Goal: Task Accomplishment & Management: Manage account settings

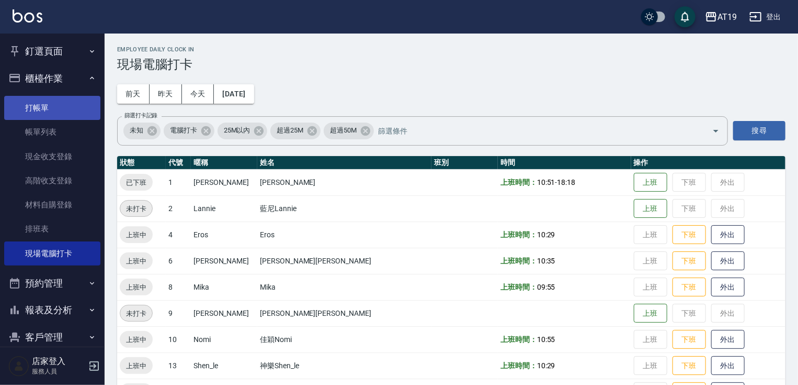
click at [49, 106] on link "打帳單" at bounding box center [52, 108] width 96 height 24
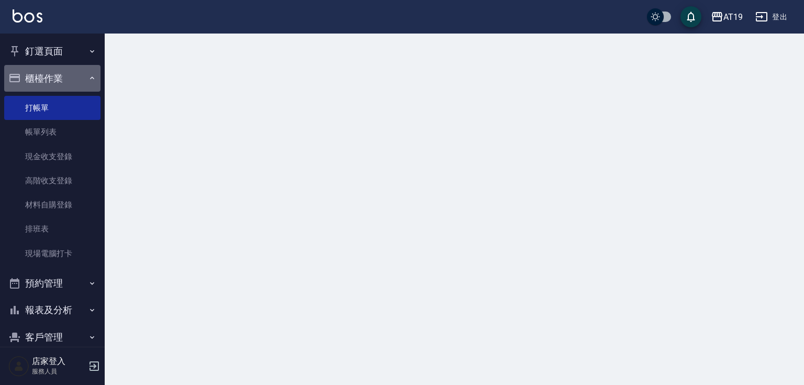
click at [53, 75] on button "櫃檯作業" at bounding box center [52, 78] width 96 height 27
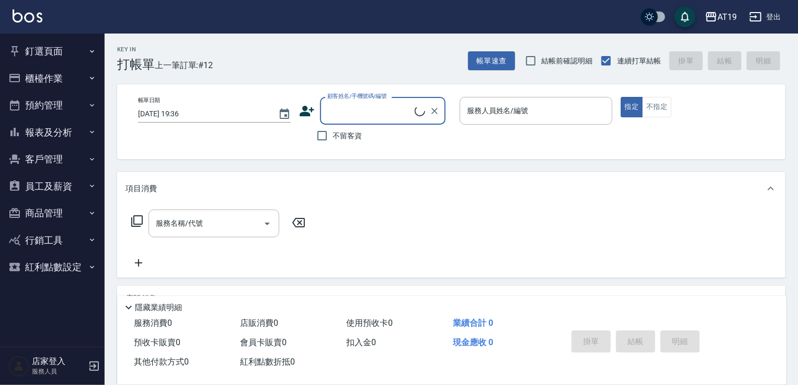
click at [364, 111] on input "顧客姓名/手機號碼/編號" at bounding box center [370, 110] width 90 height 18
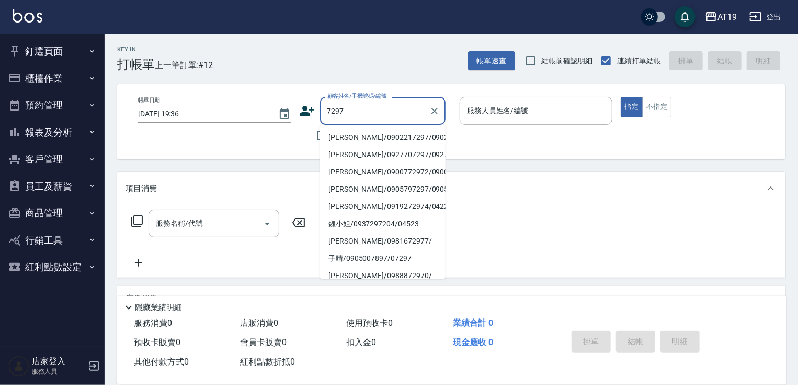
type input "[PERSON_NAME]/0902217297/0902217297"
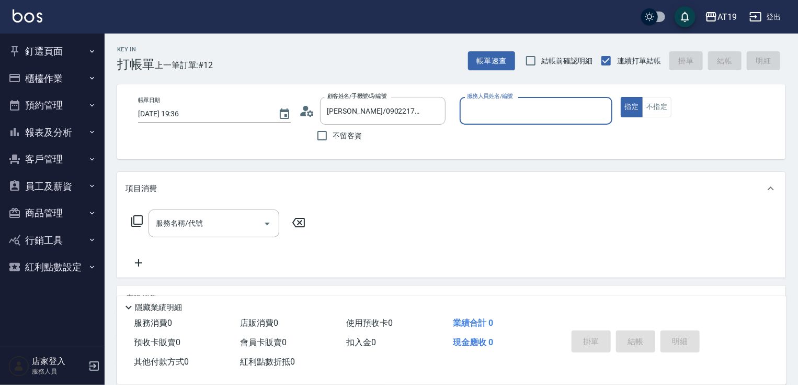
click at [304, 114] on icon at bounding box center [303, 113] width 6 height 5
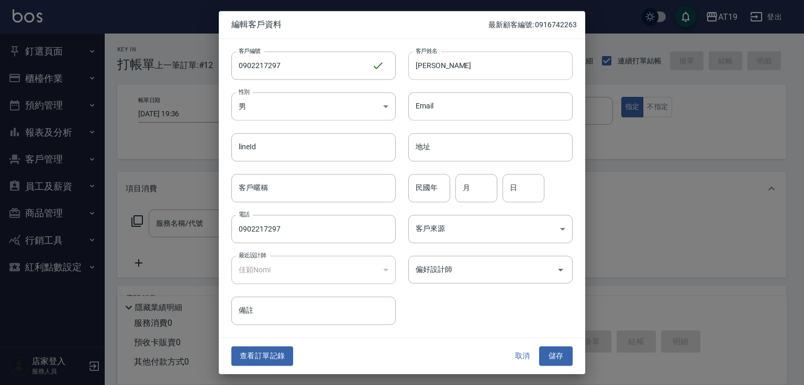
click at [442, 66] on input "[PERSON_NAME]" at bounding box center [490, 65] width 164 height 28
type input "[PERSON_NAME]"
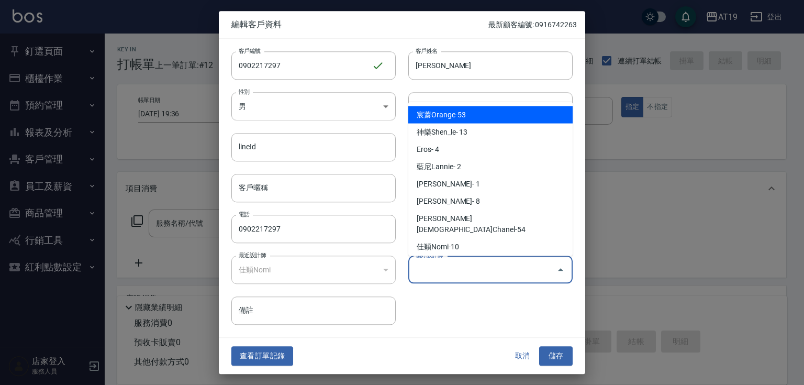
click at [478, 272] on input "偏好設計師" at bounding box center [482, 269] width 139 height 18
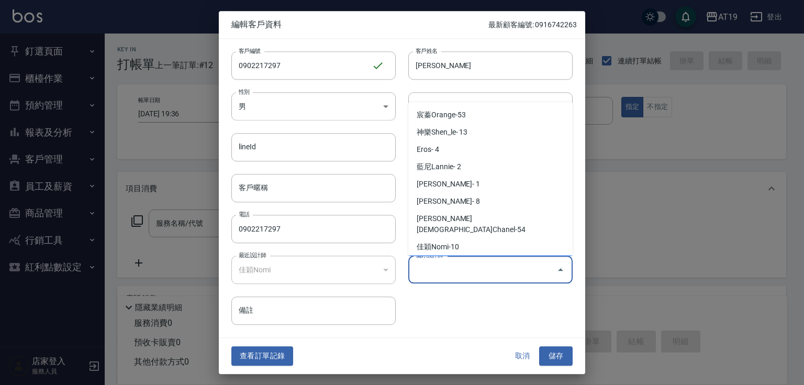
click at [471, 255] on li "[PERSON_NAME]- 9" at bounding box center [490, 263] width 164 height 17
click at [471, 266] on input "[PERSON_NAME][PERSON_NAME]" at bounding box center [476, 269] width 126 height 18
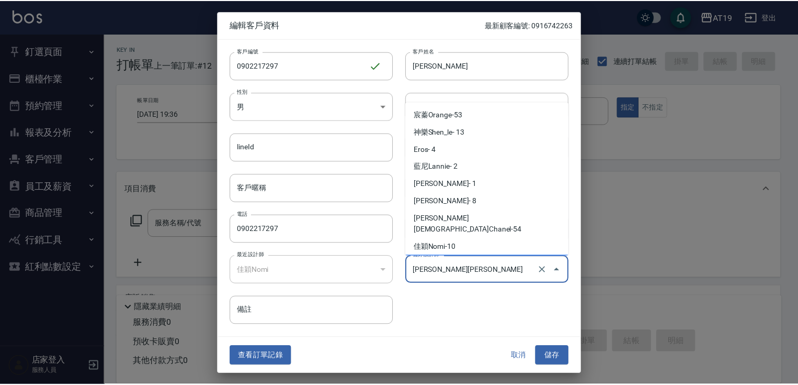
scroll to position [6, 0]
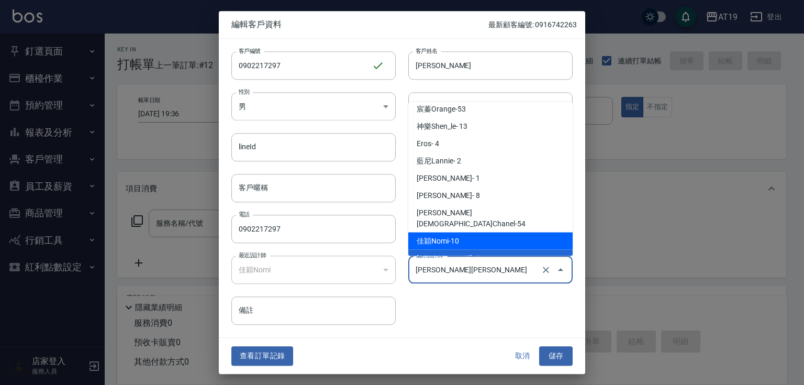
click at [476, 232] on li "佳穎Nomi-10" at bounding box center [490, 240] width 164 height 17
type input "佳穎Nomi"
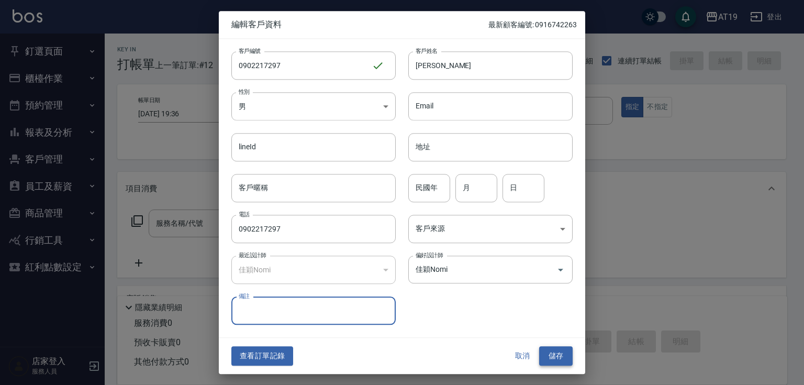
click at [553, 352] on button "儲存" at bounding box center [555, 355] width 33 height 19
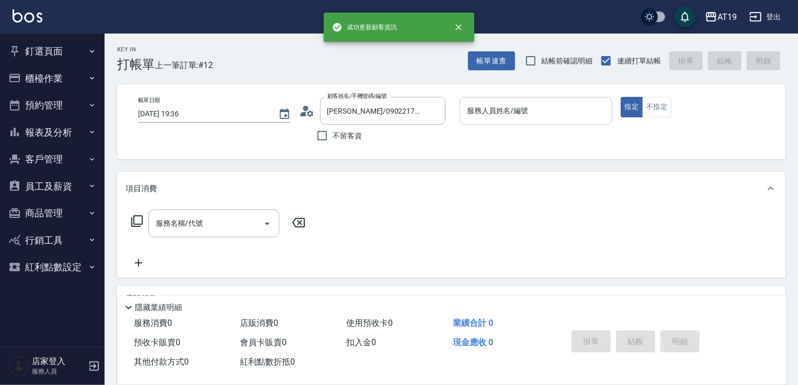
click at [490, 111] on input "服務人員姓名/編號" at bounding box center [536, 110] width 143 height 18
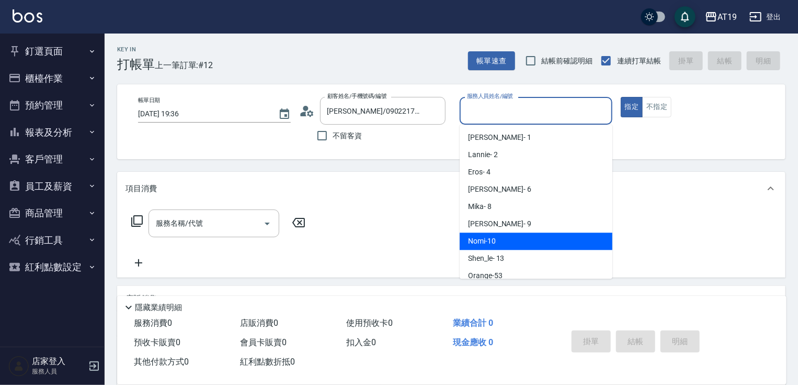
click at [495, 242] on span "Nomi -10" at bounding box center [482, 240] width 28 height 11
type input "Nomi-10"
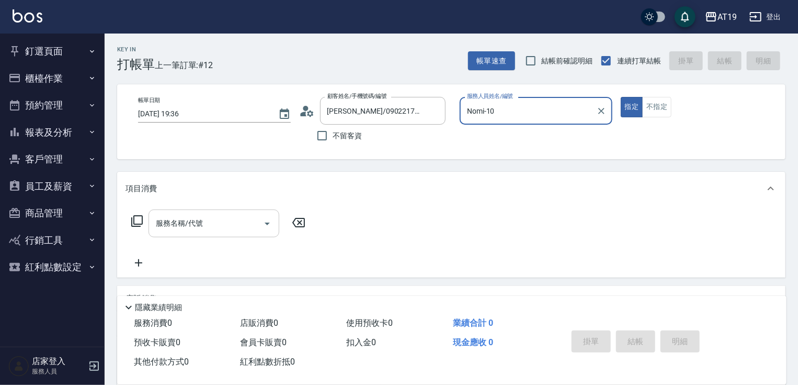
click at [220, 226] on input "服務名稱/代號" at bounding box center [206, 223] width 106 height 18
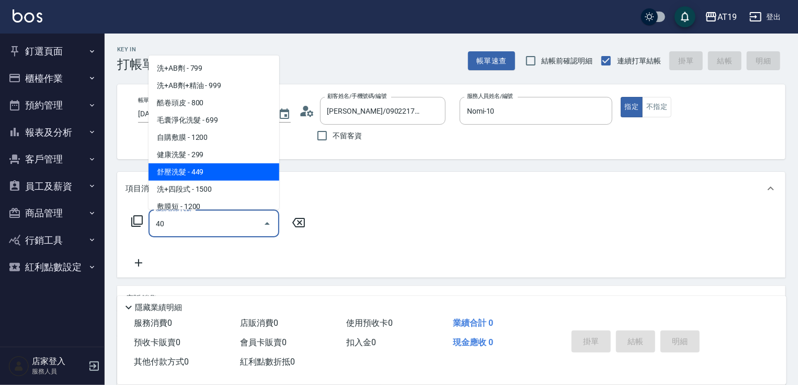
type input "401"
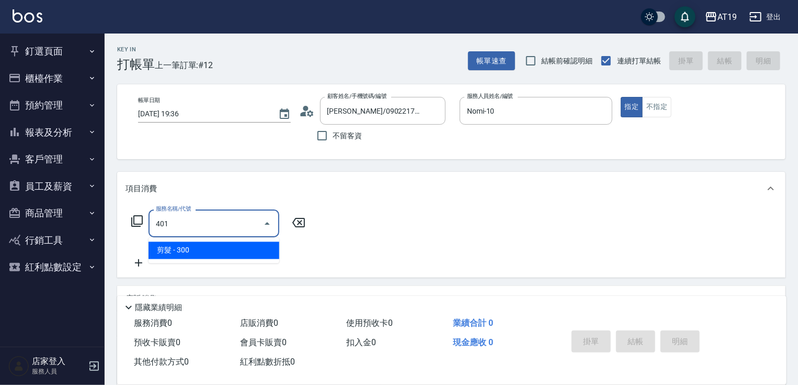
type input "30"
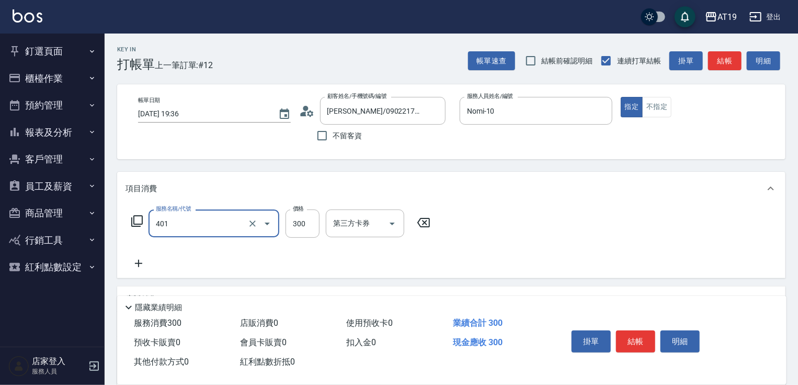
type input "剪髮(401)"
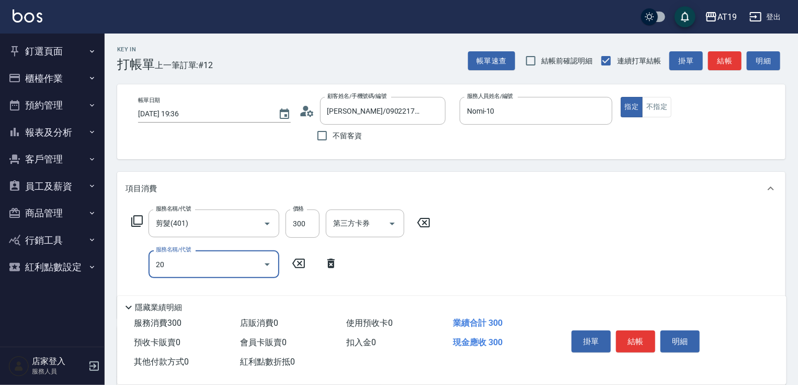
type input "201"
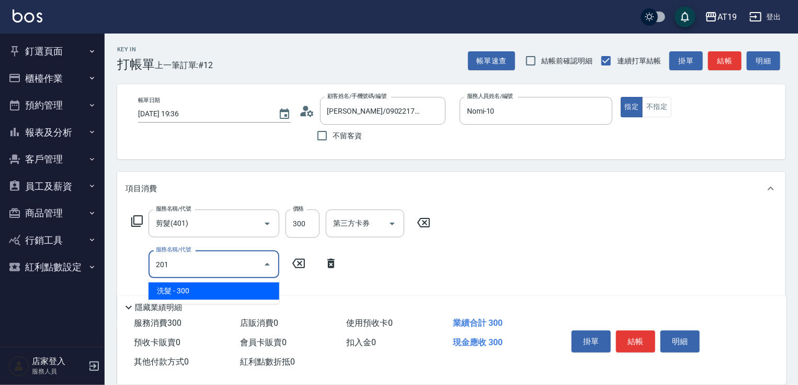
type input "60"
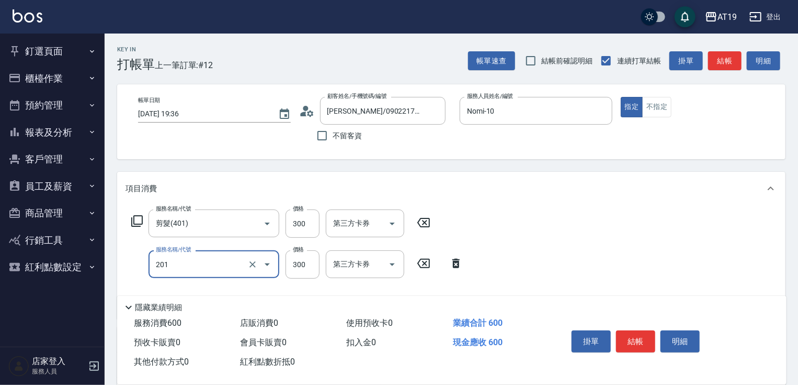
type input "洗髮(201)"
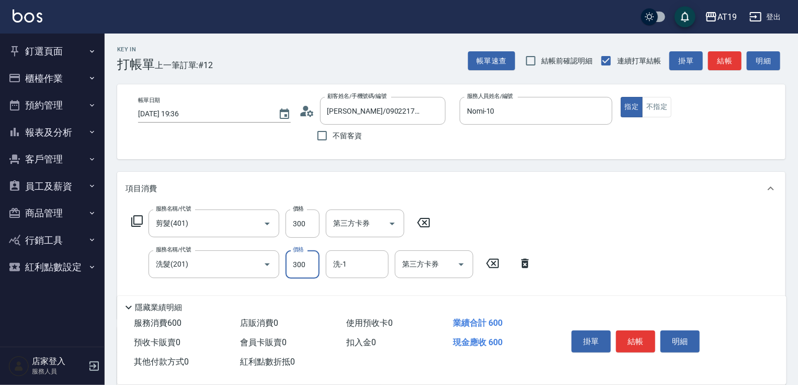
type input "30"
type input "200"
type input "50"
type input "200"
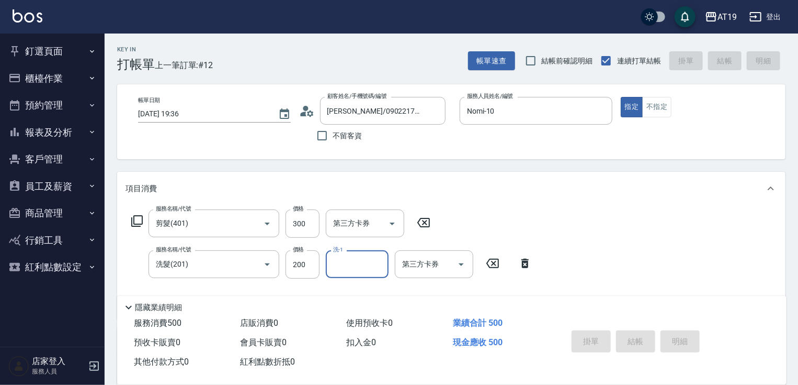
type input "[DATE] 19:37"
type input "0"
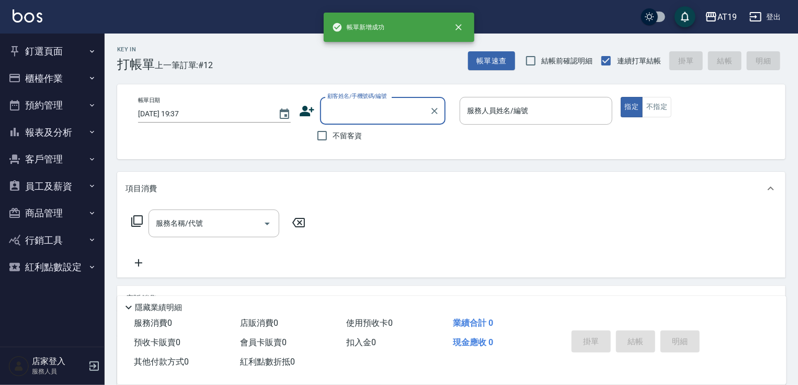
scroll to position [0, 0]
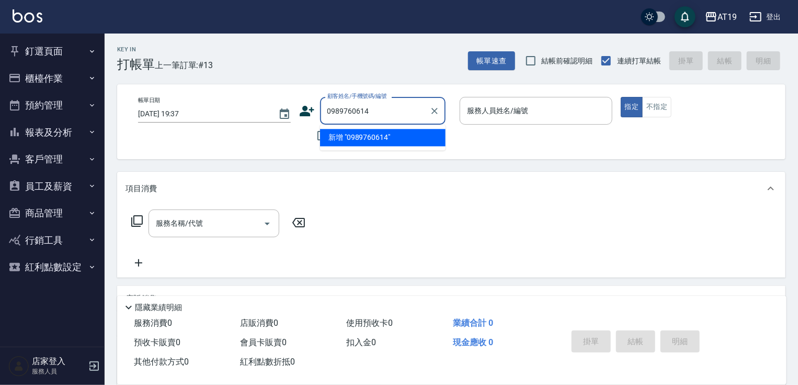
type input "0989760614"
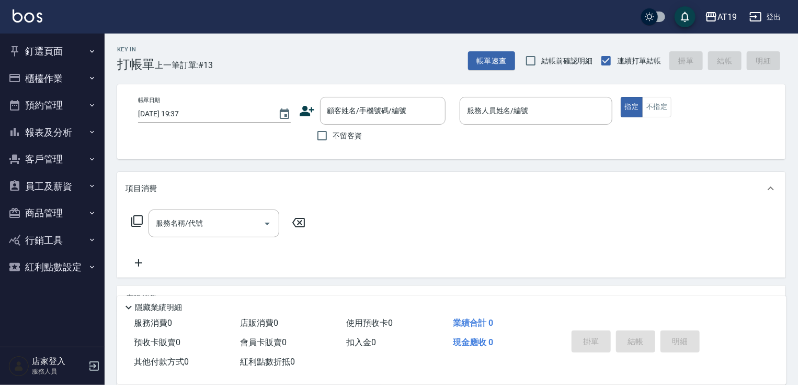
click at [308, 114] on icon at bounding box center [307, 111] width 15 height 10
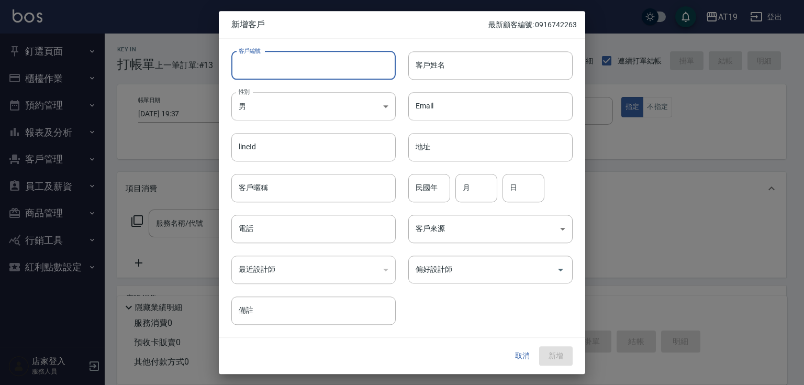
click at [326, 70] on input "客戶編號" at bounding box center [313, 65] width 164 height 28
paste input "0989760614"
type input "0989760614"
click at [320, 228] on input "電話" at bounding box center [313, 228] width 164 height 28
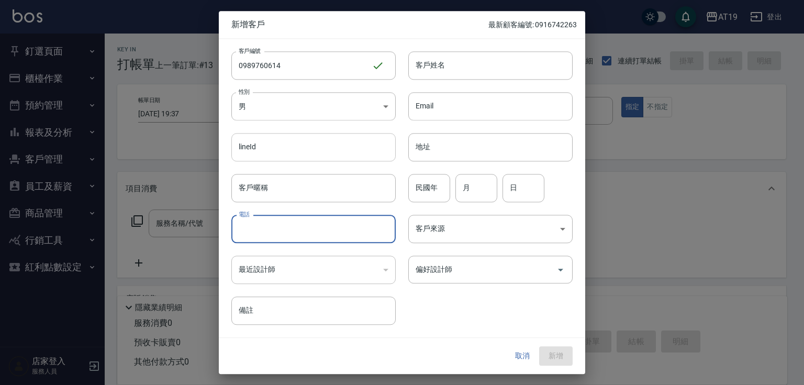
paste input "0989760614"
type input "0989760614"
click at [318, 109] on body "AT19 登出 釘選頁面 打帳單 帳單列表 排班表 現場電腦打卡 店家日報表 互助日報表 設計師日報表 櫃檯作業 打帳單 帳單列表 現金收支登錄 高階收支登錄…" at bounding box center [402, 268] width 804 height 536
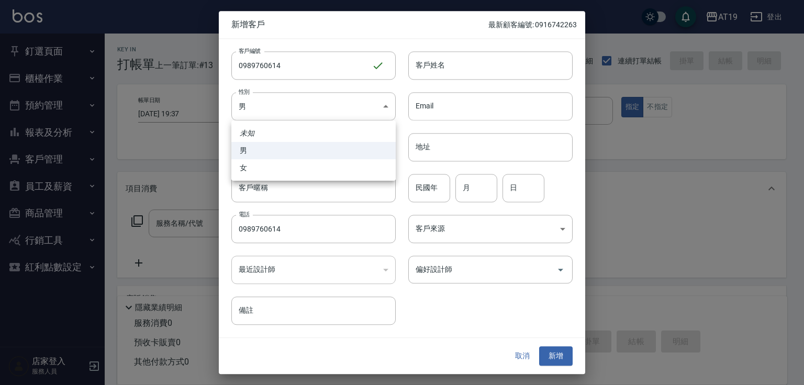
click at [324, 173] on li "女" at bounding box center [313, 167] width 164 height 17
type input "[DEMOGRAPHIC_DATA]"
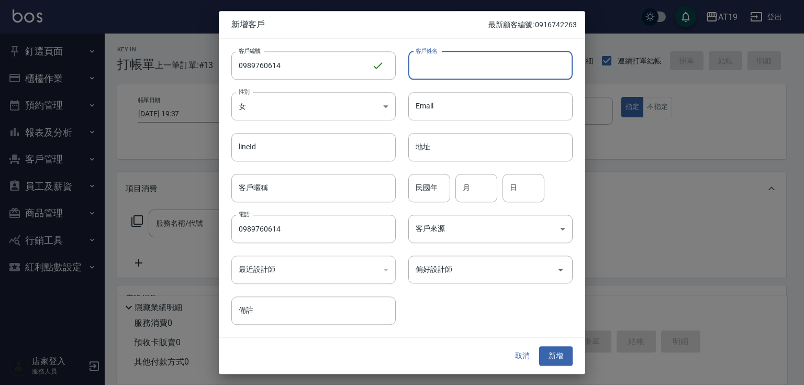
click at [426, 64] on input "客戶姓名" at bounding box center [490, 65] width 164 height 28
type input "[PERSON_NAME]"
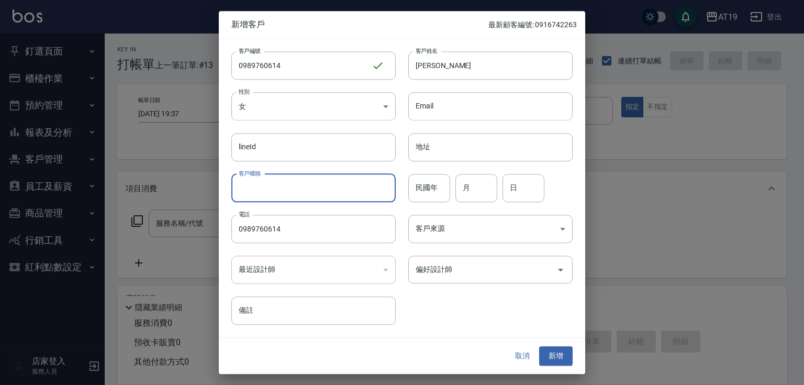
type input "0"
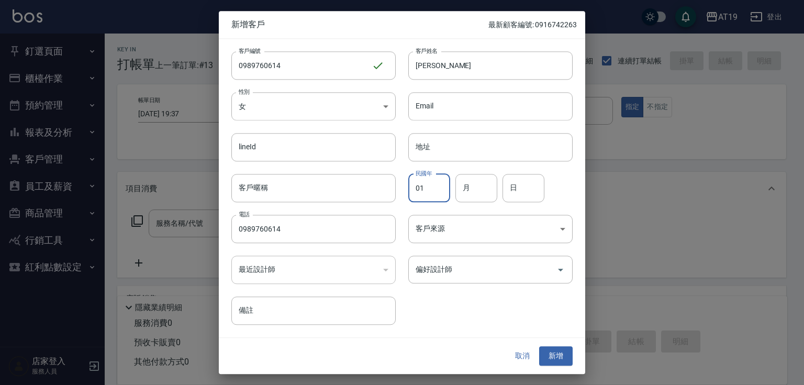
type input "01"
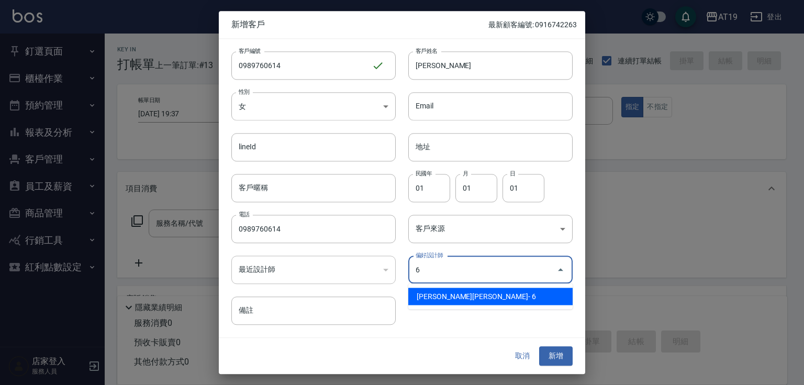
type input "[PERSON_NAME][PERSON_NAME]"
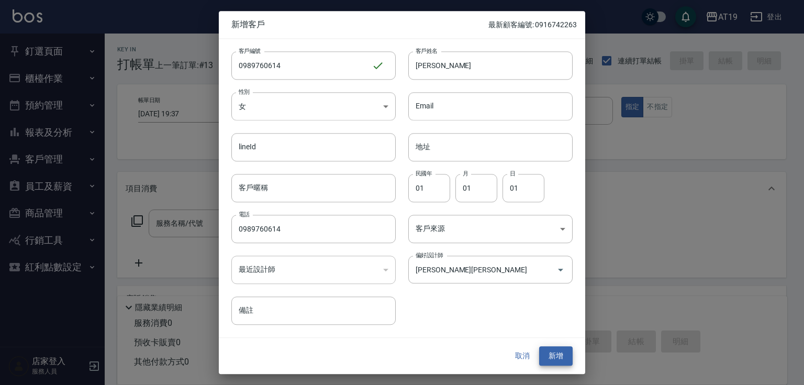
click at [539, 346] on button "新增" at bounding box center [555, 355] width 33 height 19
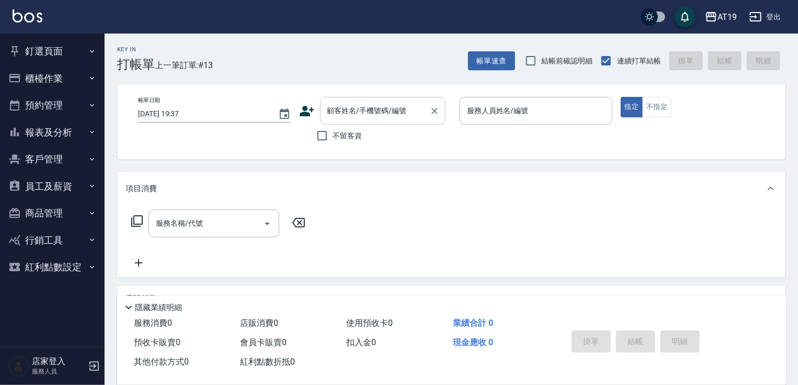
click at [353, 103] on input "顧客姓名/手機號碼/編號" at bounding box center [375, 110] width 100 height 18
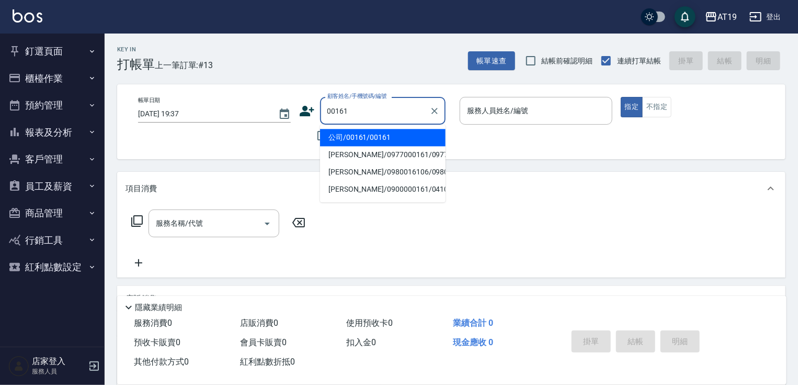
type input "公司/00161/00161"
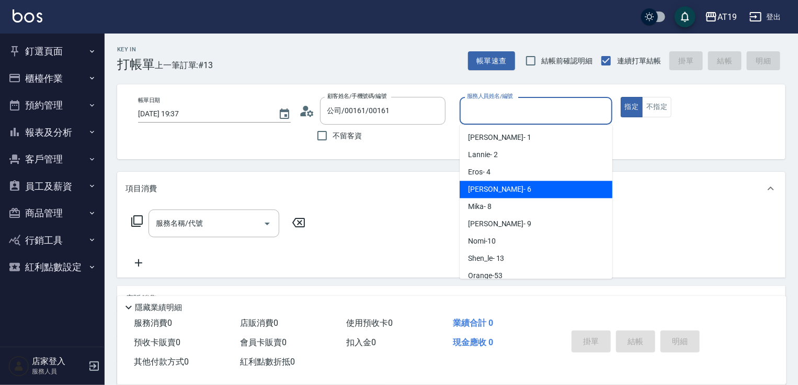
type input "[PERSON_NAME]- 6"
type button "true"
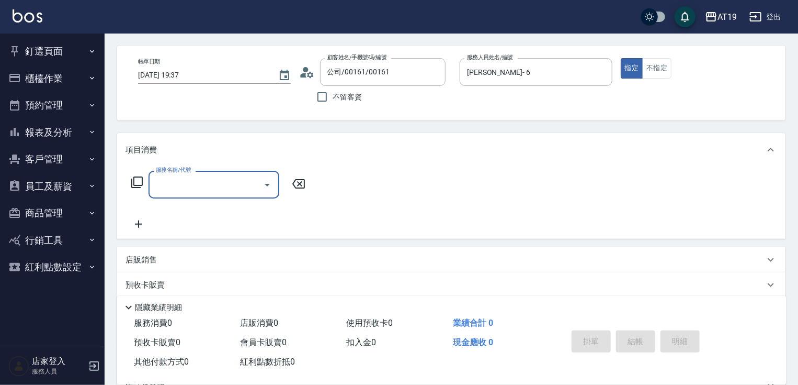
scroll to position [126, 0]
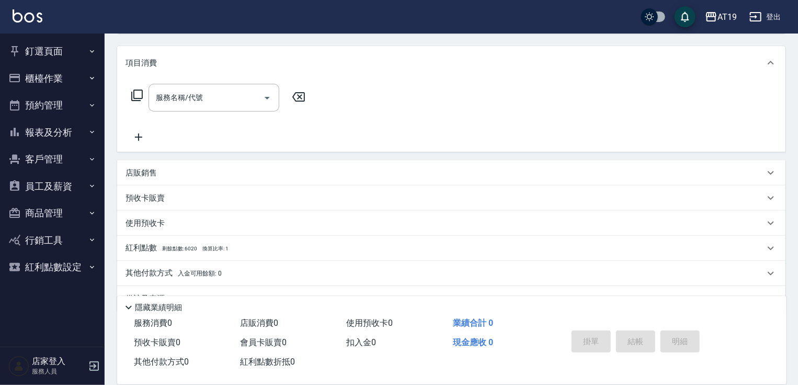
click at [174, 167] on div "店販銷售" at bounding box center [445, 172] width 639 height 11
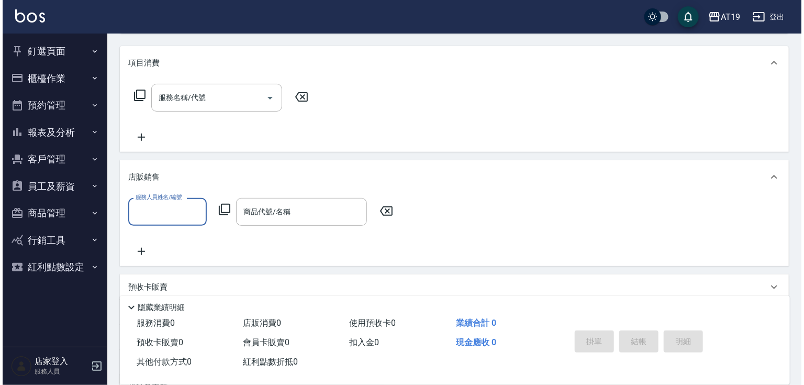
scroll to position [0, 0]
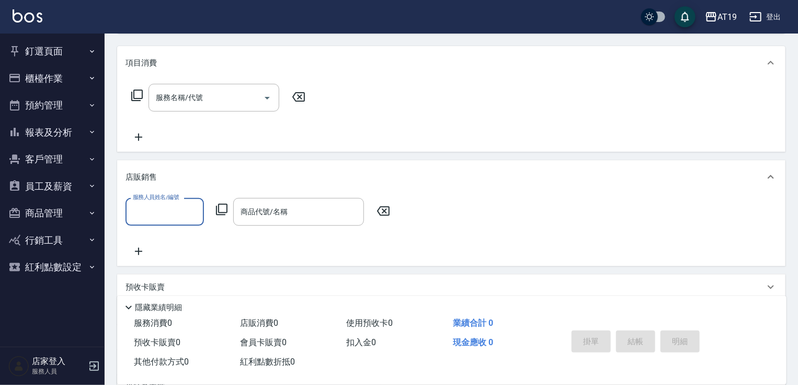
click at [169, 212] on input "服務人員姓名/編號" at bounding box center [164, 211] width 69 height 18
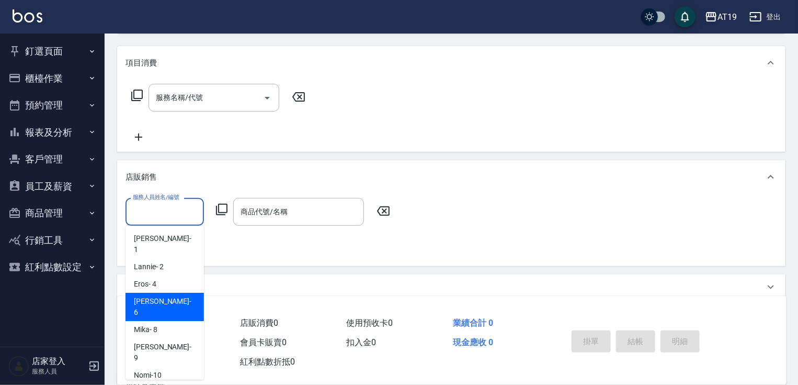
drag, startPoint x: 162, startPoint y: 295, endPoint x: 169, endPoint y: 282, distance: 14.5
click at [162, 294] on div "[PERSON_NAME] - 6" at bounding box center [165, 306] width 78 height 28
type input "[PERSON_NAME]- 6"
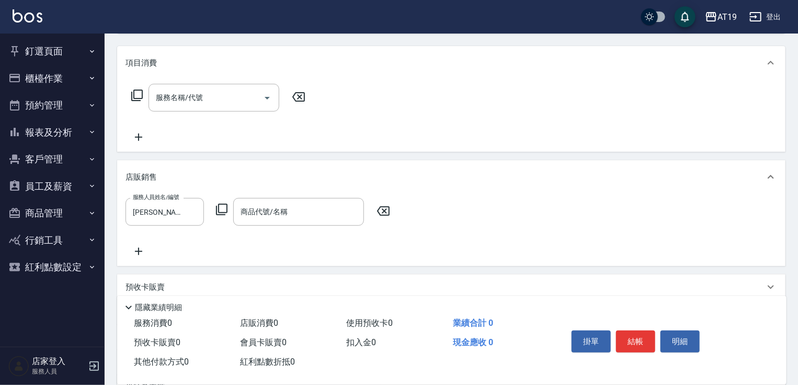
click at [222, 210] on icon at bounding box center [222, 209] width 13 height 13
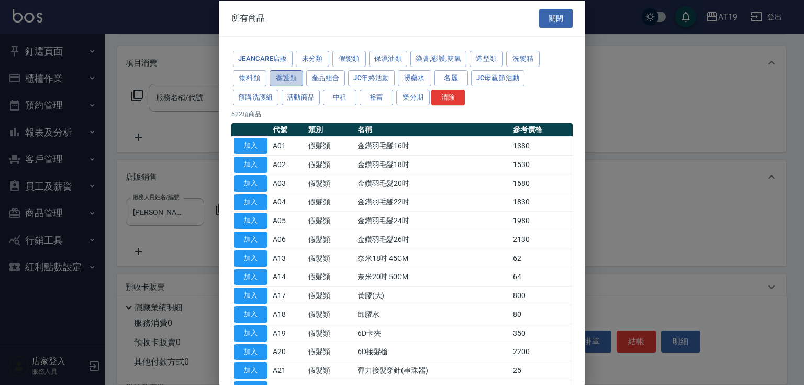
click at [282, 74] on button "養護類" at bounding box center [285, 78] width 33 height 16
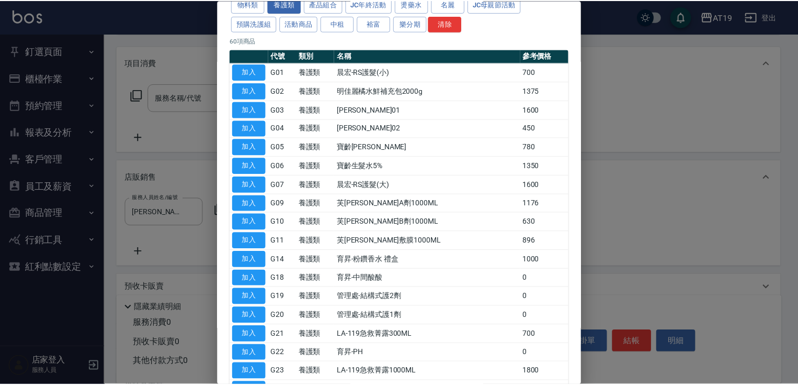
scroll to position [84, 0]
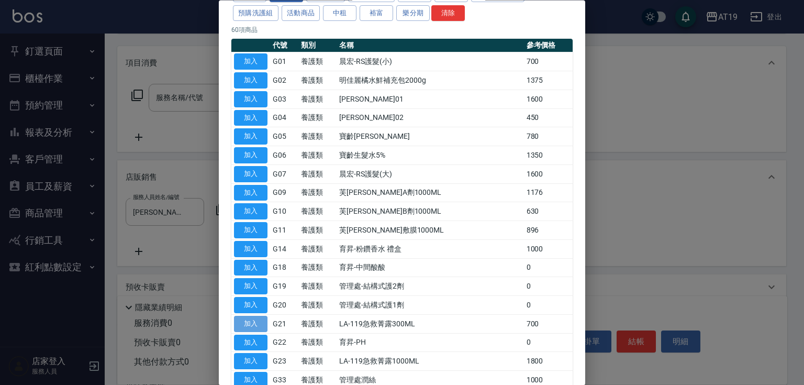
click at [246, 318] on button "加入" at bounding box center [250, 323] width 33 height 16
type input "LA-119急救菁露300ML"
type input "70"
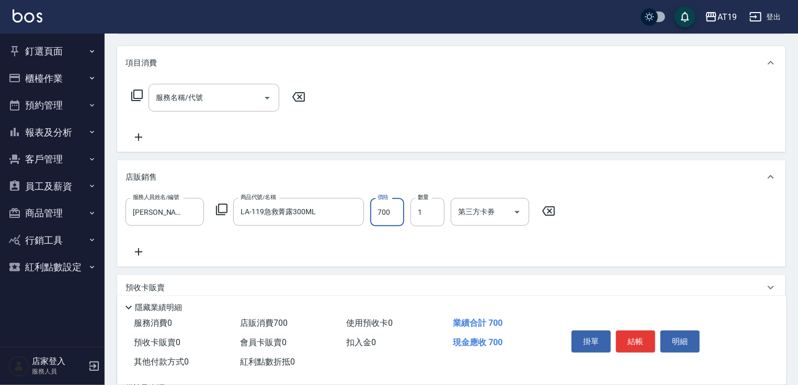
click at [380, 212] on input "700" at bounding box center [387, 212] width 34 height 28
type input "3"
type input "0"
type input "39"
type input "30"
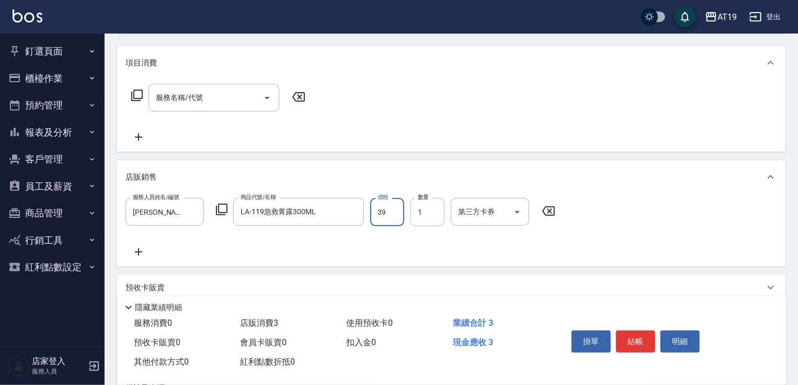
type input "399"
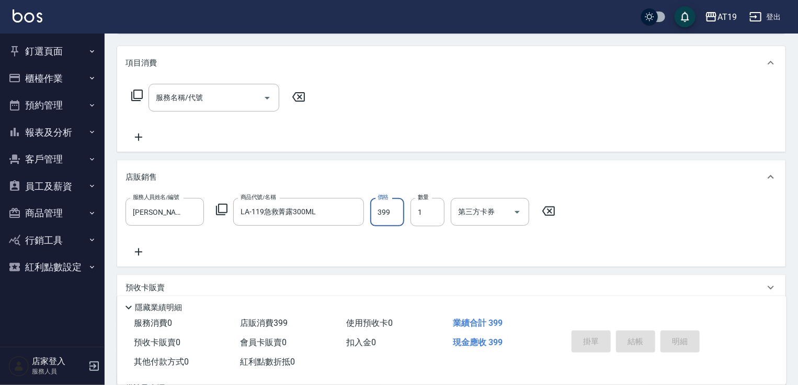
type input "[DATE] 19:38"
type input "0"
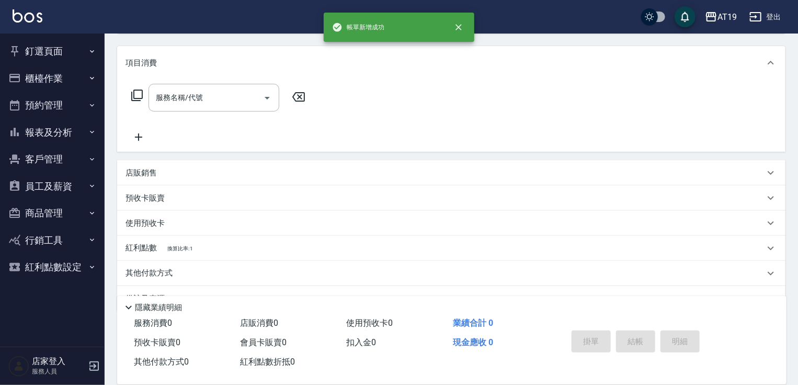
scroll to position [0, 0]
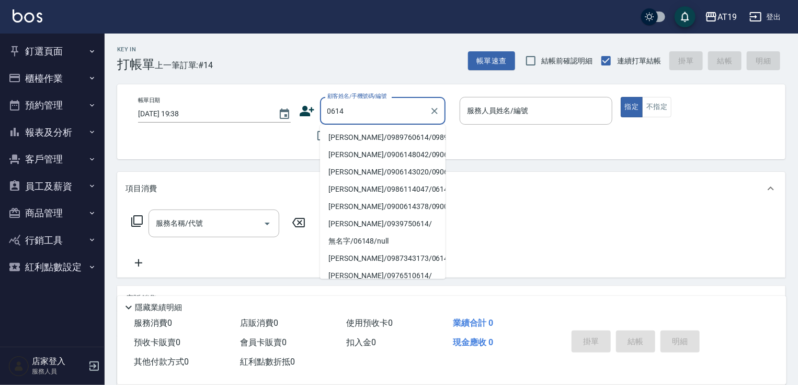
type input "[PERSON_NAME]/0989760614/0989760614"
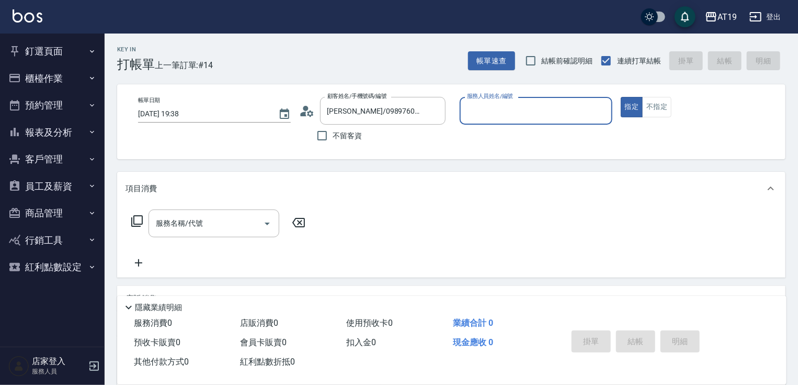
type input "[PERSON_NAME]- 6"
click at [621, 97] on button "指定" at bounding box center [632, 107] width 22 height 20
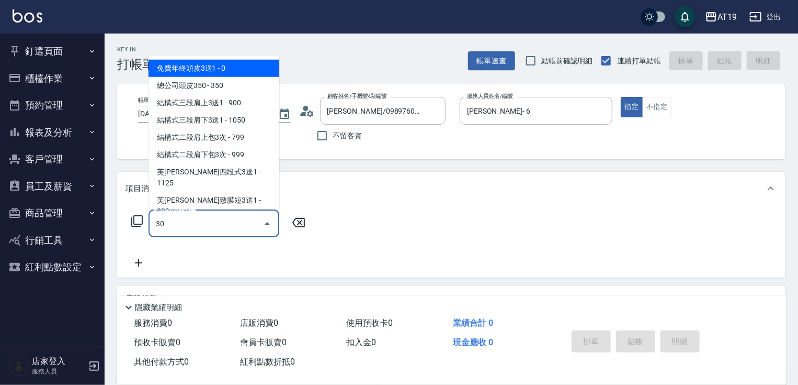
type input "301"
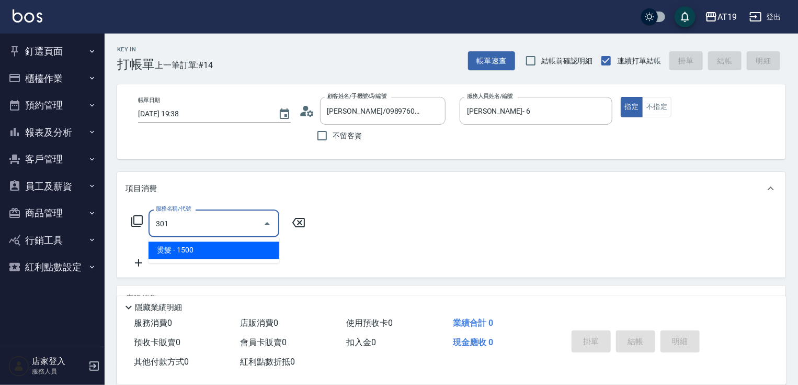
type input "150"
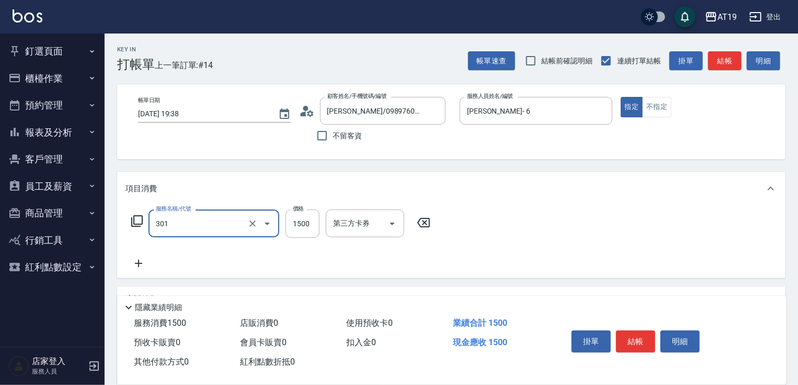
type input "燙髮(301)"
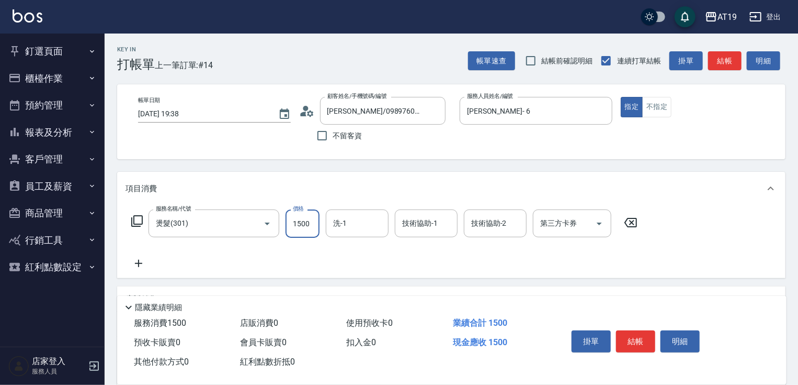
type input "0"
type input "26"
type input "20"
type input "260"
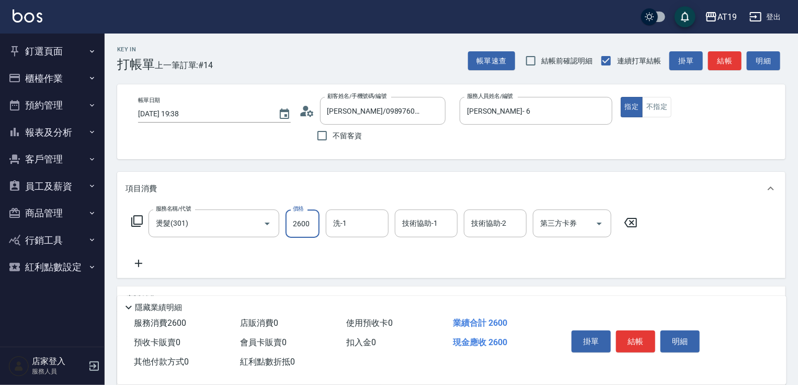
type input "2600"
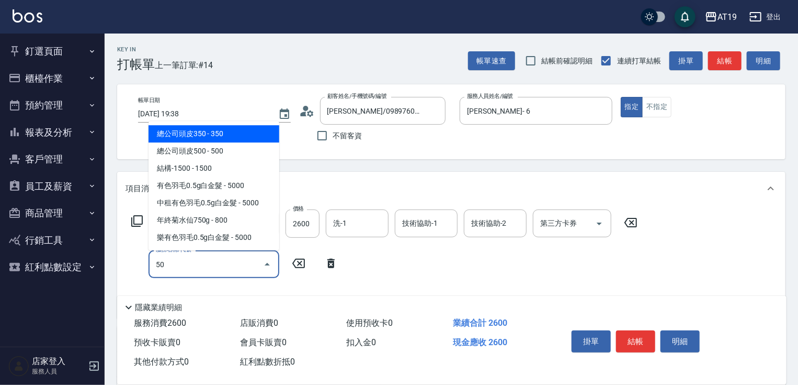
type input "501"
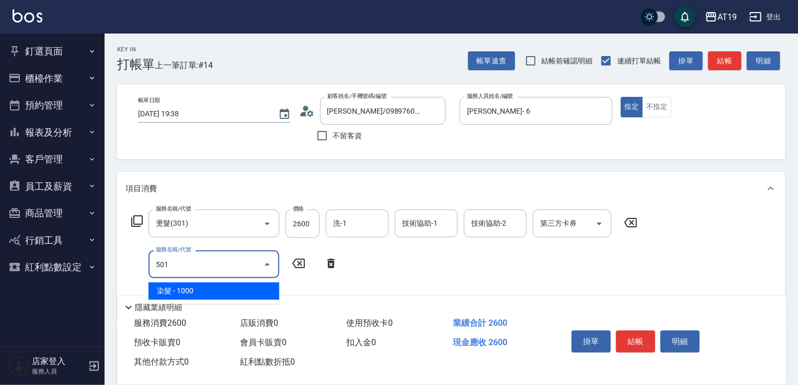
type input "360"
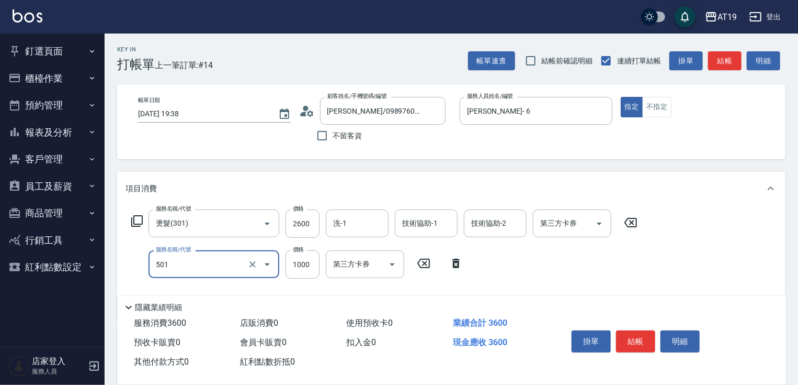
type input "染髮(501)"
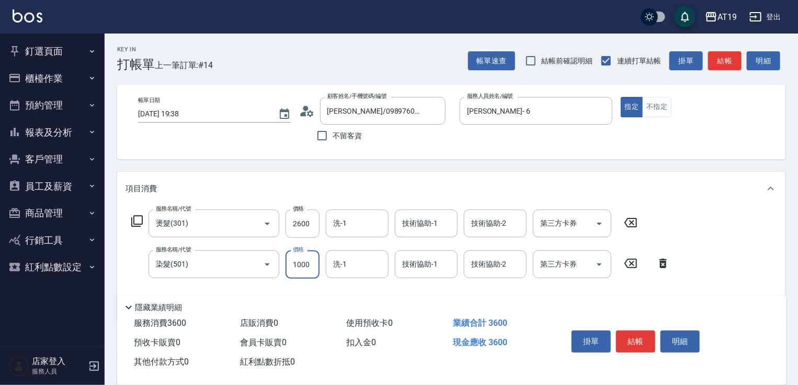
type input "260"
type input "399"
type input "650"
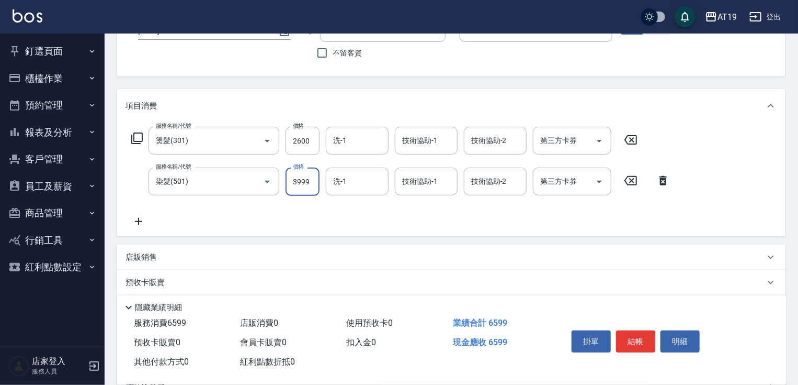
scroll to position [193, 0]
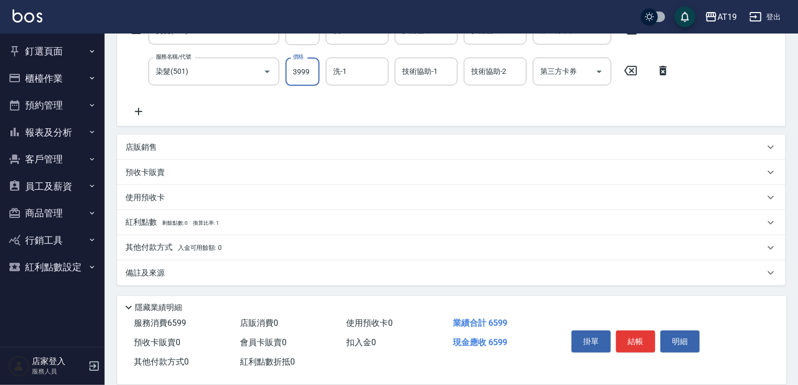
type input "3999"
click at [156, 247] on p "其他付款方式 入金可用餘額: 0" at bounding box center [174, 248] width 96 height 12
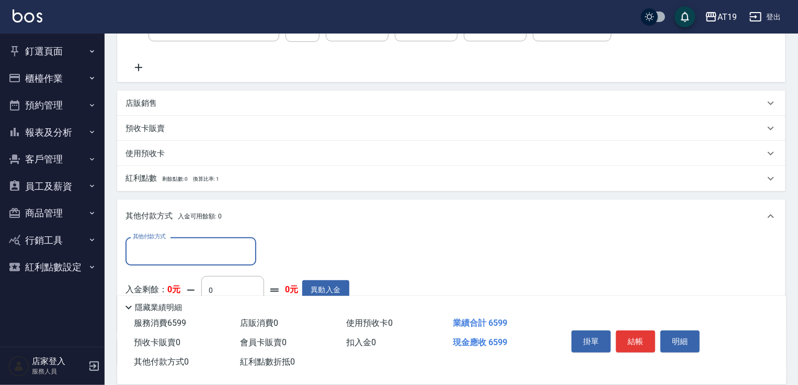
scroll to position [315, 0]
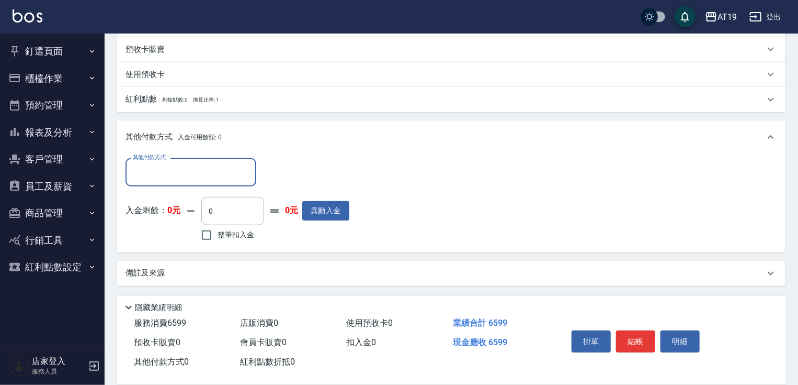
click at [137, 165] on input "其他付款方式" at bounding box center [190, 172] width 121 height 18
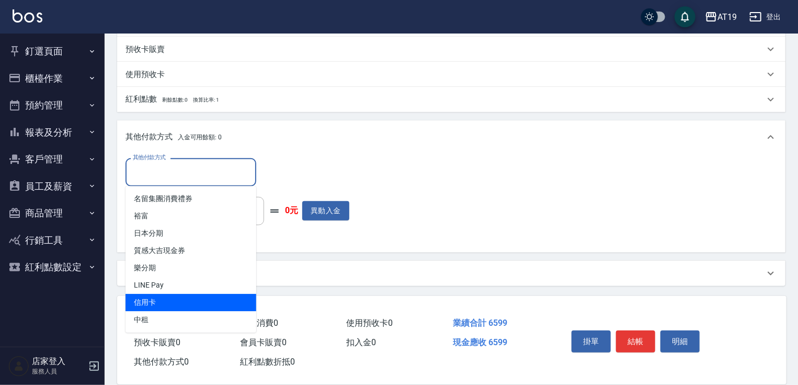
click at [151, 301] on span "信用卡" at bounding box center [191, 301] width 131 height 17
type input "信用卡"
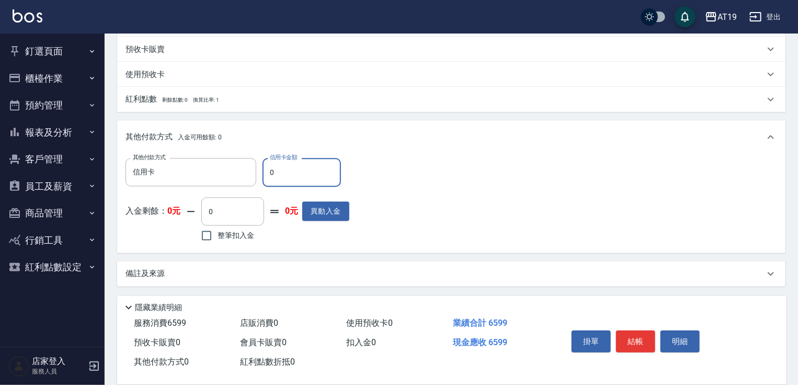
drag, startPoint x: 290, startPoint y: 172, endPoint x: 268, endPoint y: 176, distance: 22.9
click at [268, 176] on input "0" at bounding box center [302, 172] width 78 height 28
type input "659"
type input "0"
type input "6599"
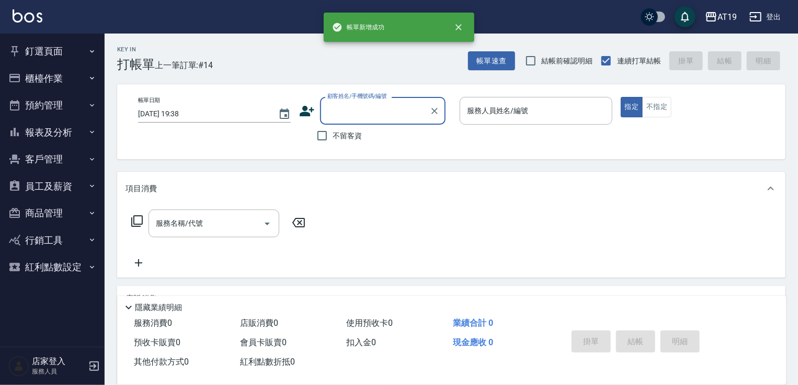
scroll to position [0, 0]
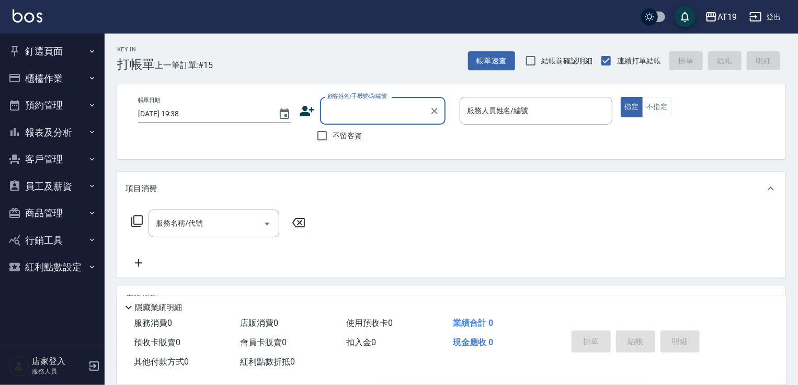
click at [43, 48] on button "釘選頁面" at bounding box center [52, 51] width 96 height 27
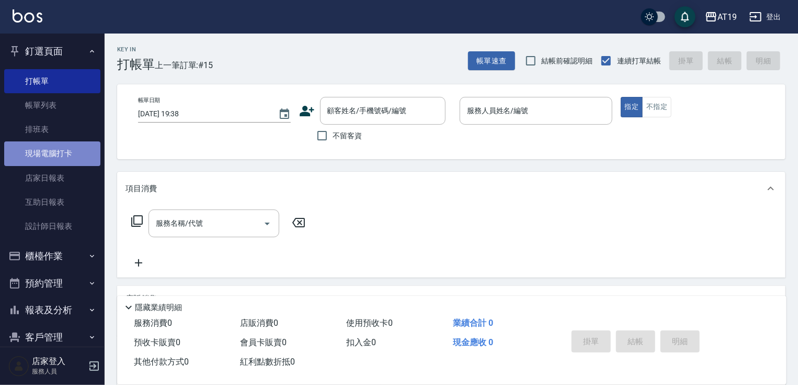
click at [63, 146] on link "現場電腦打卡" at bounding box center [52, 153] width 96 height 24
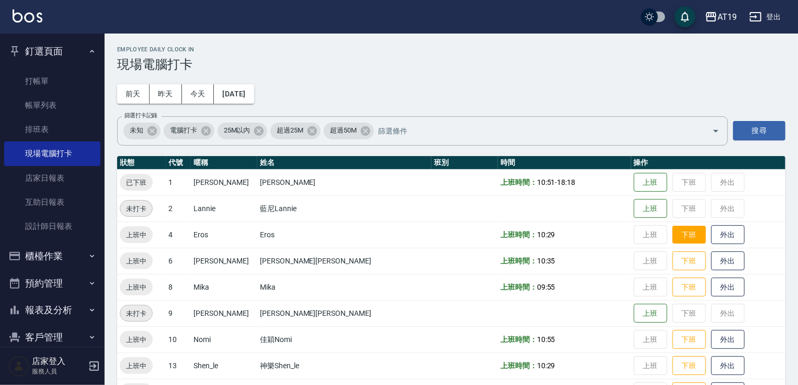
click at [673, 232] on button "下班" at bounding box center [689, 234] width 33 height 18
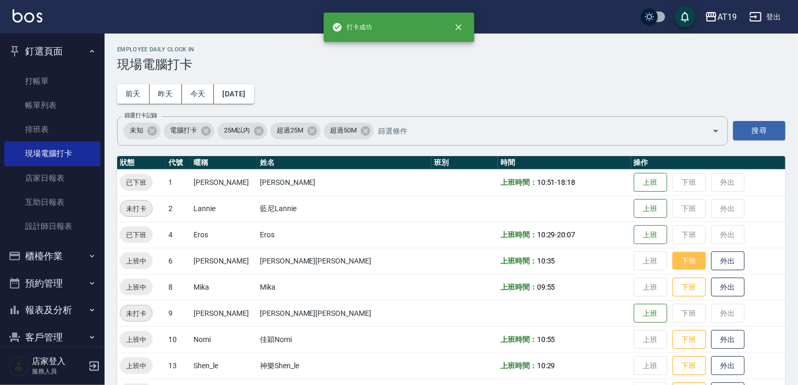
click at [673, 259] on button "下班" at bounding box center [689, 261] width 33 height 18
click at [673, 286] on button "下班" at bounding box center [689, 287] width 33 height 18
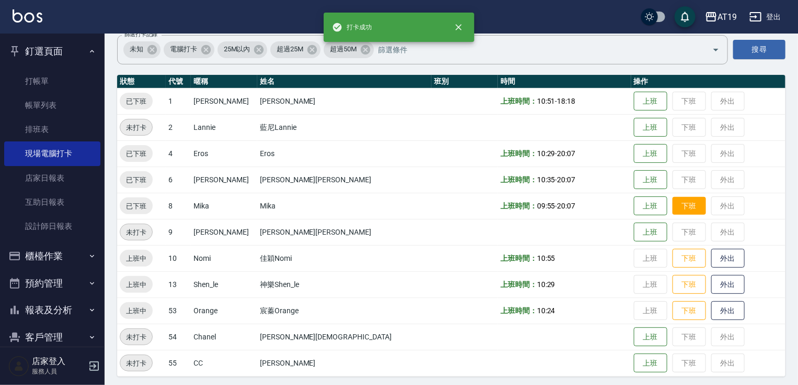
scroll to position [85, 0]
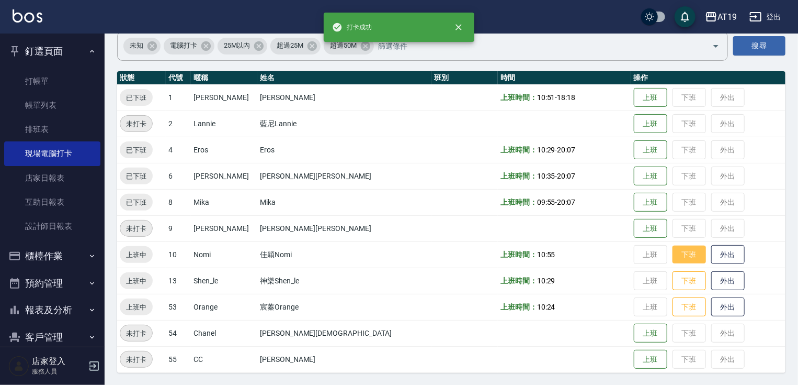
click at [673, 257] on button "下班" at bounding box center [689, 254] width 33 height 18
click at [673, 280] on button "下班" at bounding box center [689, 281] width 33 height 18
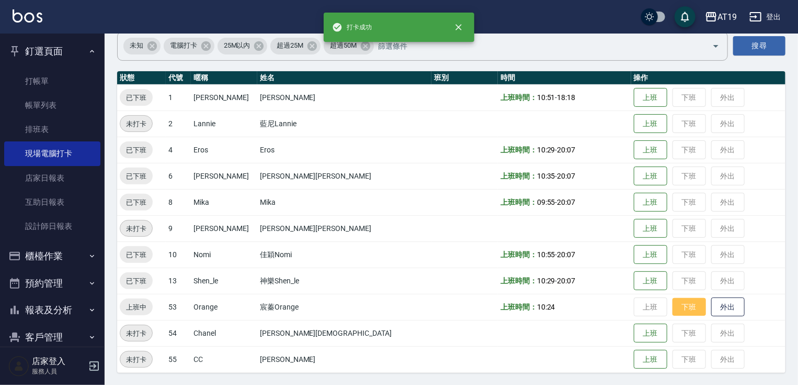
click at [673, 304] on button "下班" at bounding box center [689, 307] width 33 height 18
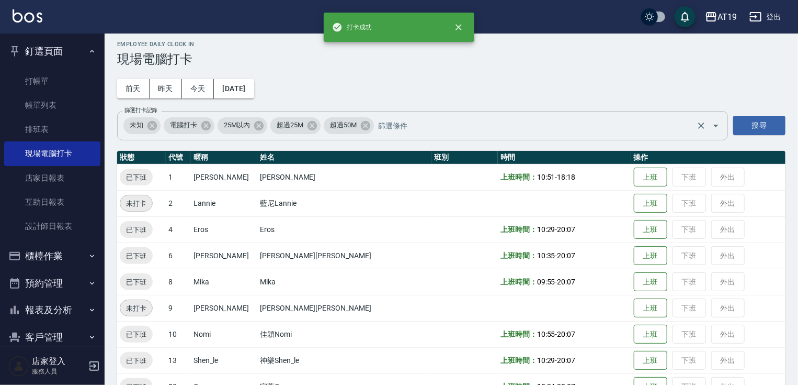
scroll to position [0, 0]
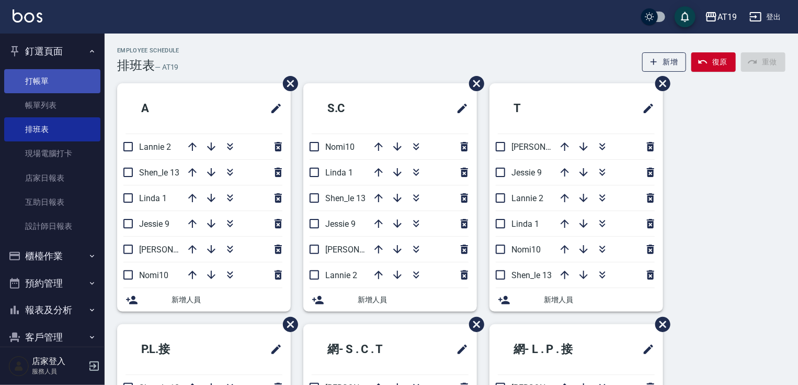
click at [52, 75] on link "打帳單" at bounding box center [52, 81] width 96 height 24
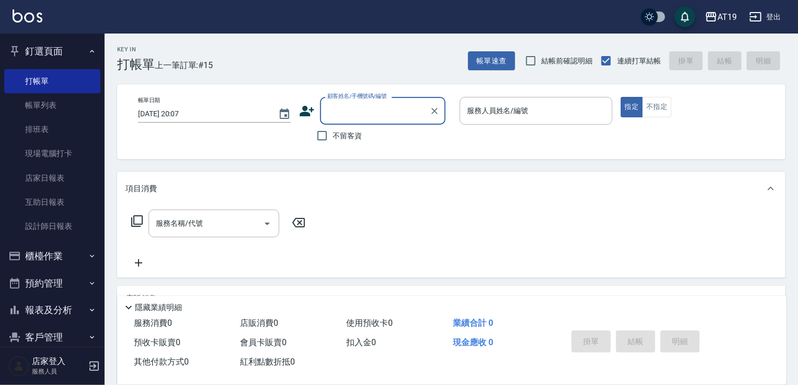
click at [55, 50] on button "釘選頁面" at bounding box center [52, 51] width 96 height 27
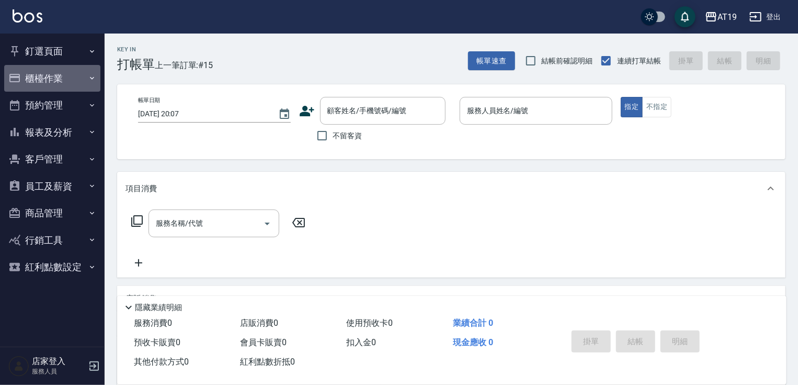
click at [42, 75] on button "櫃檯作業" at bounding box center [52, 78] width 96 height 27
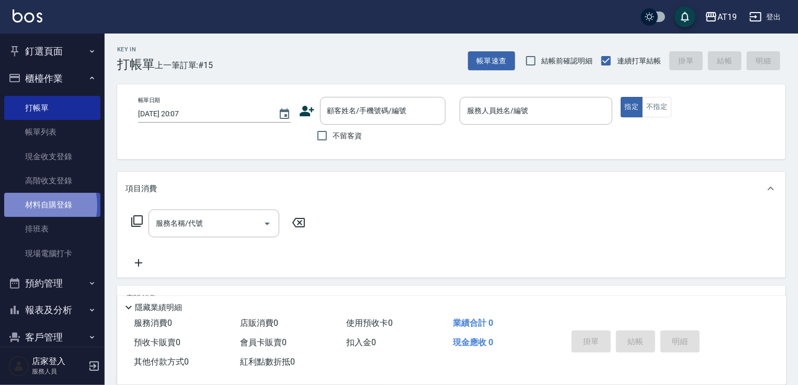
click at [33, 205] on link "材料自購登錄" at bounding box center [52, 205] width 96 height 24
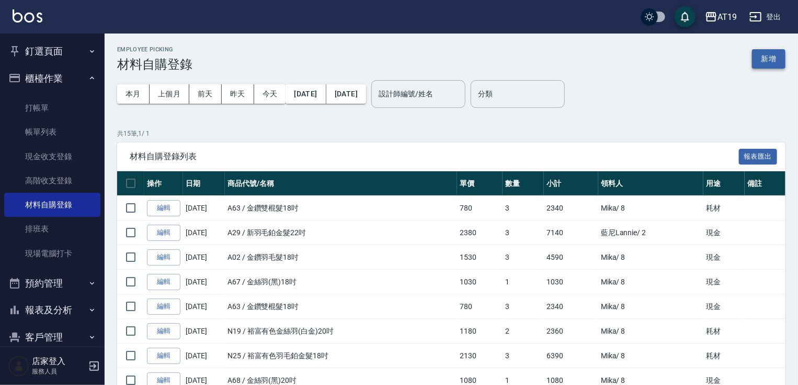
click at [770, 60] on button "新增" at bounding box center [768, 58] width 33 height 19
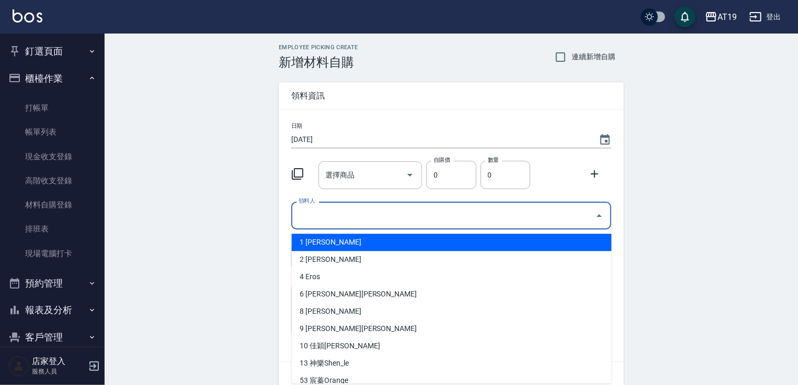
click at [316, 216] on input "領料人" at bounding box center [443, 215] width 295 height 18
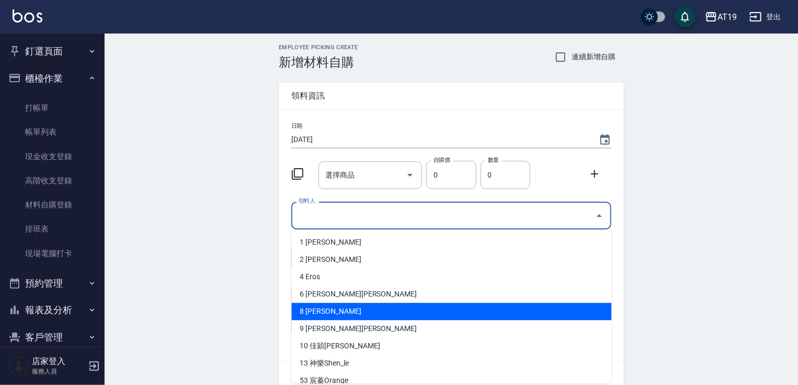
click at [313, 309] on li "8 Mika" at bounding box center [452, 310] width 320 height 17
type input "Mika"
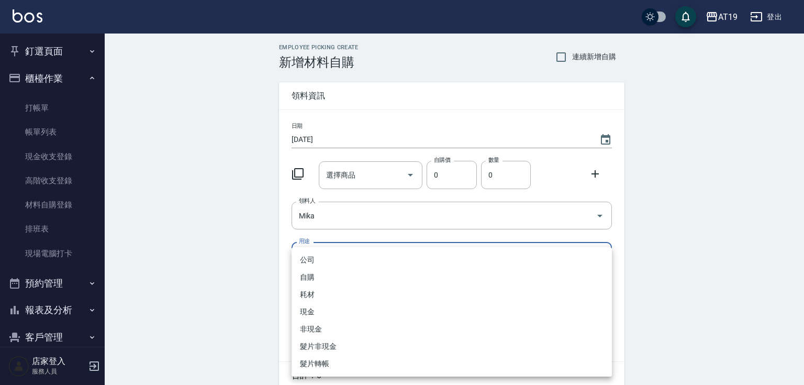
click at [309, 264] on body "AT19 登出 釘選頁面 打帳單 帳單列表 排班表 現場電腦打卡 店家日報表 互助日報表 設計師日報表 櫃檯作業 打帳單 帳單列表 現金收支登錄 高階收支登錄…" at bounding box center [402, 215] width 804 height 431
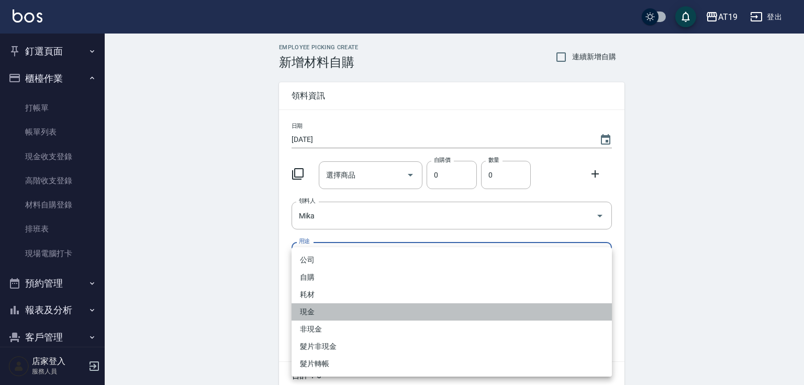
click at [319, 315] on li "現金" at bounding box center [451, 311] width 320 height 17
type input "現金"
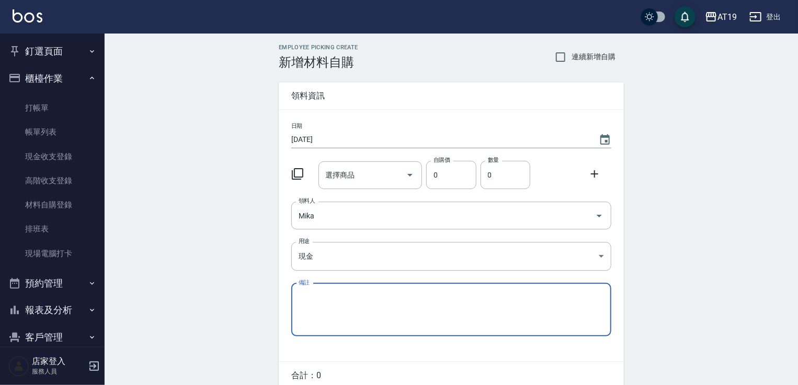
click at [347, 173] on div "選擇商品 選擇商品" at bounding box center [371, 175] width 104 height 28
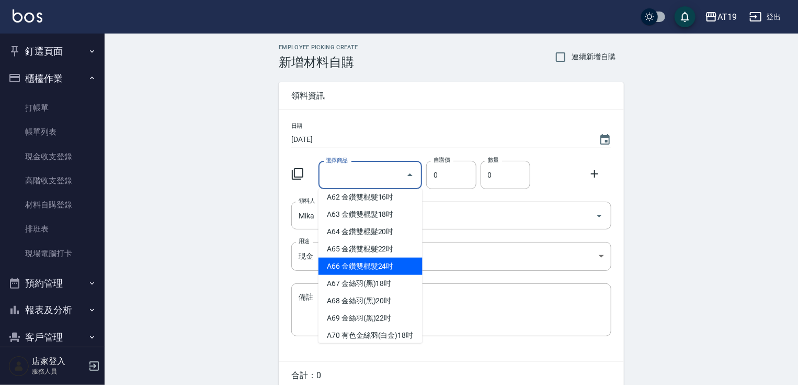
scroll to position [795, 0]
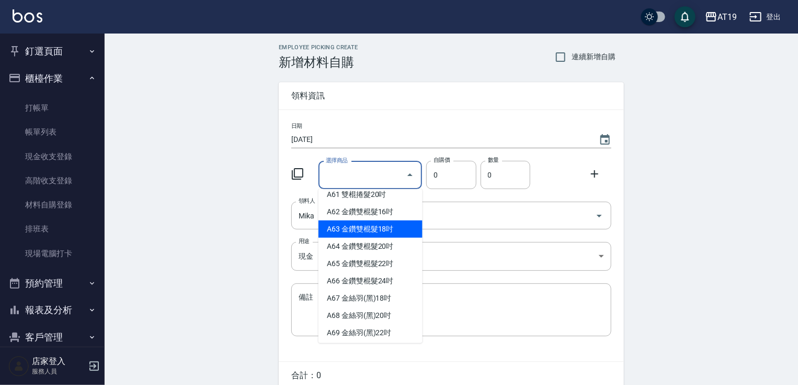
click at [369, 238] on li "A63 金鑽雙棍髮18吋" at bounding box center [371, 228] width 104 height 17
type input "金鑽雙棍髮18吋"
type input "780"
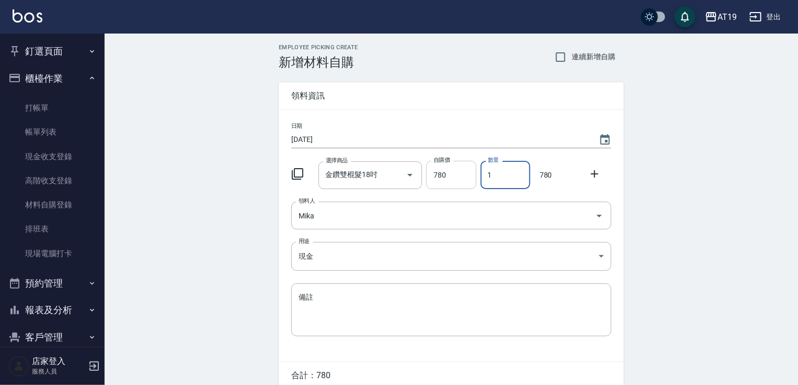
drag, startPoint x: 500, startPoint y: 173, endPoint x: 476, endPoint y: 167, distance: 24.6
click at [477, 172] on div "數量 1 數量" at bounding box center [504, 172] width 54 height 32
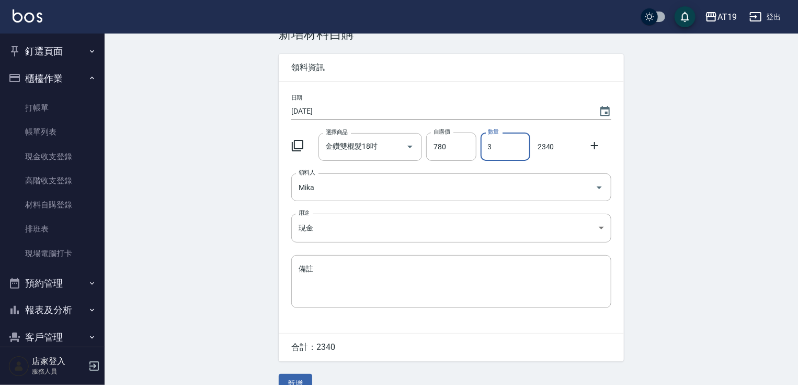
scroll to position [42, 0]
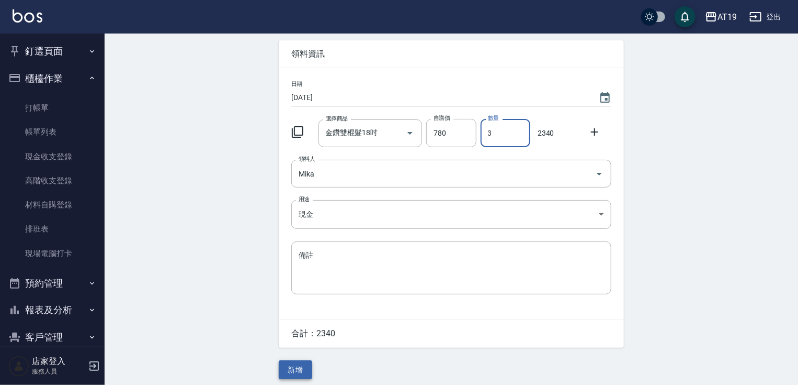
type input "3"
click at [299, 370] on button "新增" at bounding box center [295, 369] width 33 height 19
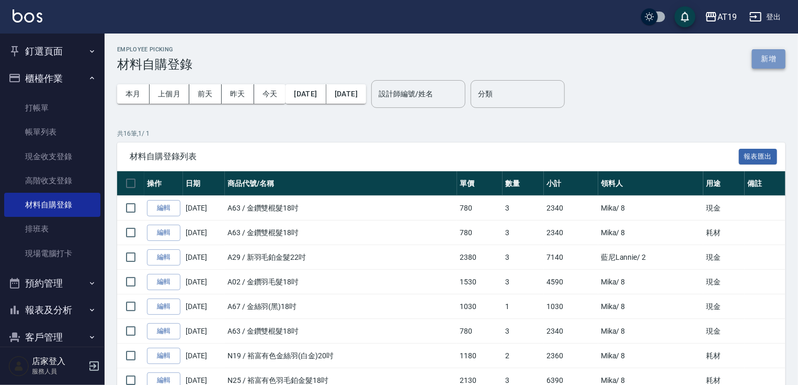
click at [772, 55] on button "新增" at bounding box center [768, 58] width 33 height 19
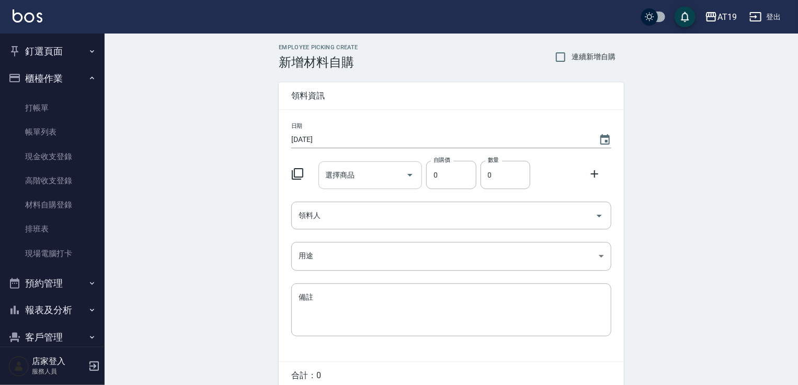
click at [347, 178] on input "選擇商品" at bounding box center [362, 175] width 79 height 18
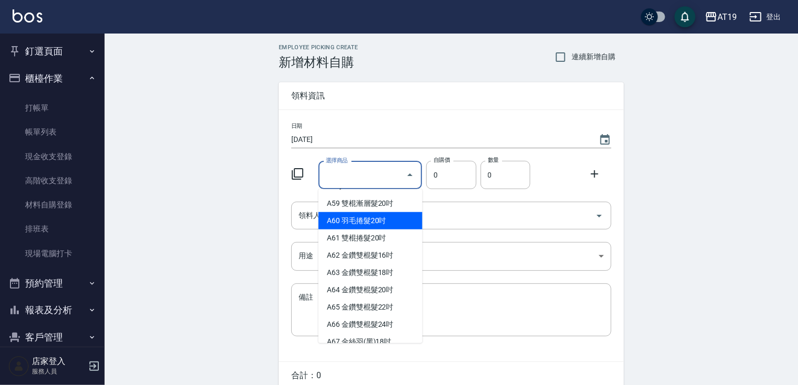
scroll to position [753, 0]
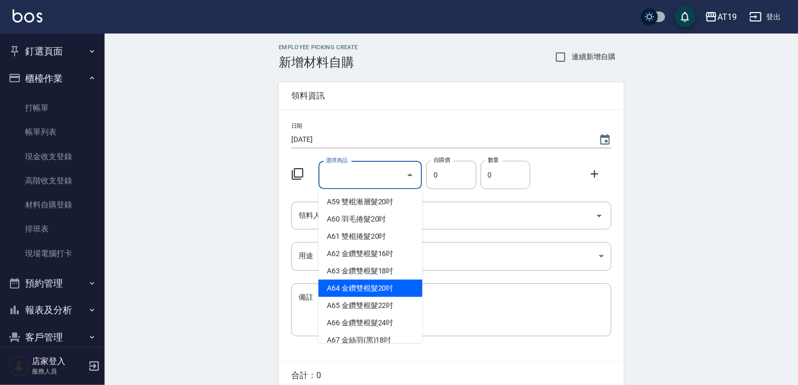
click at [372, 293] on li "A64 金鑽雙棍髮20吋" at bounding box center [371, 287] width 104 height 17
type input "金鑽雙棍髮20吋"
type input "830"
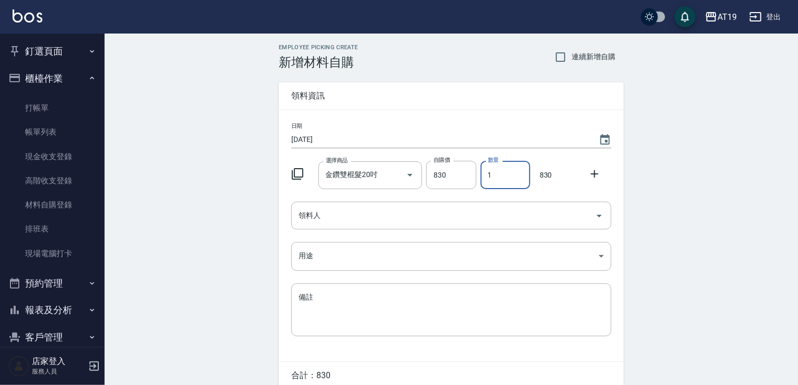
drag, startPoint x: 492, startPoint y: 174, endPoint x: 477, endPoint y: 181, distance: 16.8
click at [483, 177] on input "1" at bounding box center [506, 175] width 50 height 28
type input "3"
click at [301, 213] on input "領料人" at bounding box center [443, 215] width 295 height 18
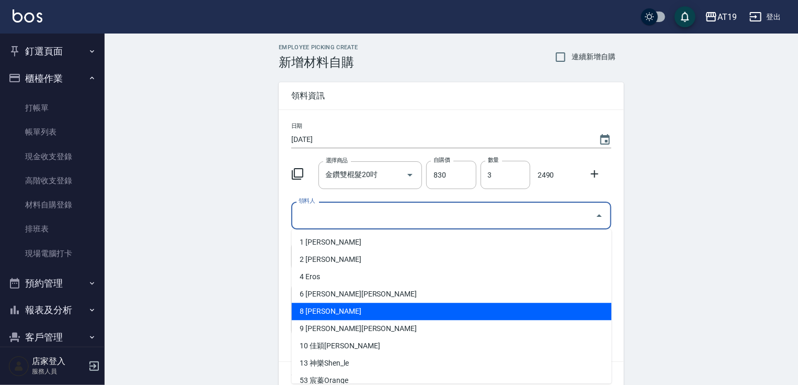
click at [318, 308] on li "8 Mika" at bounding box center [452, 310] width 320 height 17
type input "Mika"
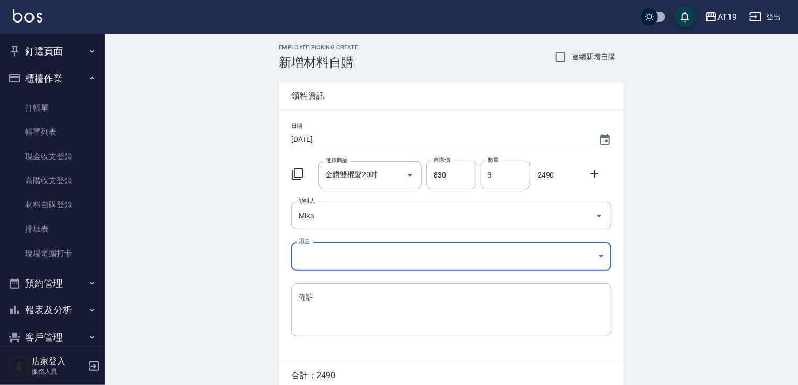
click at [308, 245] on label "用途" at bounding box center [304, 241] width 11 height 8
click at [306, 264] on body "AT19 登出 釘選頁面 打帳單 帳單列表 排班表 現場電腦打卡 店家日報表 互助日報表 設計師日報表 櫃檯作業 打帳單 帳單列表 現金收支登錄 高階收支登錄…" at bounding box center [402, 215] width 804 height 431
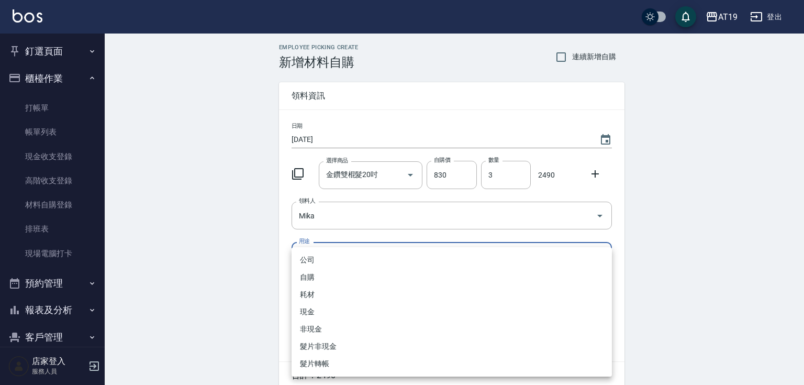
click at [318, 318] on li "現金" at bounding box center [451, 311] width 320 height 17
type input "現金"
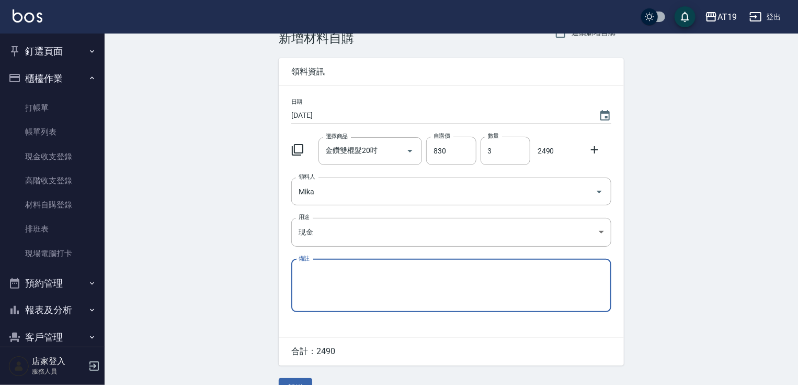
scroll to position [47, 0]
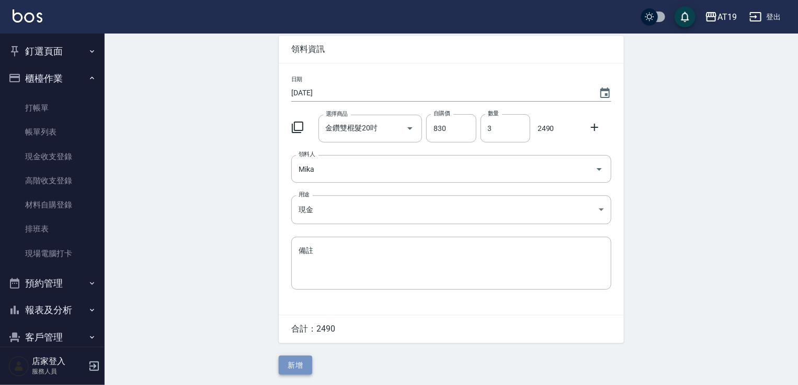
click at [302, 364] on button "新增" at bounding box center [295, 364] width 33 height 19
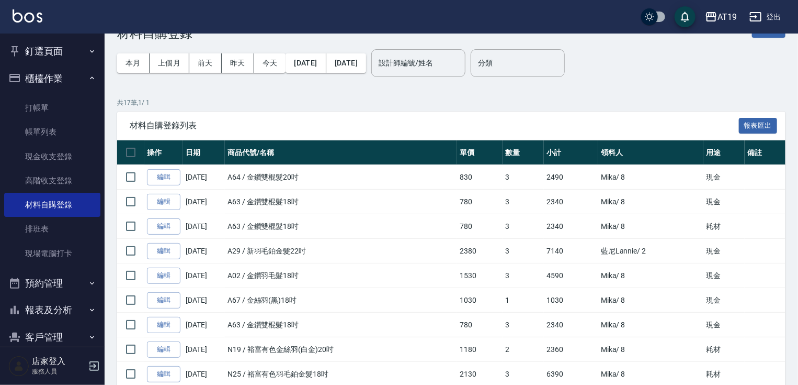
scroll to position [30, 0]
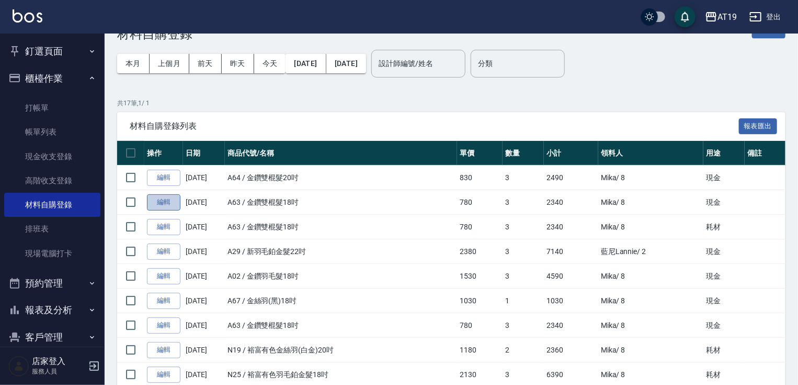
click at [164, 201] on link "編輯" at bounding box center [163, 202] width 33 height 16
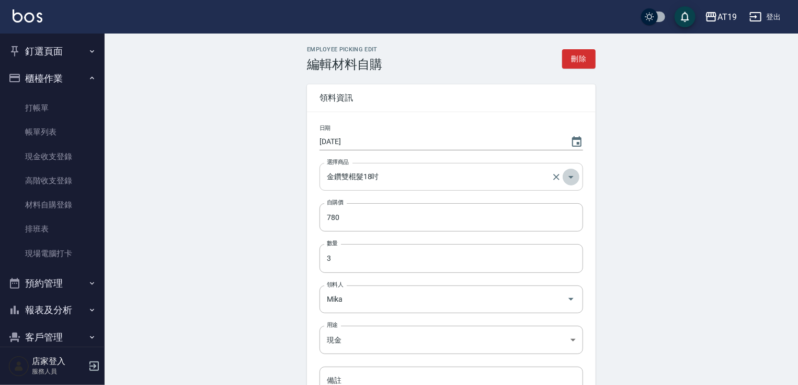
click at [572, 177] on icon "Open" at bounding box center [571, 177] width 5 height 3
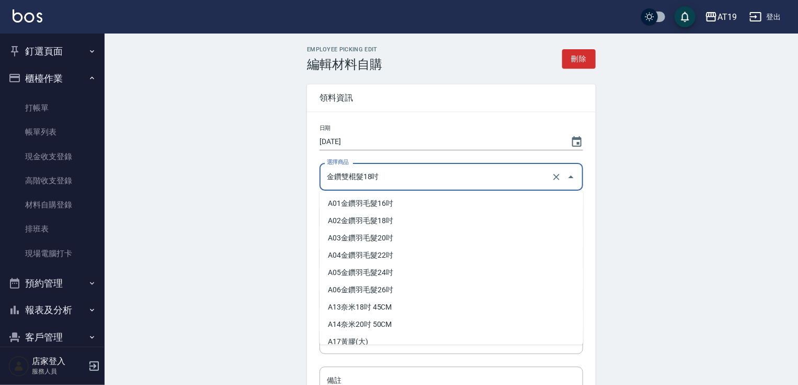
scroll to position [679, 0]
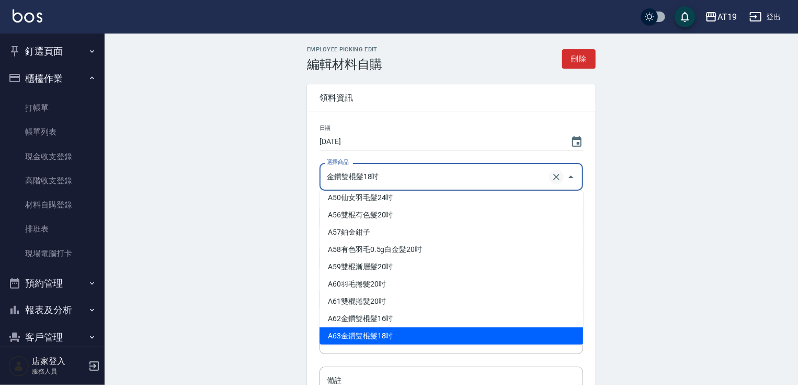
click at [556, 176] on icon "Clear" at bounding box center [556, 177] width 6 height 6
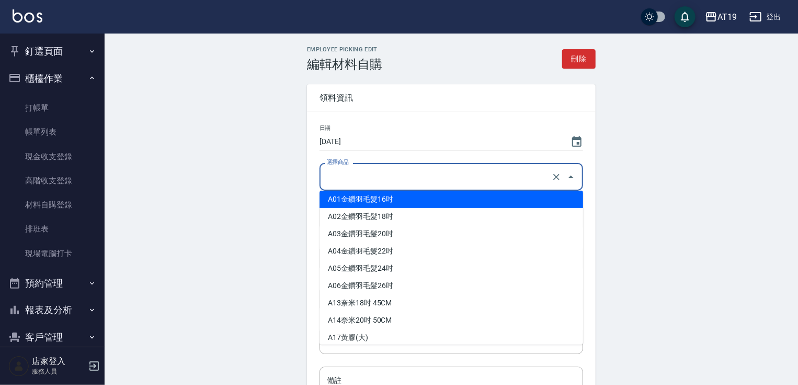
scroll to position [84, 0]
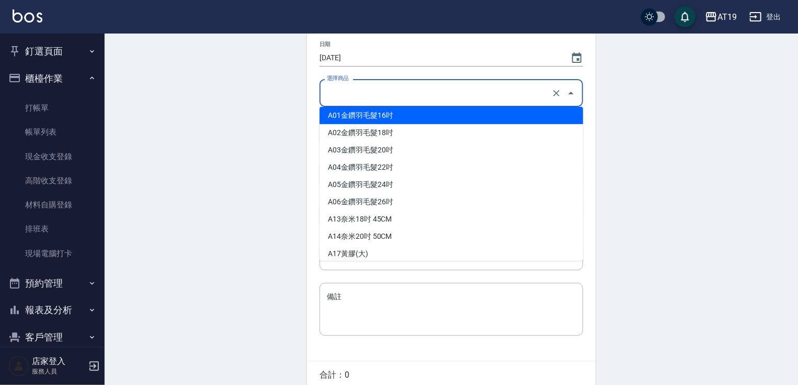
click at [334, 90] on input "選擇商品" at bounding box center [436, 93] width 225 height 18
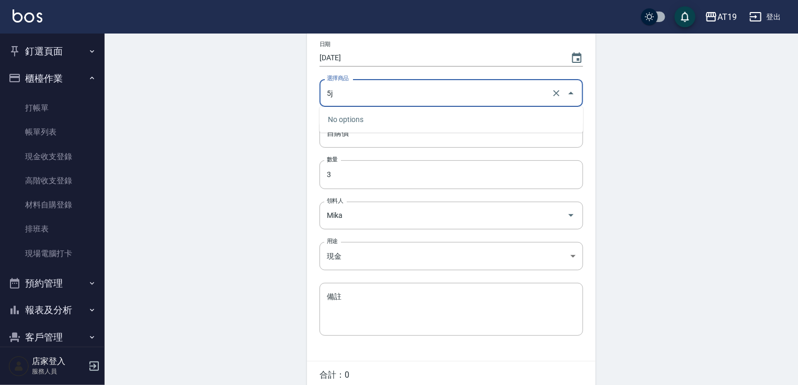
type input "5"
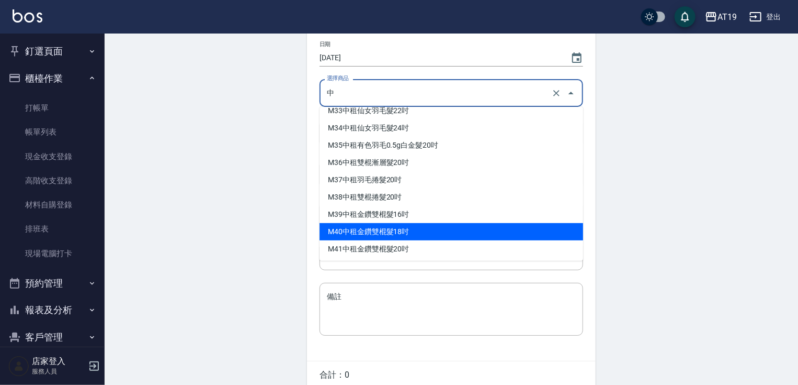
scroll to position [4, 0]
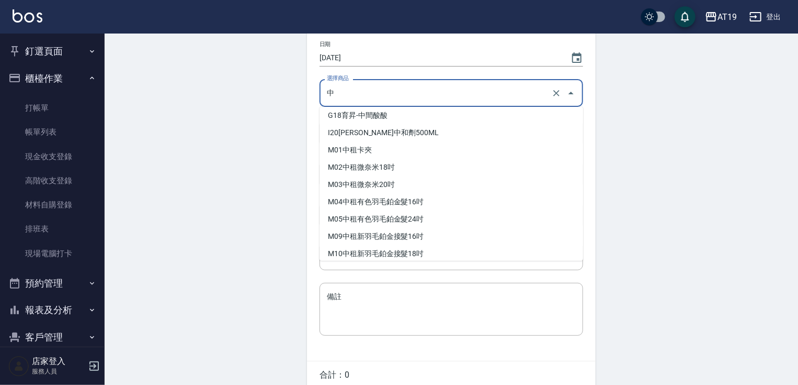
click at [406, 229] on li "M09 中租新羽毛鉑金接髮16吋" at bounding box center [452, 236] width 264 height 17
type input "中租新羽毛鉑金接髮16吋"
type input "1780"
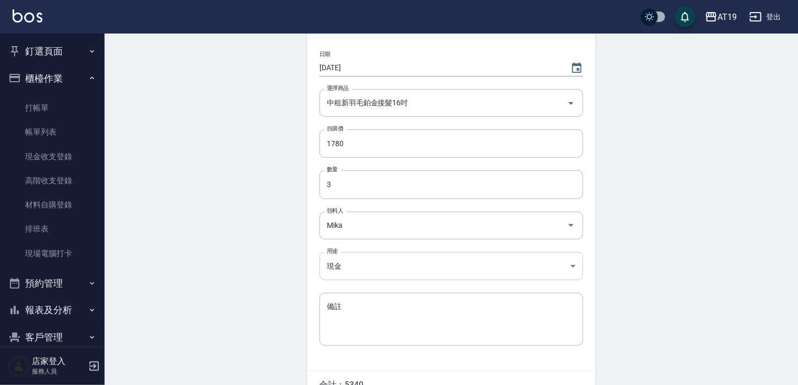
scroll to position [49, 0]
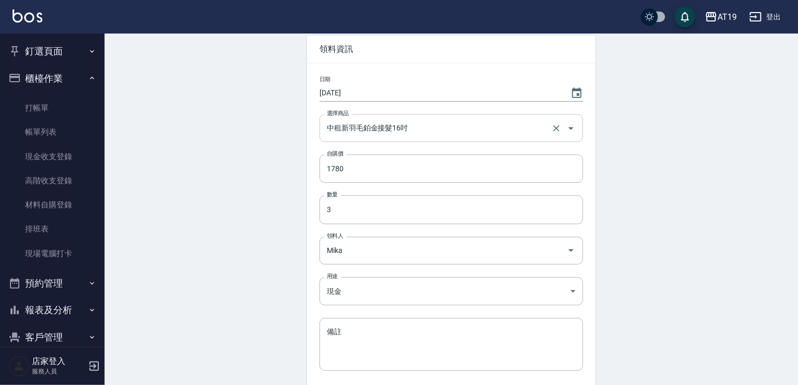
click at [425, 128] on input "中租新羽毛鉑金接髮16吋" at bounding box center [436, 128] width 225 height 18
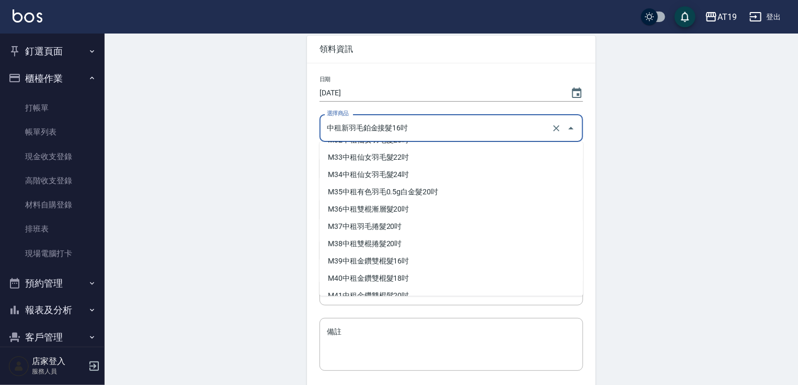
scroll to position [7093, 0]
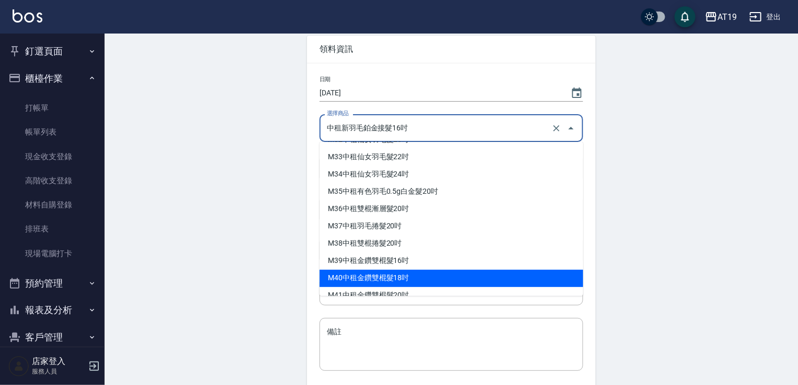
click at [405, 275] on li "M40 中租金鑽雙棍髮18吋" at bounding box center [452, 277] width 264 height 17
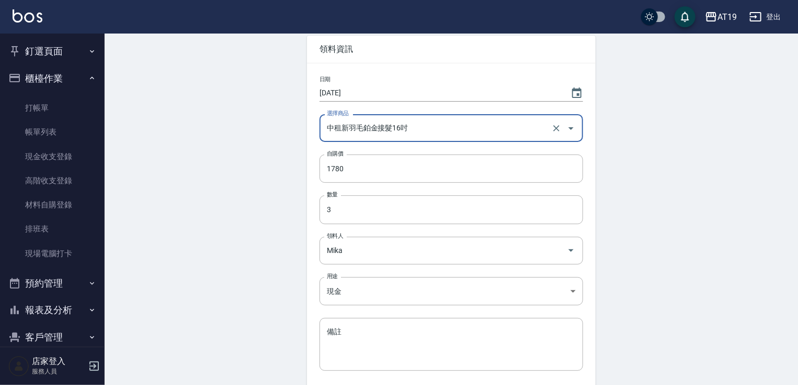
type input "中租金鑽雙棍髮18吋"
type input "780"
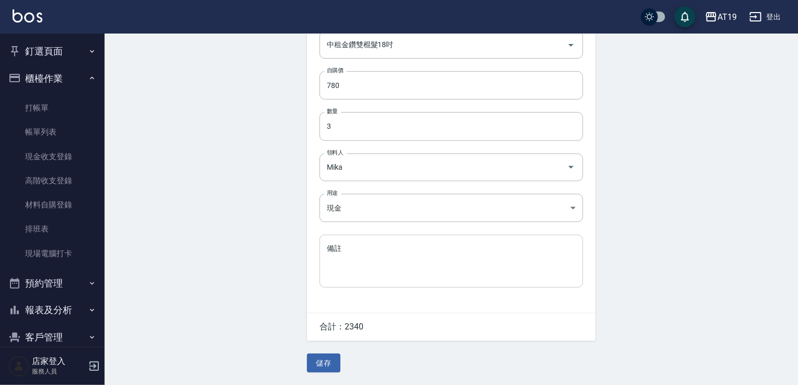
scroll to position [132, 0]
click at [319, 366] on button "儲存" at bounding box center [323, 362] width 33 height 19
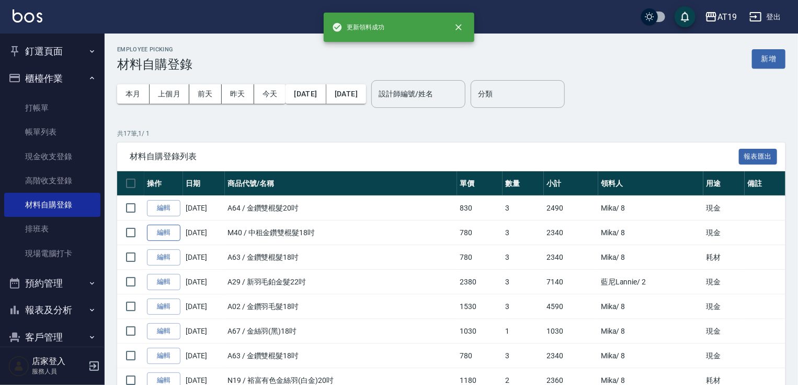
click at [172, 233] on link "編輯" at bounding box center [163, 232] width 33 height 16
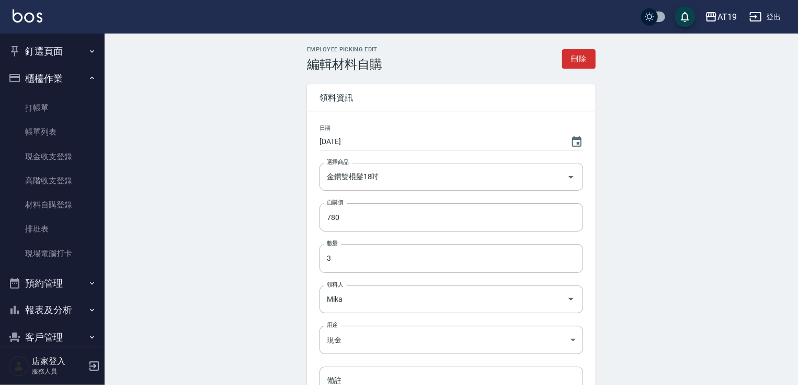
type input "中租金鑽雙棍髮18吋"
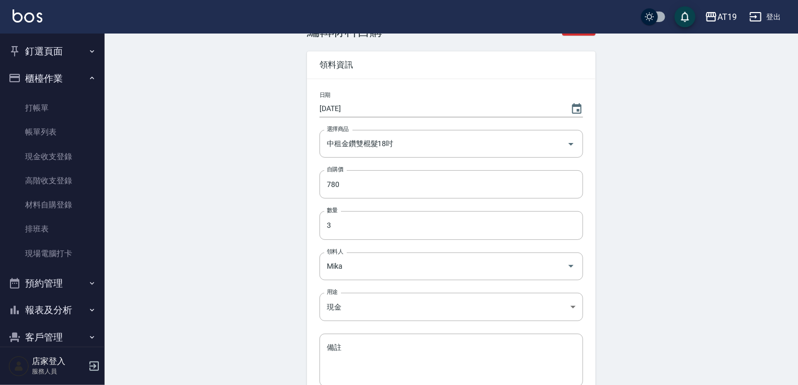
scroll to position [84, 0]
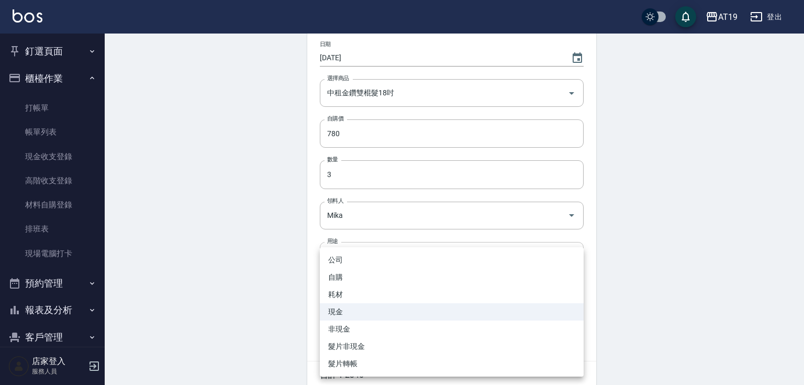
click at [347, 254] on body "AT19 登出 釘選頁面 打帳單 帳單列表 排班表 現場電腦打卡 店家日報表 互助日報表 設計師日報表 櫃檯作業 打帳單 帳單列表 現金收支登錄 高階收支登錄…" at bounding box center [402, 174] width 804 height 516
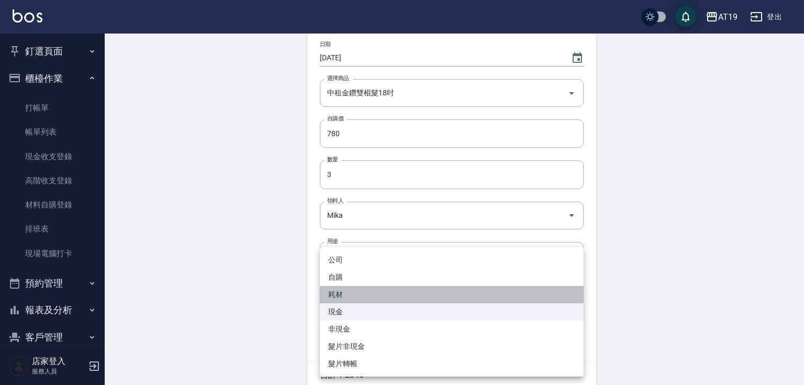
click at [347, 292] on li "耗材" at bounding box center [452, 294] width 264 height 17
type input "耗材"
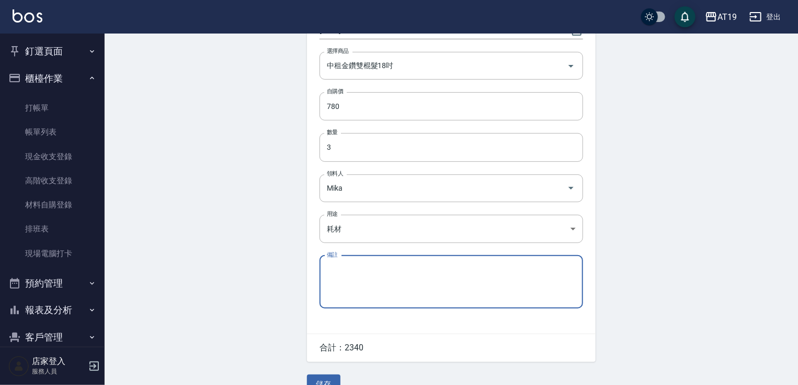
scroll to position [132, 0]
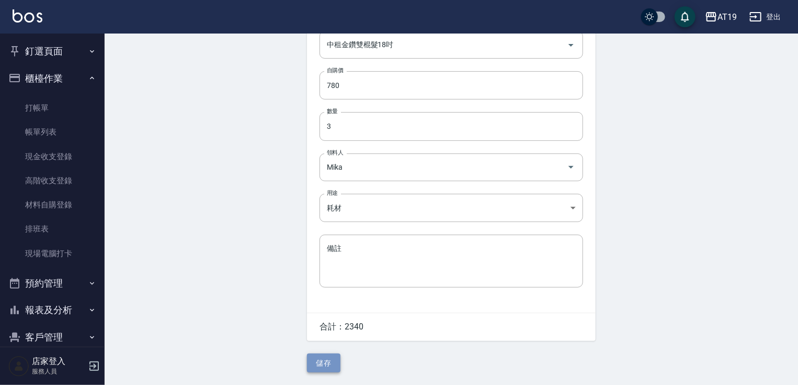
click at [330, 366] on button "儲存" at bounding box center [323, 362] width 33 height 19
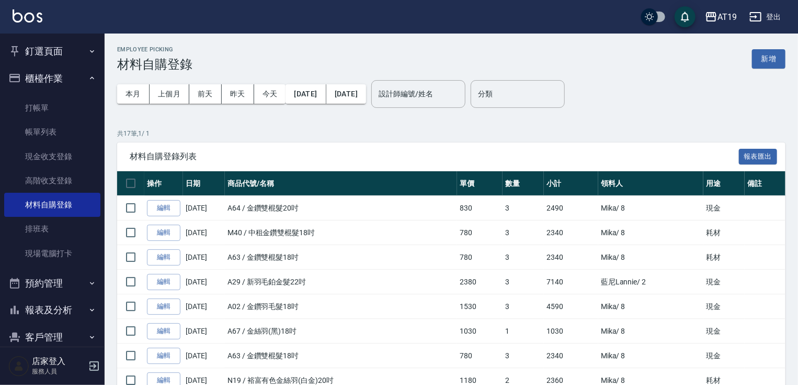
click at [413, 126] on div "Employee Picking 材料自購登錄 新增 本月 上個月 前天 昨天 今天 2025/09/01 2025/09/14 設計師編號/姓名 設計師編號…" at bounding box center [452, 350] width 694 height 635
click at [41, 109] on link "打帳單" at bounding box center [52, 108] width 96 height 24
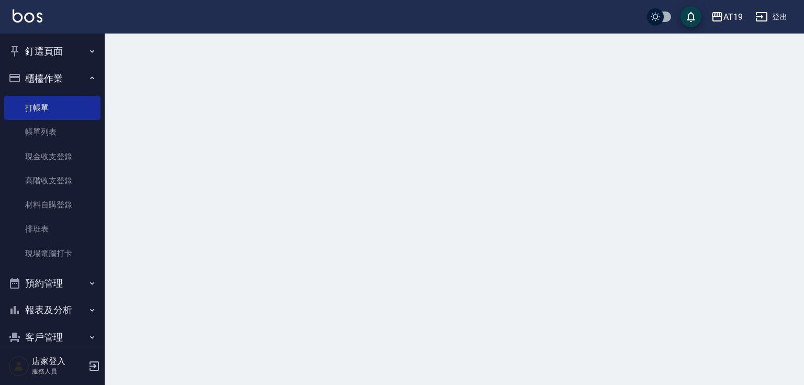
click at [50, 83] on button "櫃檯作業" at bounding box center [52, 78] width 96 height 27
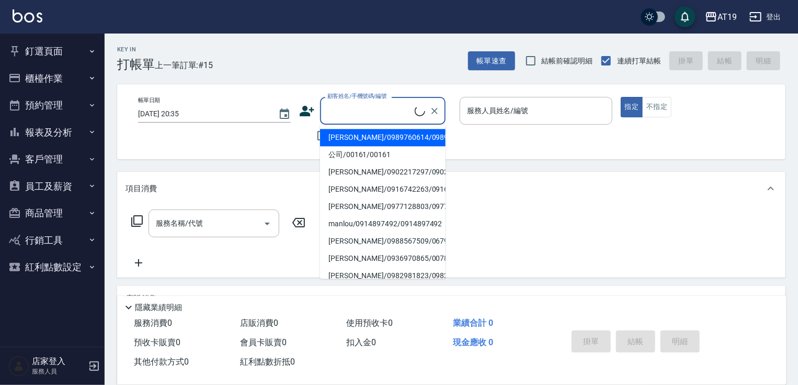
drag, startPoint x: 332, startPoint y: 110, endPoint x: 387, endPoint y: 34, distance: 94.4
click at [334, 109] on input "顧客姓名/手機號碼/編號" at bounding box center [370, 110] width 90 height 18
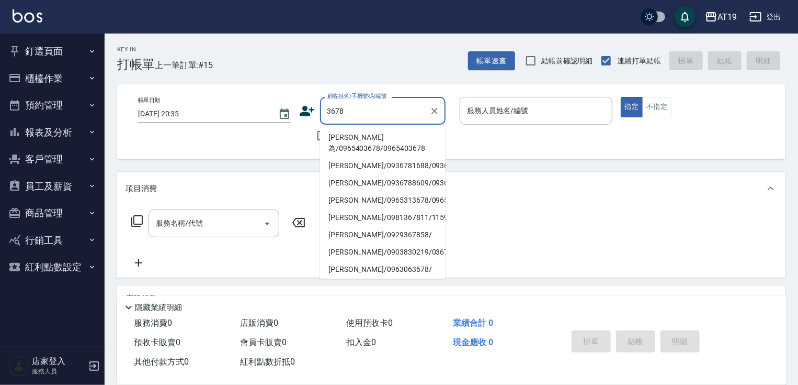
type input "李廷為/0965403678/0965403678"
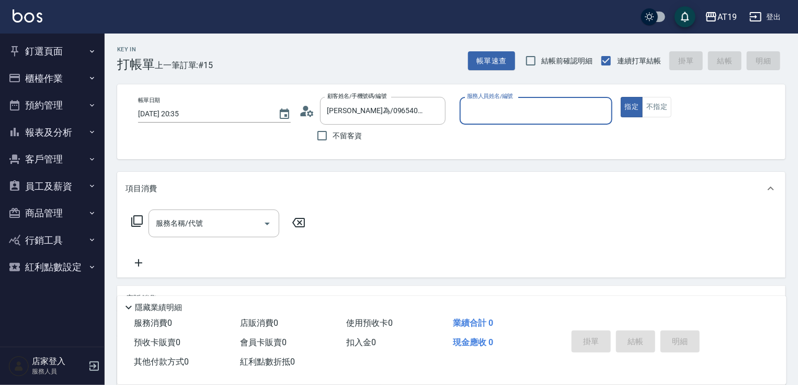
type input "Shen_le- 13"
click at [621, 97] on button "指定" at bounding box center [632, 107] width 22 height 20
type button "true"
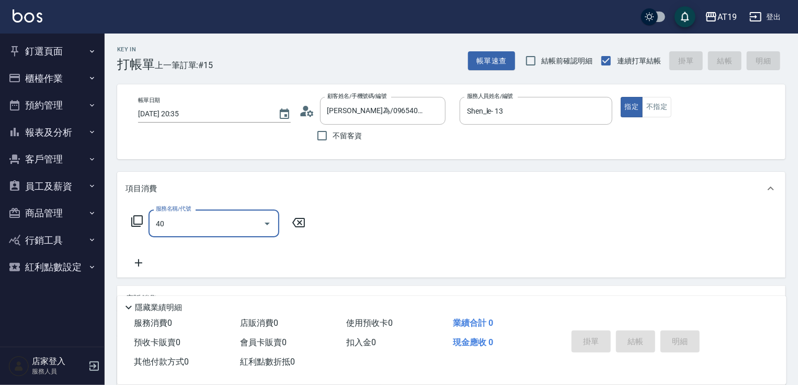
type input "401"
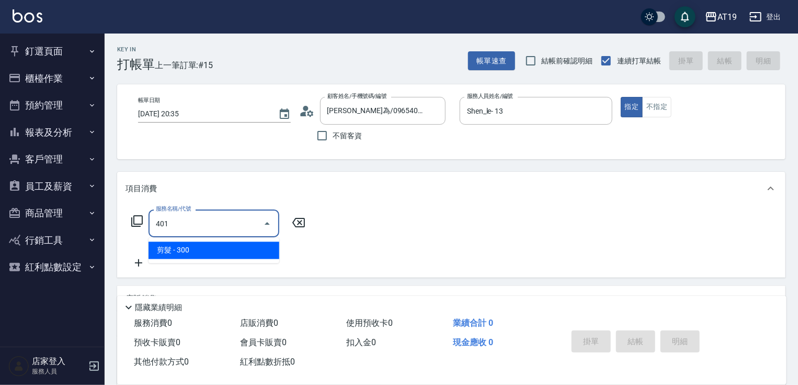
type input "30"
type input "剪髮(401)"
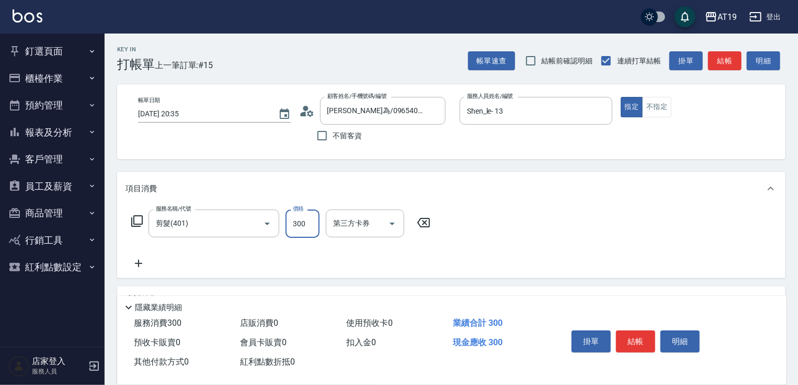
type input "0"
type input "400"
type input "40"
type input "400"
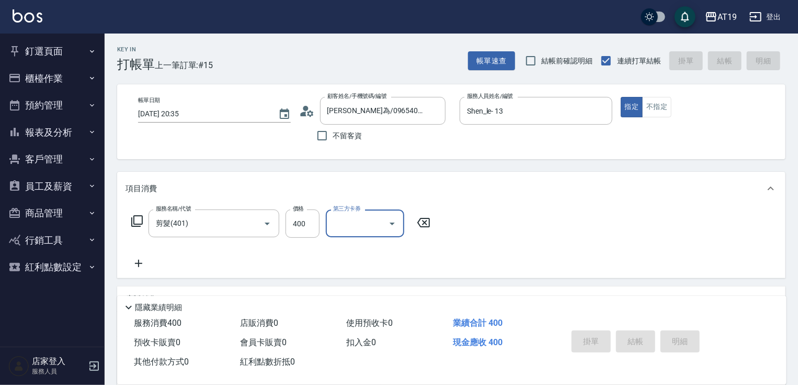
type input "0"
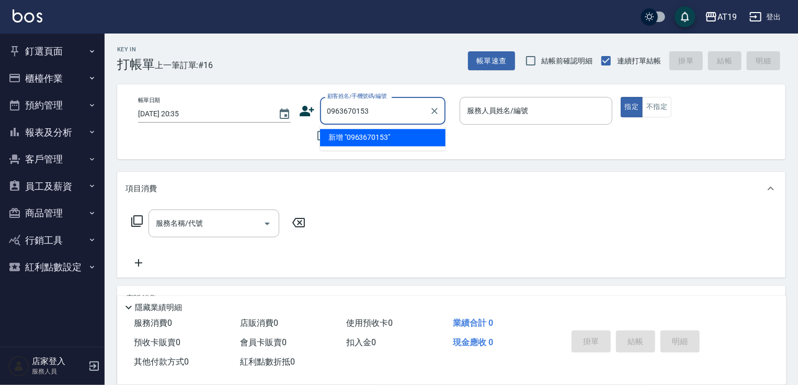
type input "0963670153"
click at [302, 107] on icon at bounding box center [307, 111] width 16 height 16
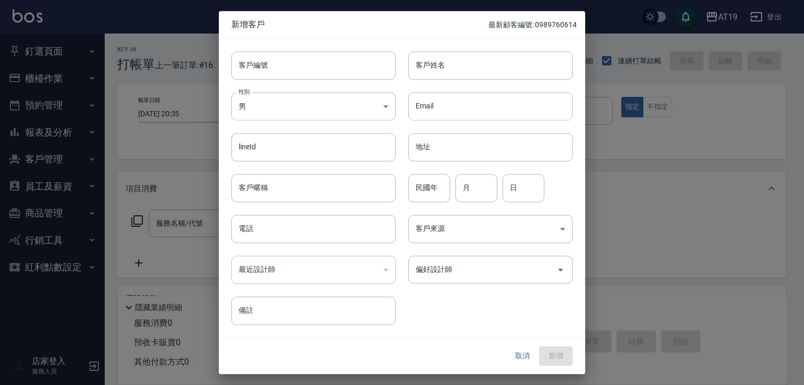
click at [310, 89] on div "性別 男 MALE 性別" at bounding box center [307, 100] width 177 height 41
click at [306, 61] on input "客戶編號" at bounding box center [313, 65] width 164 height 28
paste input "0963670153"
type input "0963670153"
click at [271, 228] on input "電話" at bounding box center [313, 228] width 164 height 28
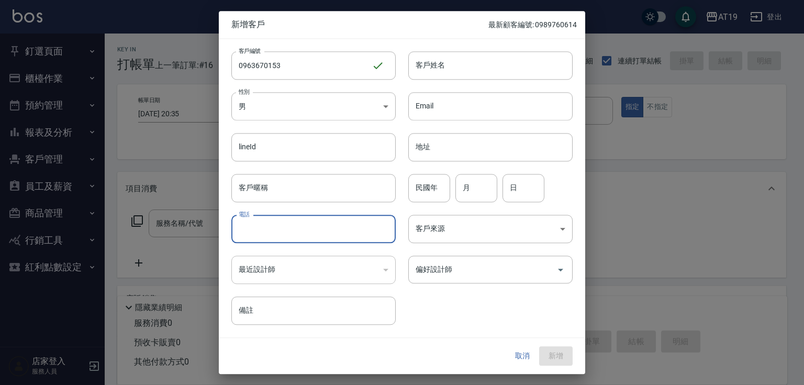
paste input "0963670153"
type input "0963670153"
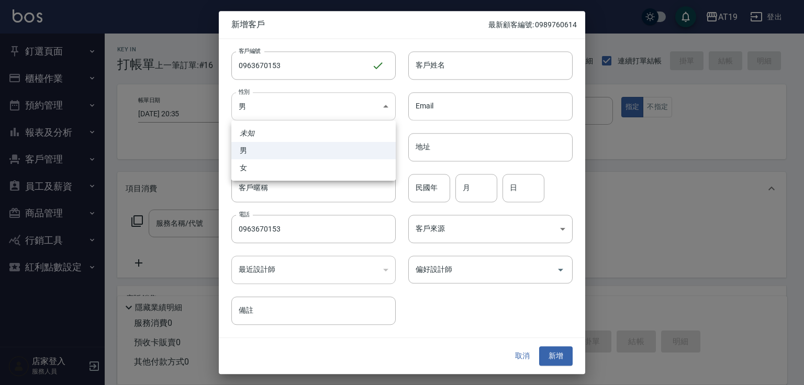
click at [268, 110] on body "AT19 登出 釘選頁面 打帳單 帳單列表 排班表 現場電腦打卡 店家日報表 互助日報表 設計師日報表 櫃檯作業 打帳單 帳單列表 現金收支登錄 高階收支登錄…" at bounding box center [402, 268] width 804 height 536
click at [266, 167] on li "女" at bounding box center [313, 167] width 164 height 17
type input "[DEMOGRAPHIC_DATA]"
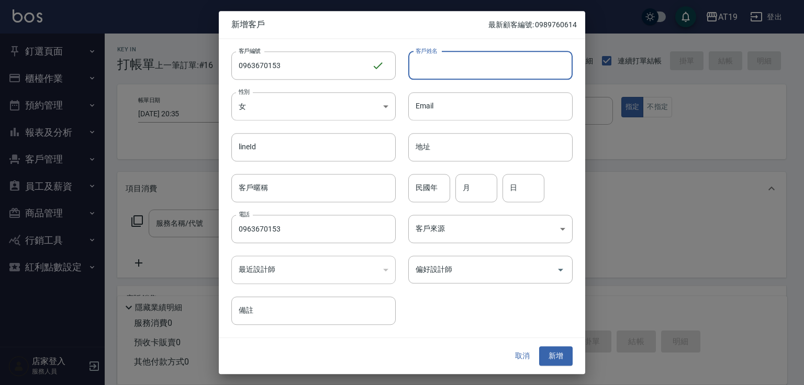
drag, startPoint x: 415, startPoint y: 64, endPoint x: 410, endPoint y: 48, distance: 16.5
click at [416, 63] on input "客戶姓名" at bounding box center [490, 65] width 164 height 28
type input "鍾佳育"
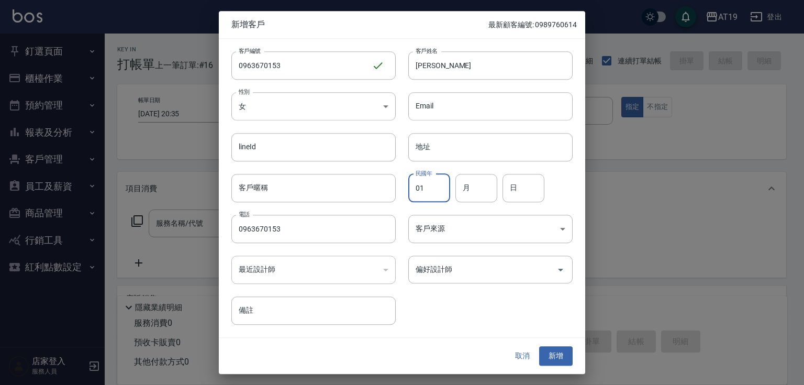
type input "01"
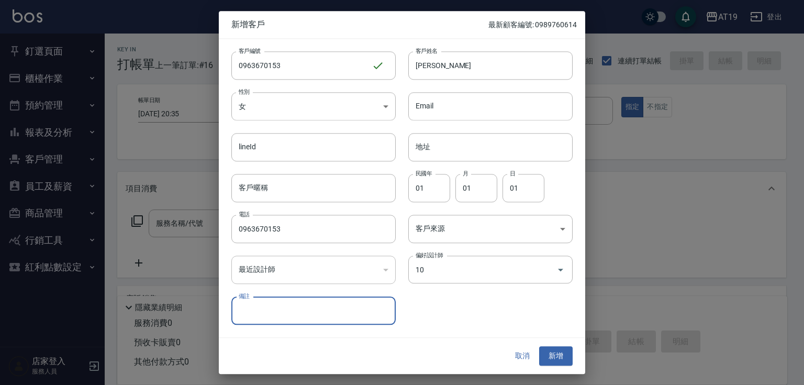
type input "佳穎Nomi"
click at [539, 346] on button "新增" at bounding box center [555, 355] width 33 height 19
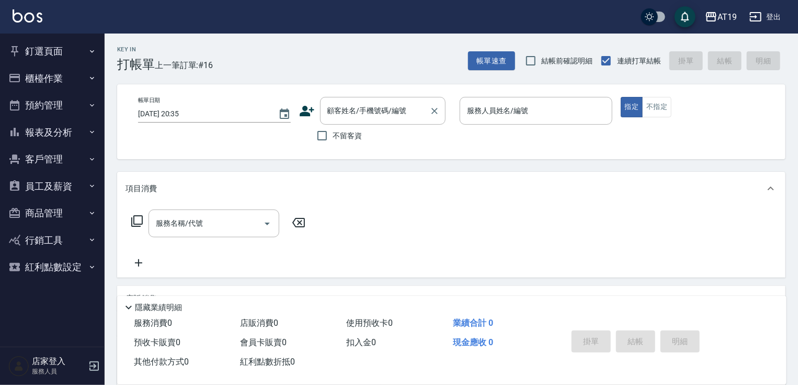
click at [375, 105] on input "顧客姓名/手機號碼/編號" at bounding box center [375, 110] width 100 height 18
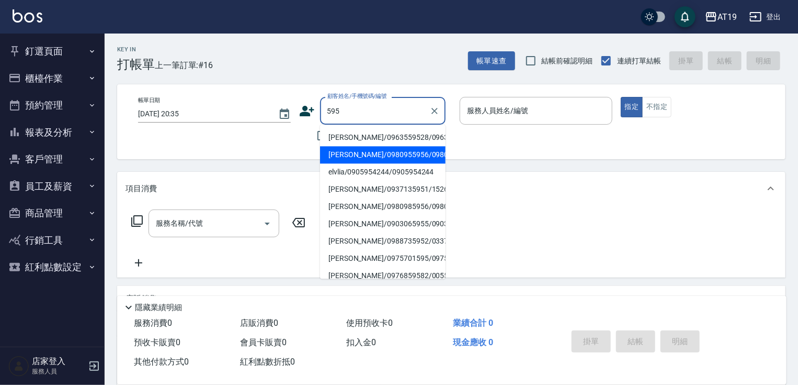
type input "李成聖/0980955956/0980955956"
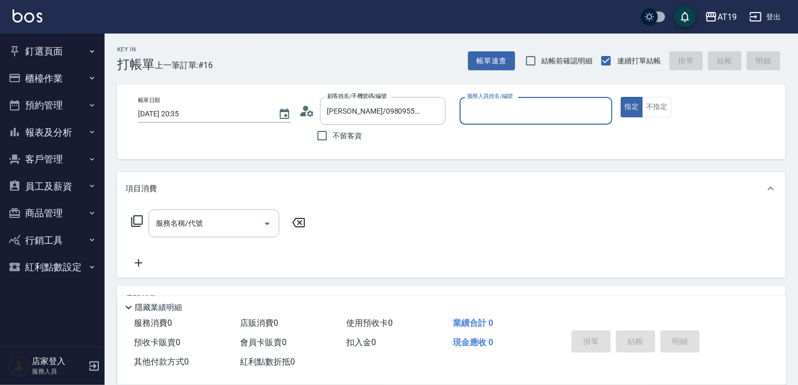
type input "[PERSON_NAME]- 8"
click at [621, 97] on button "指定" at bounding box center [632, 107] width 22 height 20
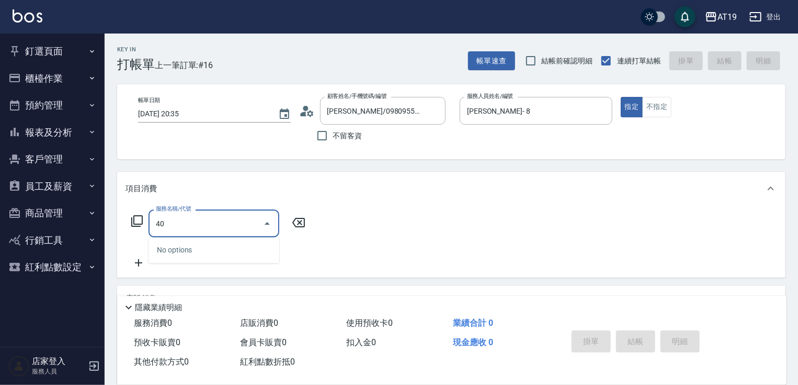
type input "401"
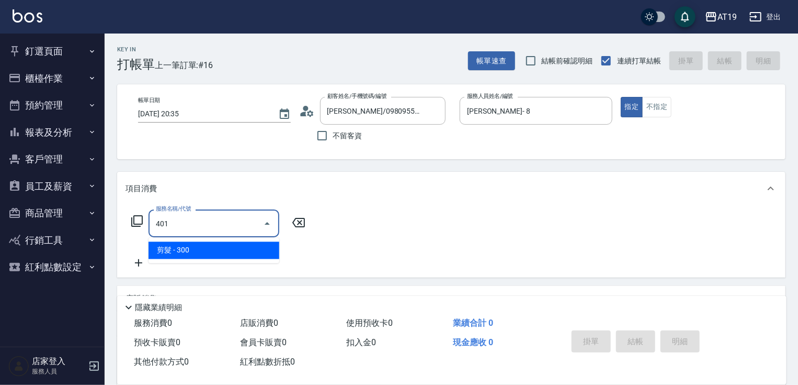
type input "30"
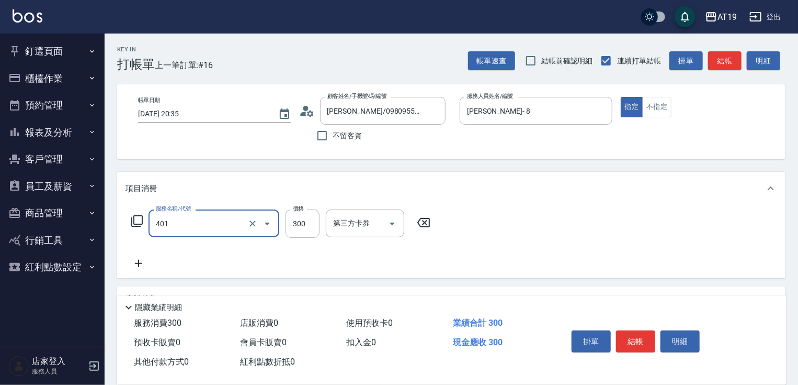
type input "剪髮(401)"
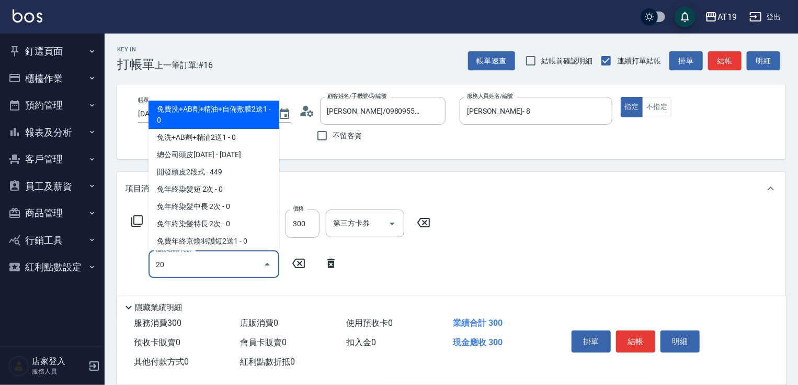
type input "201"
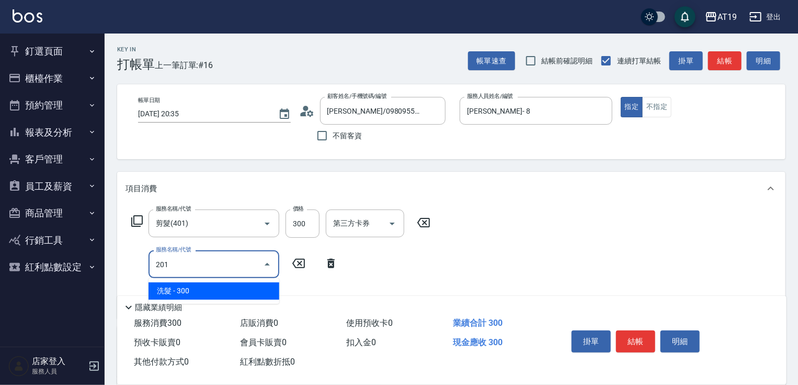
type input "60"
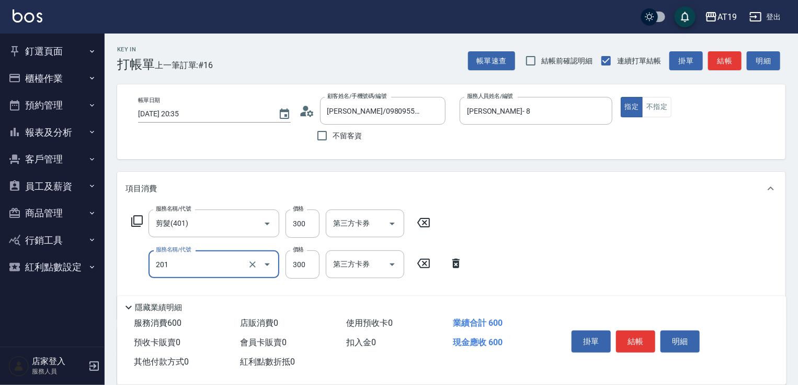
type input "洗髮(201)"
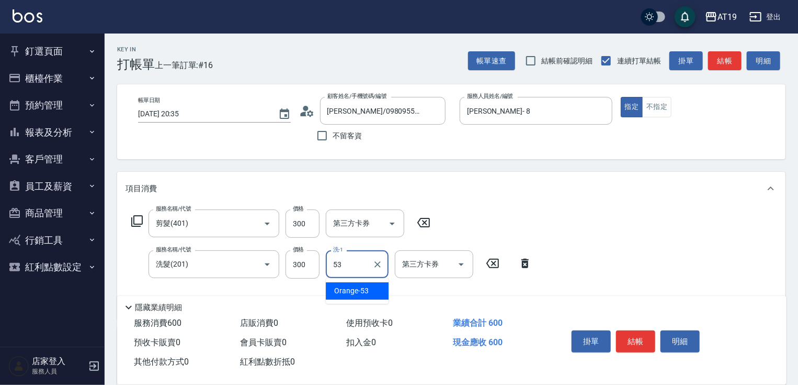
type input "Orange-53"
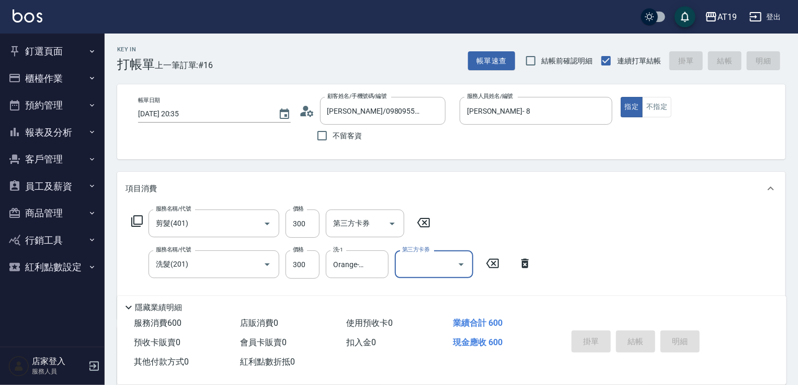
type input "2025/09/14 20:37"
type input "0"
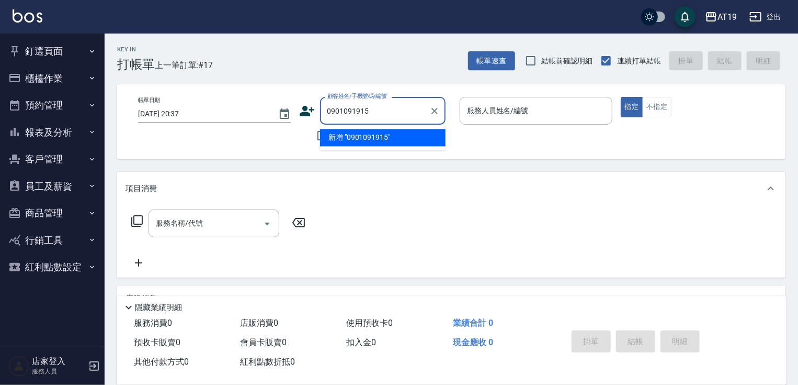
type input "0901091915"
click at [308, 110] on icon at bounding box center [307, 111] width 16 height 16
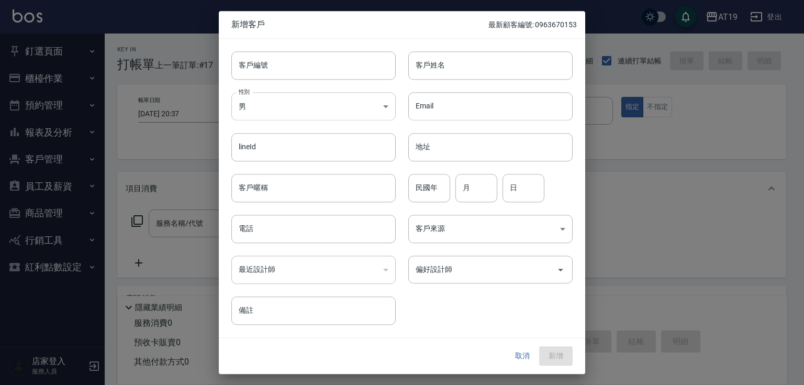
click at [342, 93] on body "AT19 登出 釘選頁面 打帳單 帳單列表 排班表 現場電腦打卡 店家日報表 互助日報表 設計師日報表 櫃檯作業 打帳單 帳單列表 現金收支登錄 高階收支登錄…" at bounding box center [402, 268] width 804 height 536
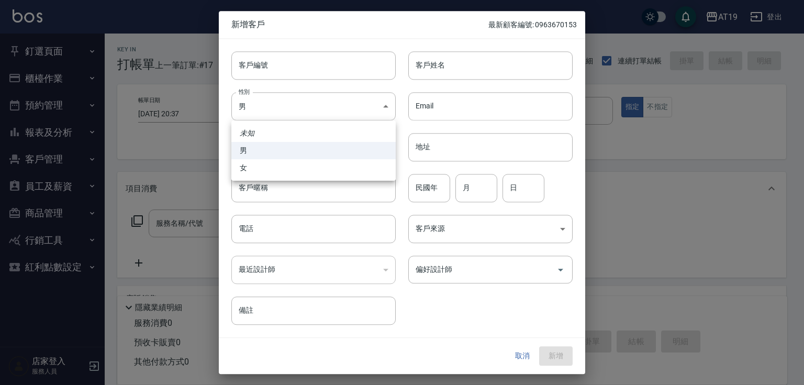
click at [353, 63] on div at bounding box center [402, 192] width 804 height 385
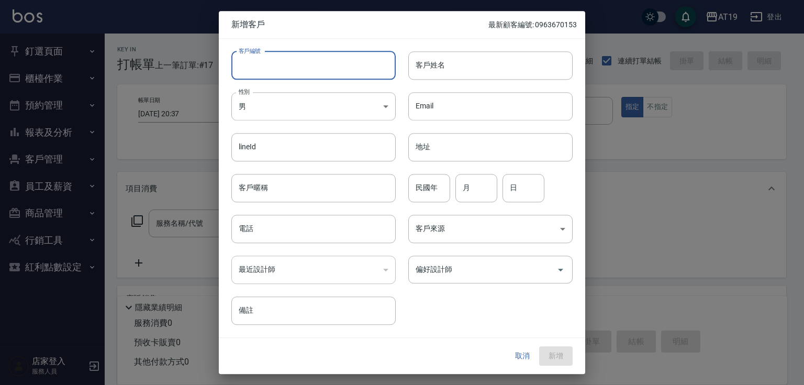
click at [318, 69] on input "客戶編號" at bounding box center [313, 65] width 164 height 28
paste input "0901091915"
type input "0901091915"
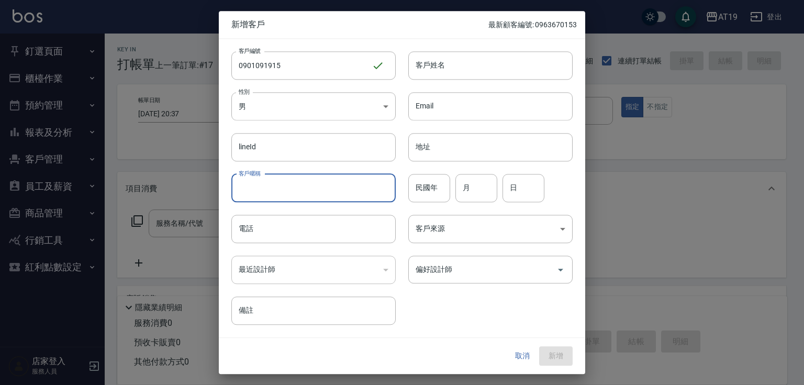
click at [303, 195] on input "客戶暱稱" at bounding box center [313, 188] width 164 height 28
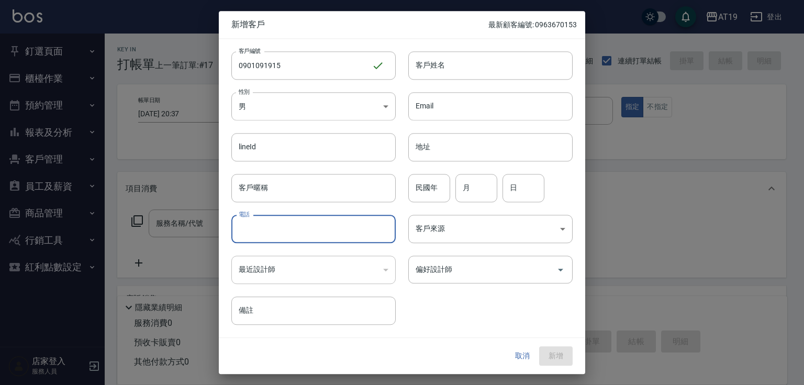
click at [352, 232] on input "電話" at bounding box center [313, 228] width 164 height 28
paste input "0901091915"
type input "0901091915"
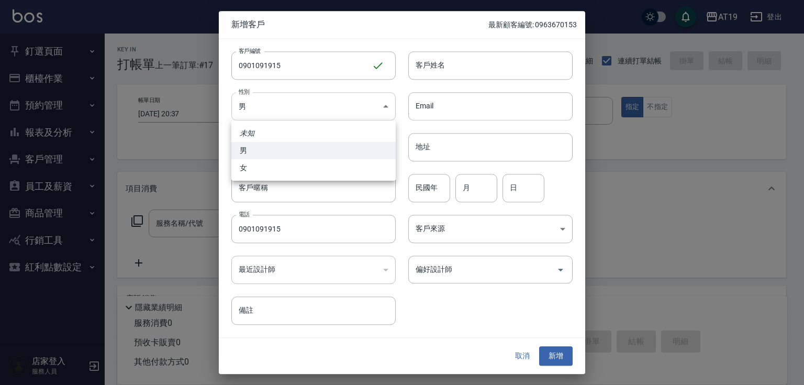
click at [303, 114] on body "AT19 登出 釘選頁面 打帳單 帳單列表 排班表 現場電腦打卡 店家日報表 互助日報表 設計師日報表 櫃檯作業 打帳單 帳單列表 現金收支登錄 高階收支登錄…" at bounding box center [402, 268] width 804 height 536
drag, startPoint x: 307, startPoint y: 173, endPoint x: 349, endPoint y: 146, distance: 49.8
click at [308, 171] on li "女" at bounding box center [313, 167] width 164 height 17
type input "[DEMOGRAPHIC_DATA]"
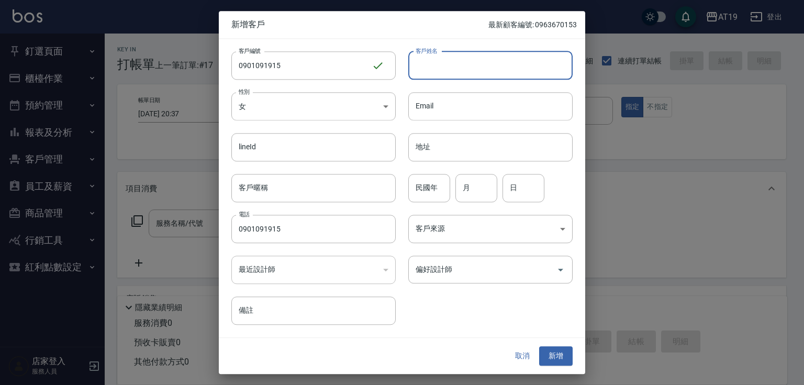
click at [447, 69] on input "客戶姓名" at bounding box center [490, 65] width 164 height 28
type input "陳婉菁"
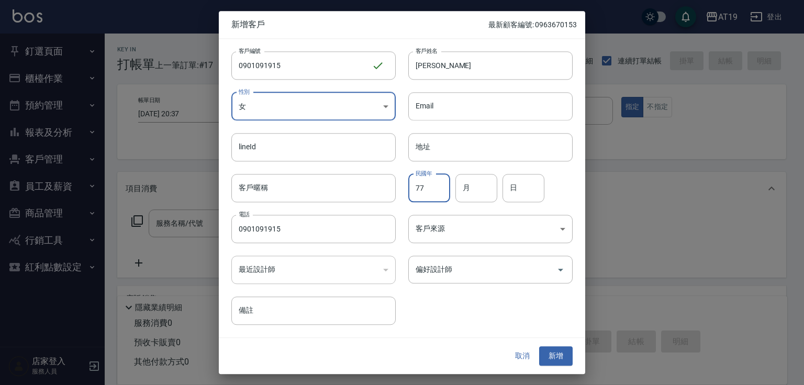
type input "77"
type input "09"
type input "15"
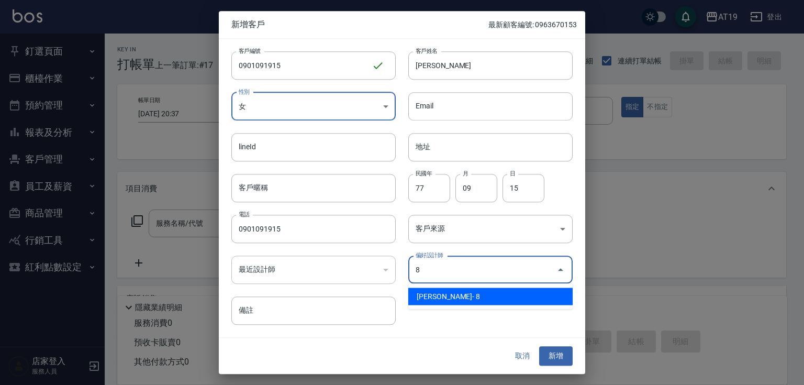
type input "Mika"
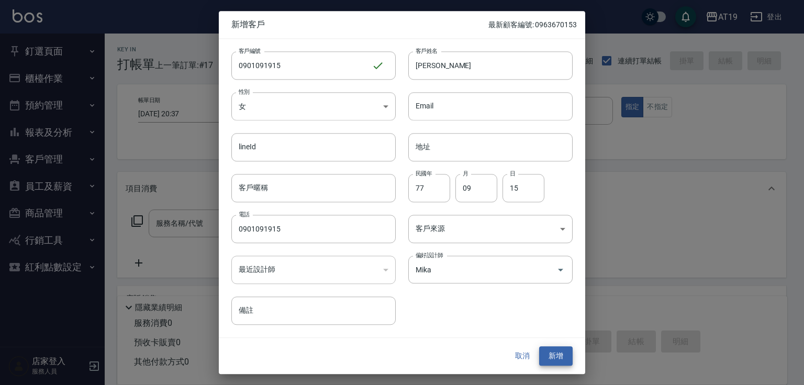
click at [539, 346] on button "新增" at bounding box center [555, 355] width 33 height 19
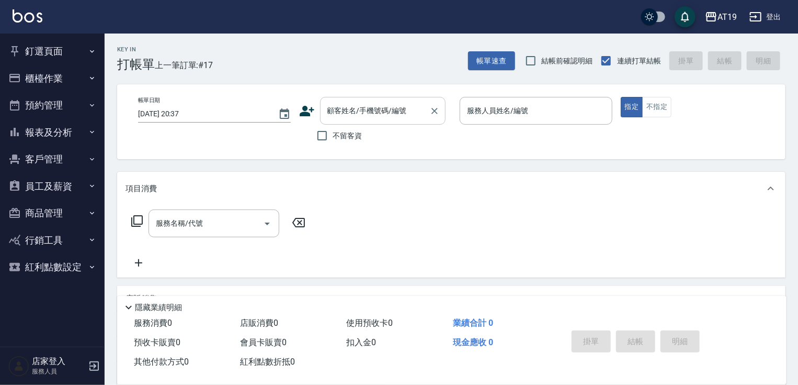
click at [401, 111] on input "顧客姓名/手機號碼/編號" at bounding box center [375, 110] width 100 height 18
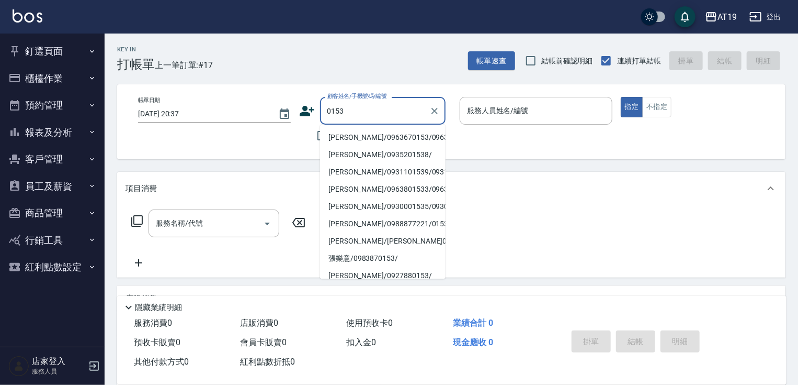
type input "鍾佳育/0963670153/0963670153"
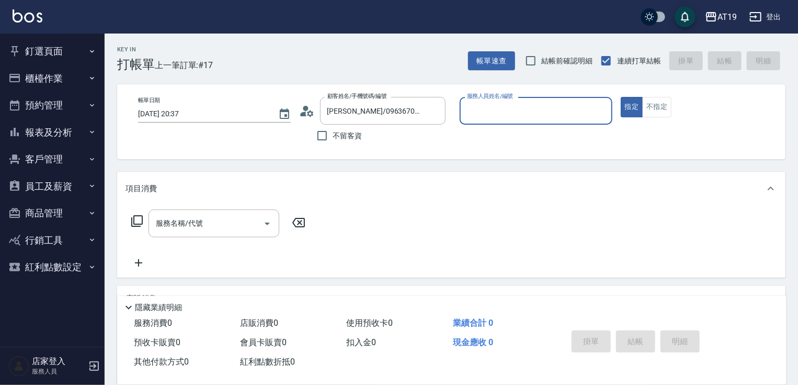
type input "Nomi-10"
click at [621, 97] on button "指定" at bounding box center [632, 107] width 22 height 20
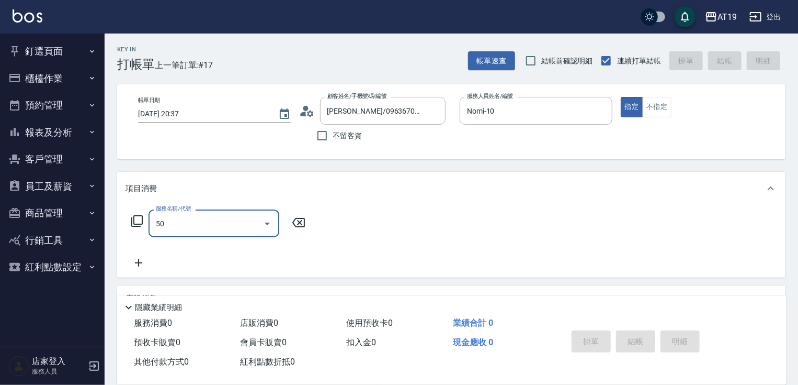
type input "501"
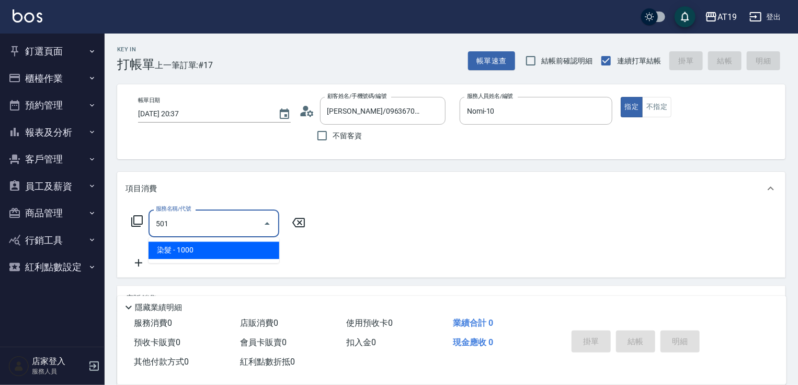
type input "100"
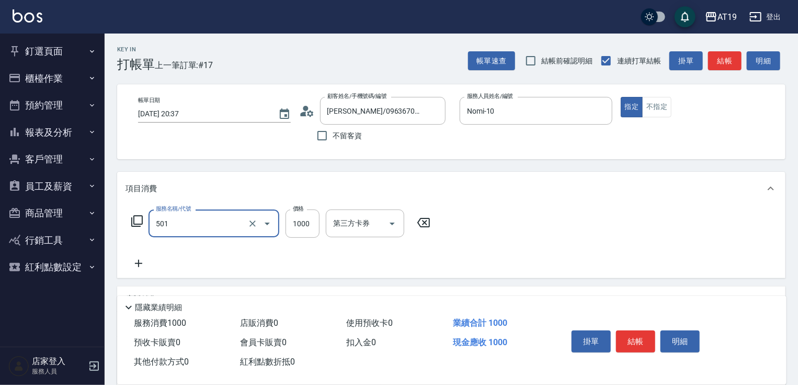
type input "染髮(501)"
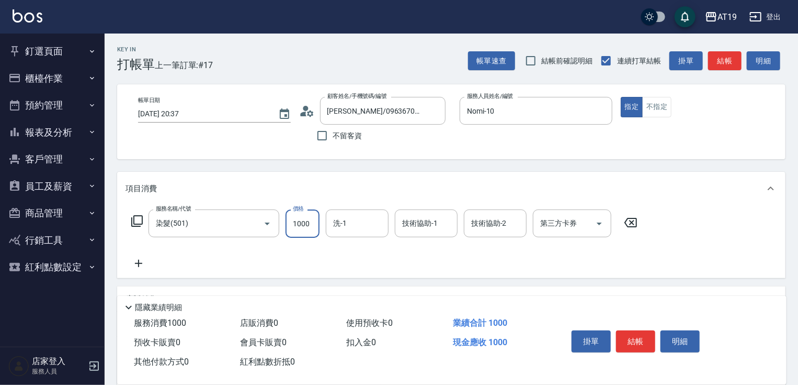
type input "0"
type input "239"
type input "230"
type input "2399"
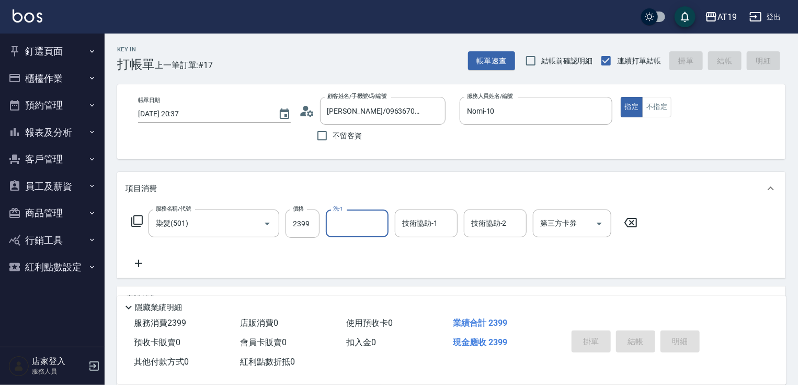
type input "2025/09/14 20:38"
type input "0"
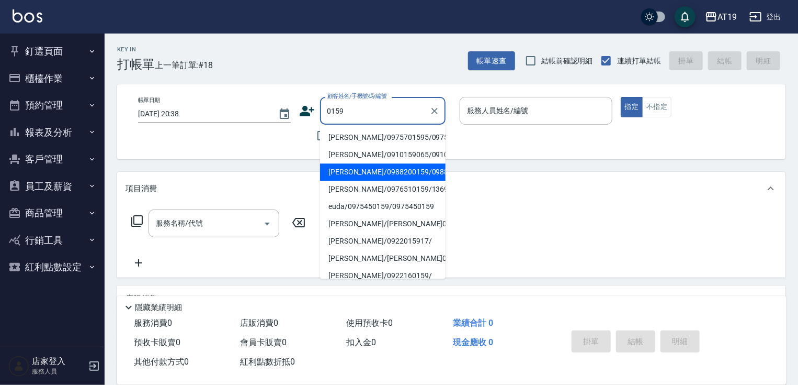
type input "蘇筱茵/0988200159/0988200159"
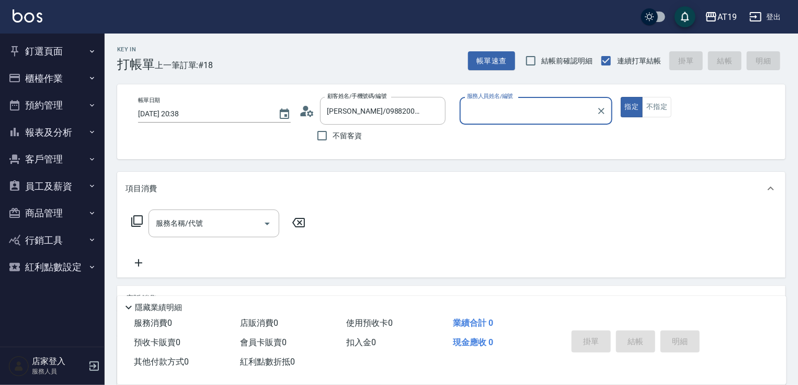
type input "[PERSON_NAME]- 8"
click at [621, 97] on button "指定" at bounding box center [632, 107] width 22 height 20
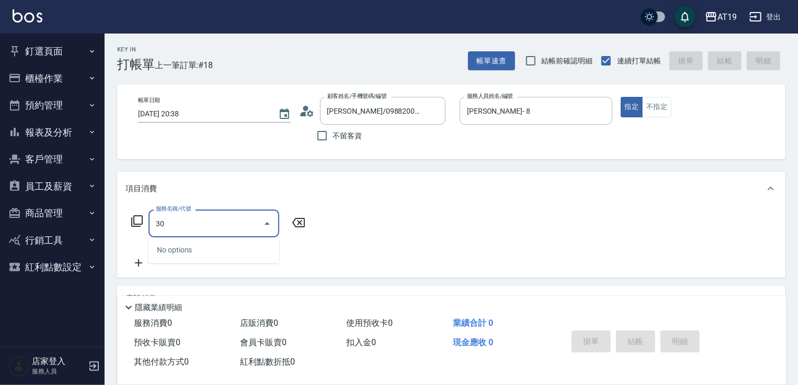
type input "301"
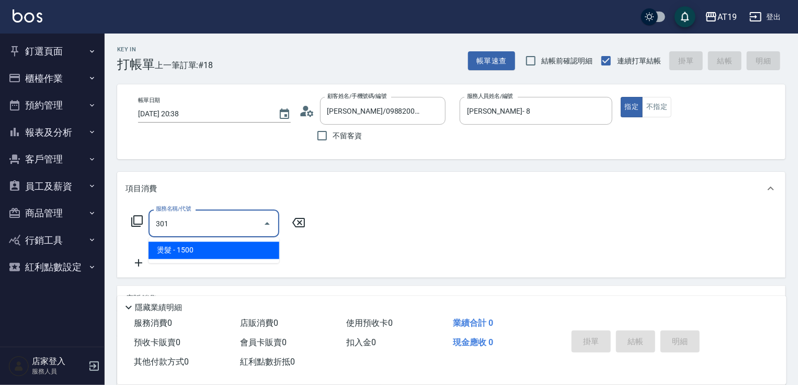
type input "150"
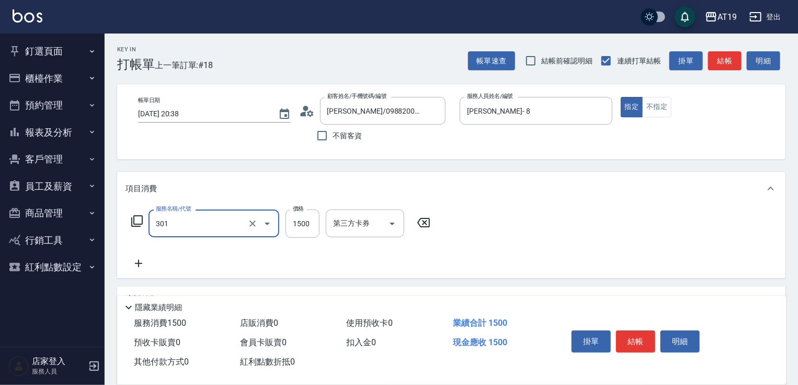
type input "燙髮(301)"
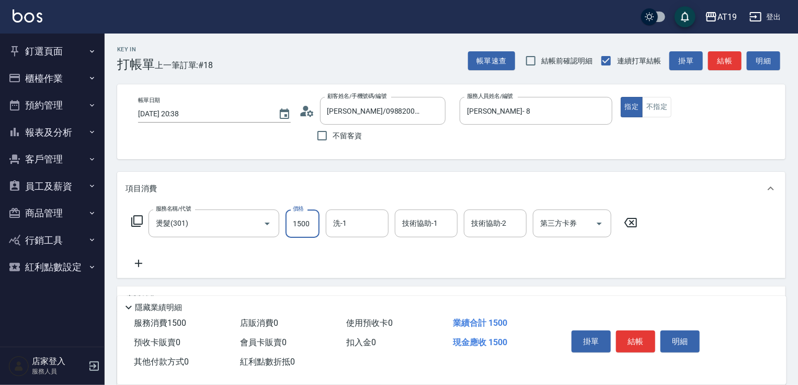
type input "0"
type input "10"
type input "100"
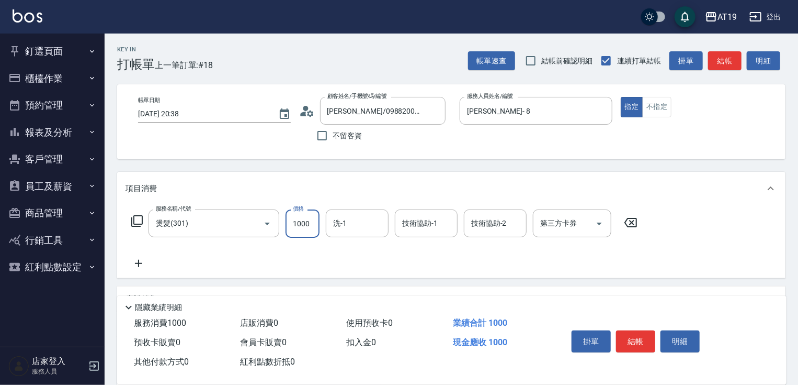
type input "1000"
type input "Orange-53"
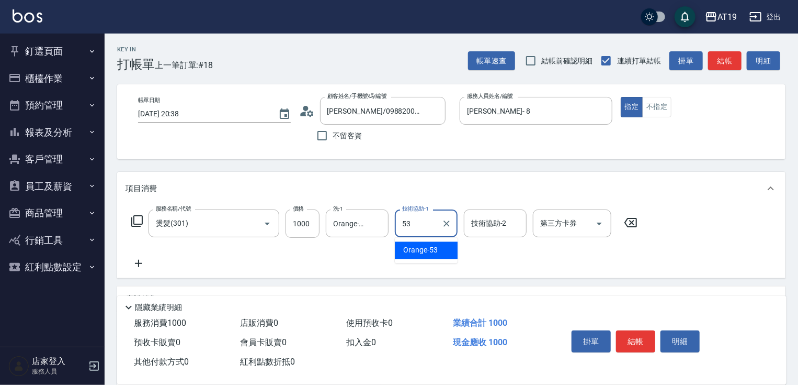
type input "Orange-53"
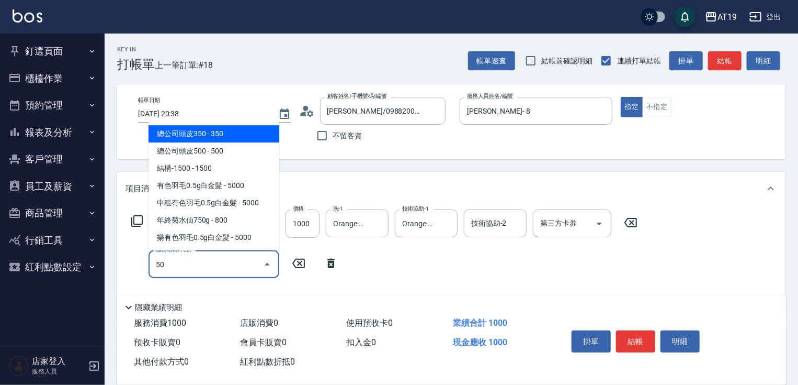
type input "501"
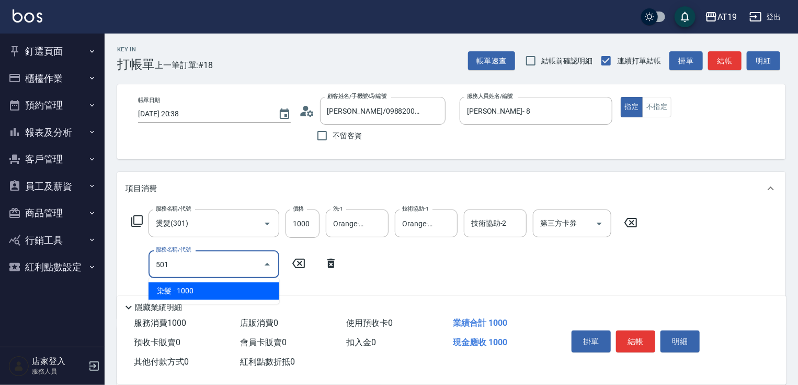
type input "200"
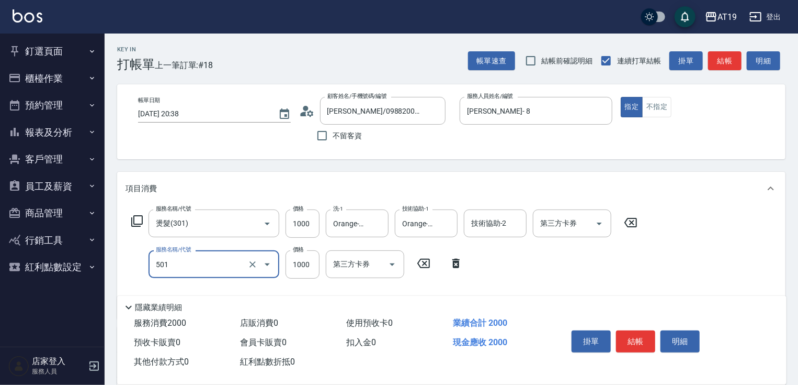
type input "染髮(501)"
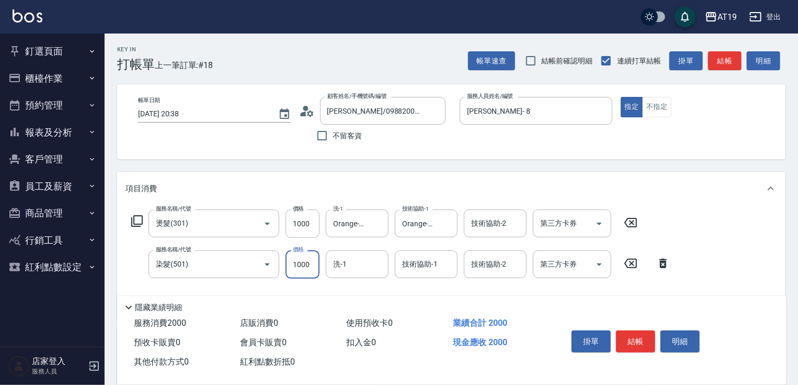
type input "5"
type input "100"
type input "500"
type input "150"
type input "500"
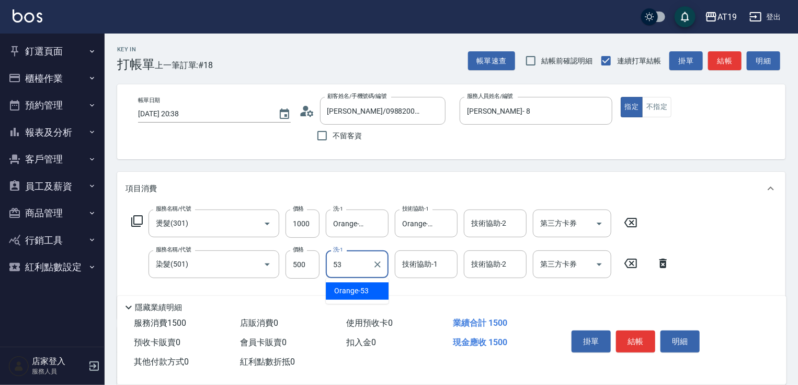
type input "Orange-53"
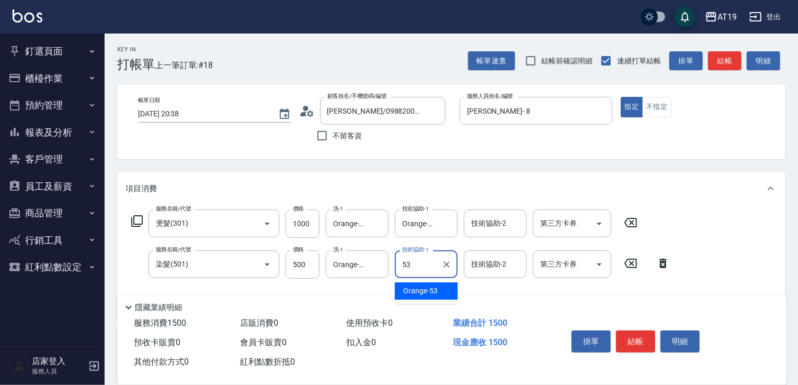
type input "Orange-53"
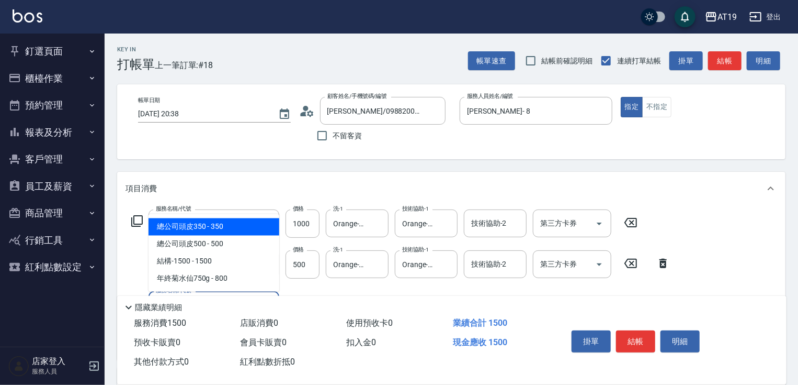
type input "501"
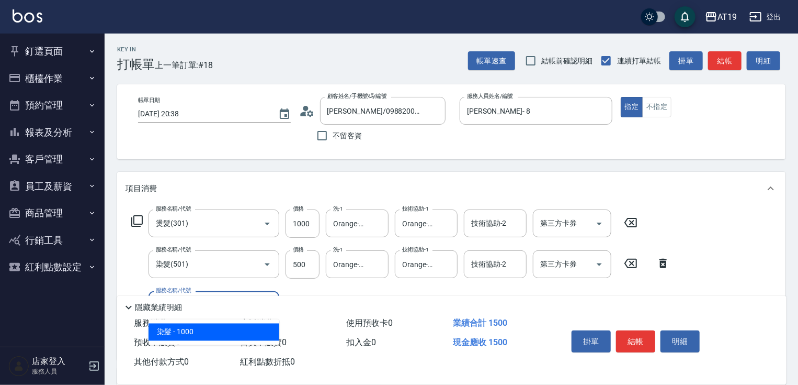
type input "250"
type input "染髮(501)"
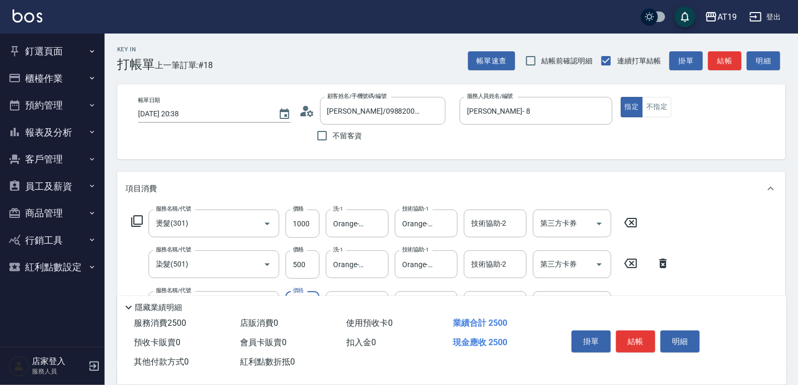
type input "150"
type input "500"
type input "200"
type input "500"
type input "Orange-53"
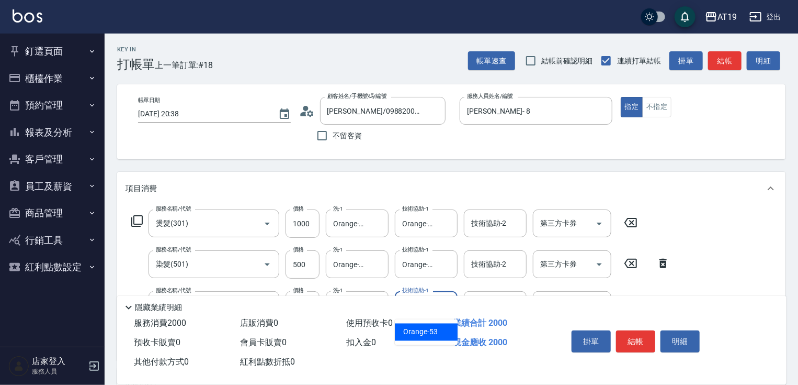
type input "Orange-53"
type input "657"
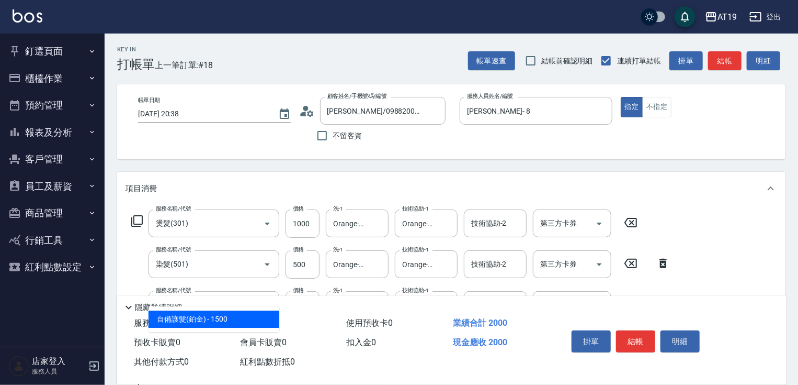
type input "350"
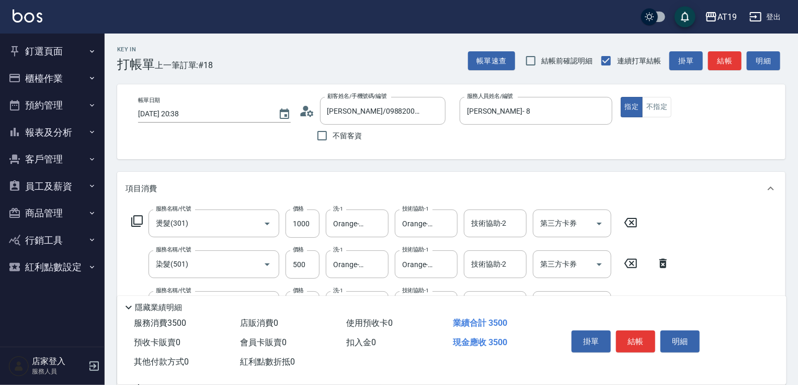
type input "自備護髮(鉑金)(657)"
type input "2"
type input "200"
type input "250"
type input "220"
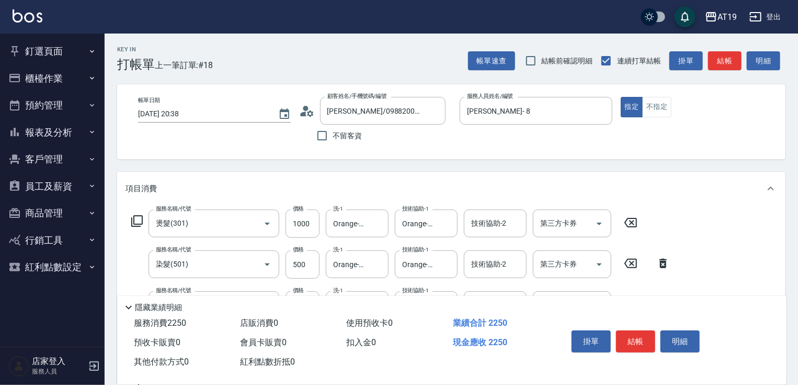
type input "2500"
type input "450"
type input "2500"
type input "2"
type input "Orange-53"
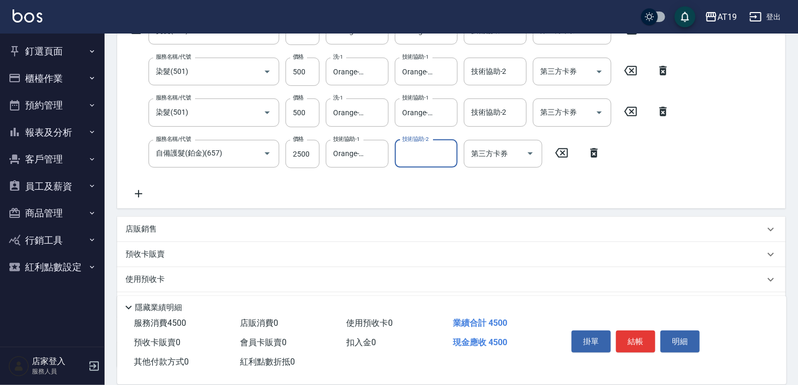
scroll to position [209, 0]
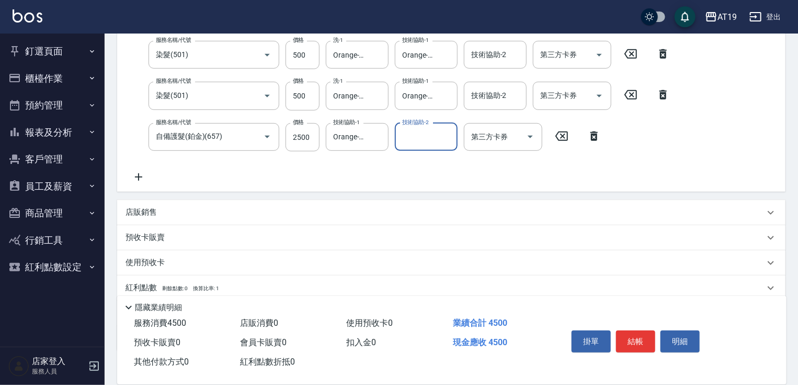
drag, startPoint x: 592, startPoint y: 137, endPoint x: 601, endPoint y: 133, distance: 9.1
click at [592, 137] on icon at bounding box center [594, 135] width 7 height 9
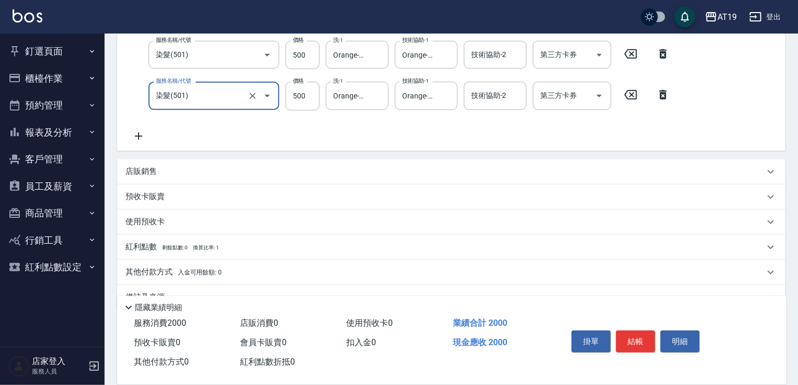
click at [661, 97] on icon at bounding box center [663, 94] width 26 height 13
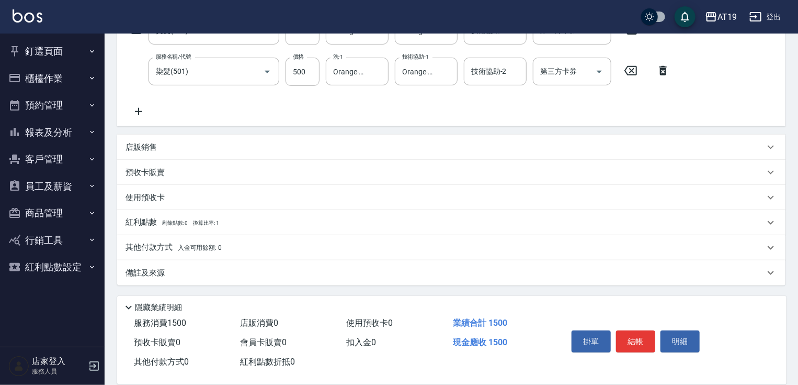
drag, startPoint x: 666, startPoint y: 59, endPoint x: 664, endPoint y: 67, distance: 8.0
click at [664, 62] on div "服務名稱/代號 染髮(501) 服務名稱/代號 價格 500 價格 洗-1 Orange-53 洗-1 技術協助-1 Orange-53 技術協助-1 技術協…" at bounding box center [401, 72] width 551 height 28
click at [664, 68] on icon at bounding box center [663, 70] width 7 height 9
type input "100"
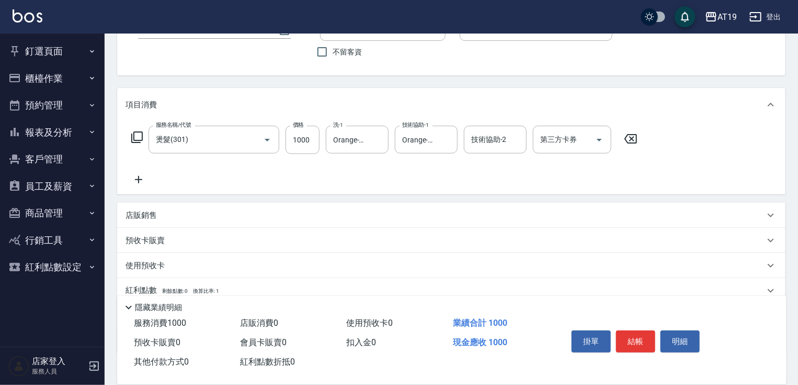
scroll to position [68, 0]
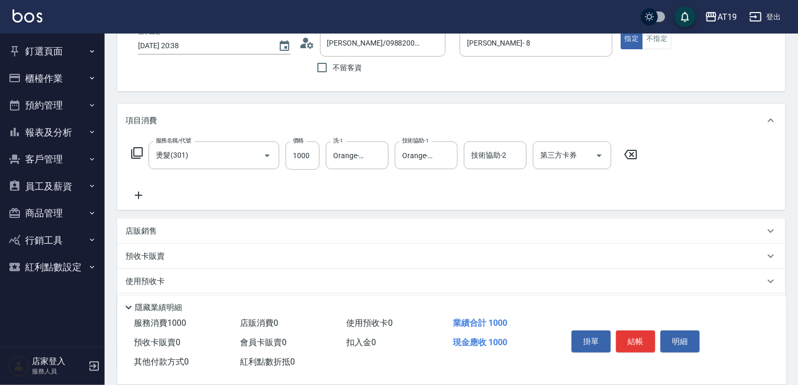
click at [134, 151] on icon at bounding box center [137, 152] width 13 height 13
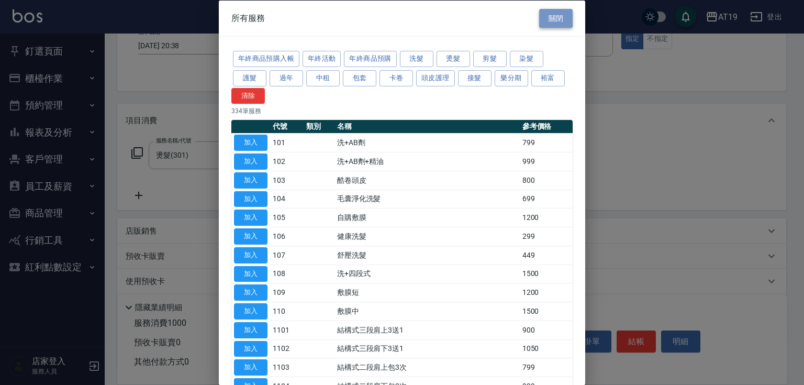
click at [539, 10] on button "關閉" at bounding box center [555, 17] width 33 height 19
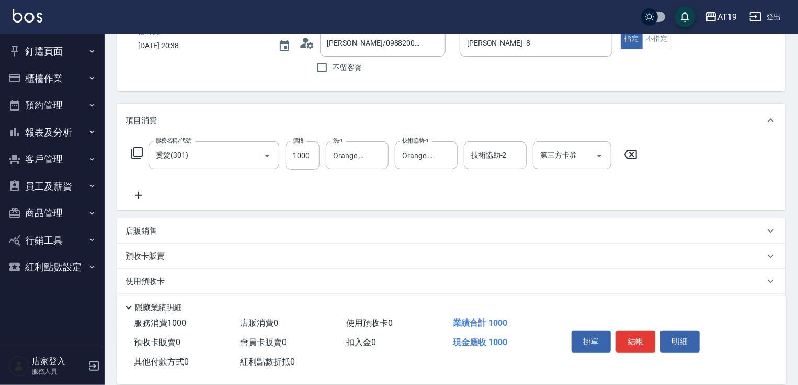
click at [631, 153] on icon at bounding box center [631, 154] width 13 height 9
type input "0"
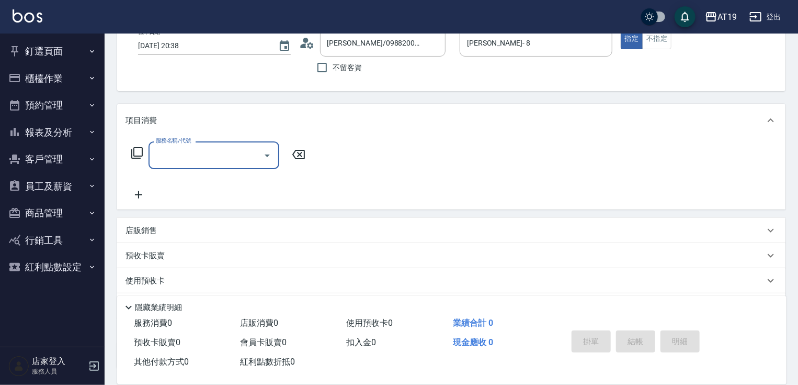
click at [140, 152] on icon at bounding box center [137, 152] width 13 height 13
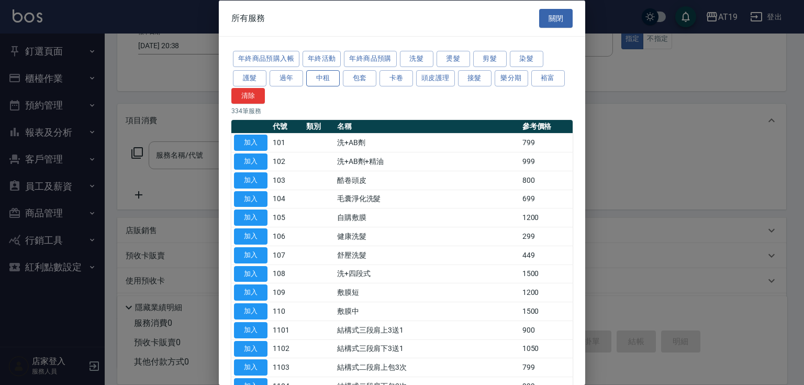
click at [331, 77] on button "中租" at bounding box center [322, 78] width 33 height 16
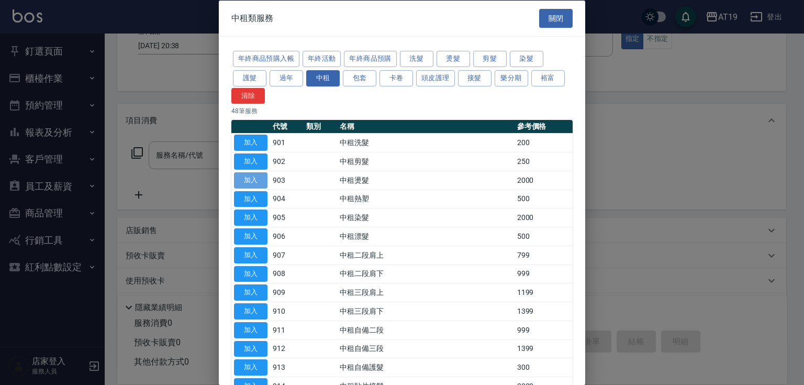
click at [248, 177] on button "加入" at bounding box center [250, 180] width 33 height 16
type input "中租燙髮(903)"
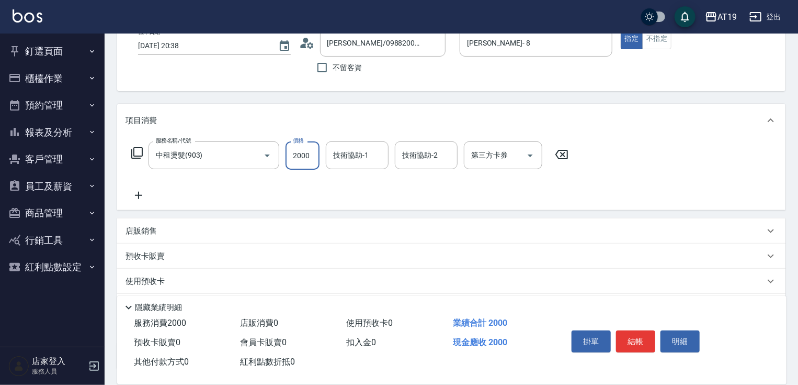
click at [297, 154] on input "2000" at bounding box center [303, 155] width 34 height 28
type input "0"
type input "10"
type input "100"
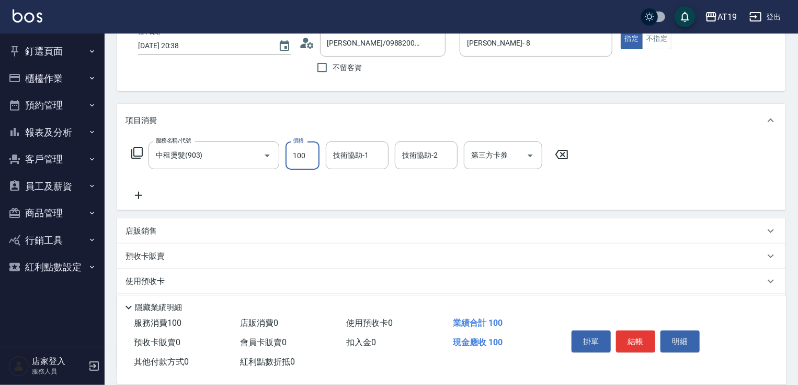
type input "100"
type input "1000"
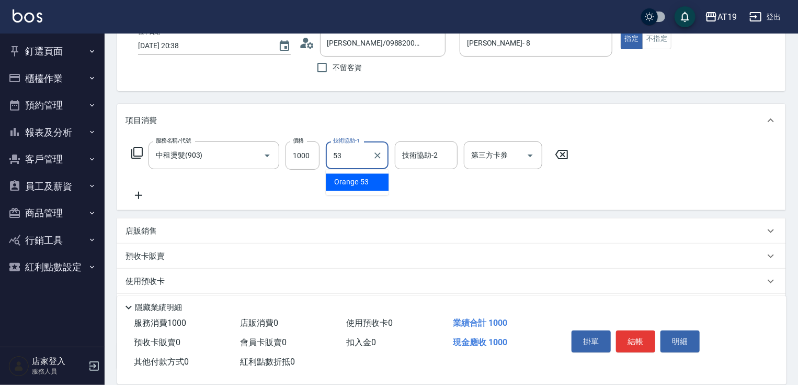
type input "Orange-53"
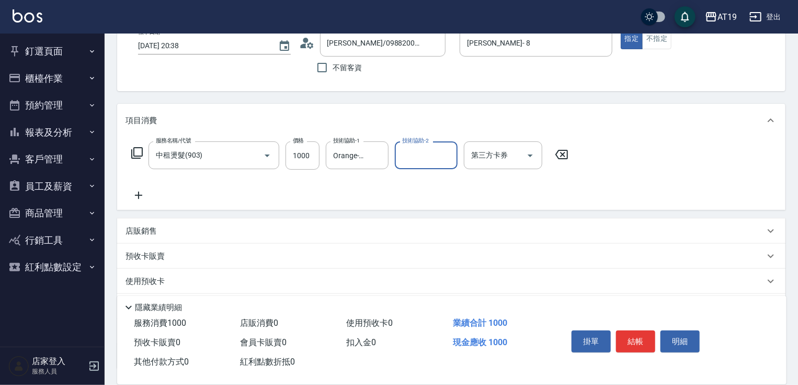
click at [139, 155] on icon at bounding box center [137, 153] width 12 height 12
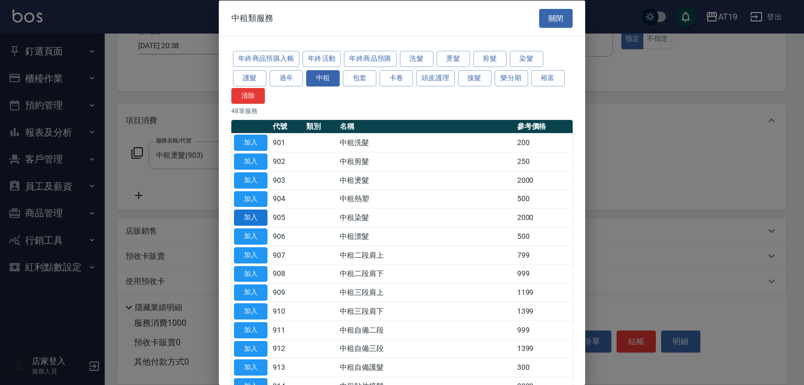
click at [246, 213] on button "加入" at bounding box center [250, 217] width 33 height 16
type input "300"
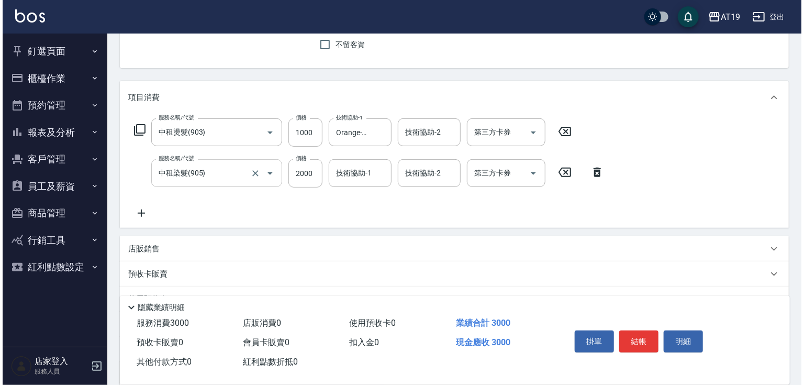
scroll to position [110, 0]
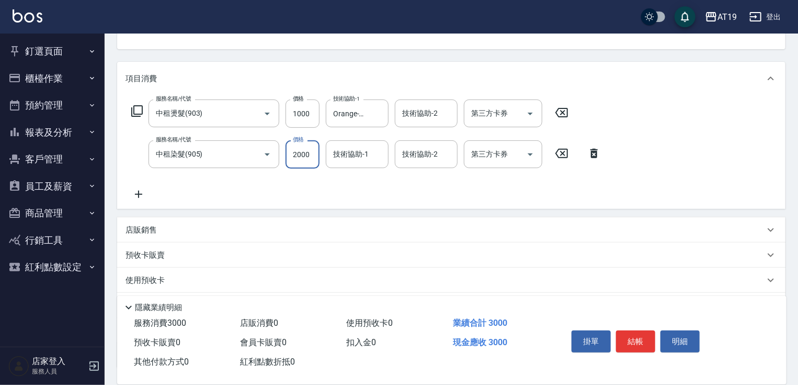
click at [300, 149] on input "2000" at bounding box center [303, 154] width 34 height 28
type input "5"
type input "100"
type input "50"
type input "150"
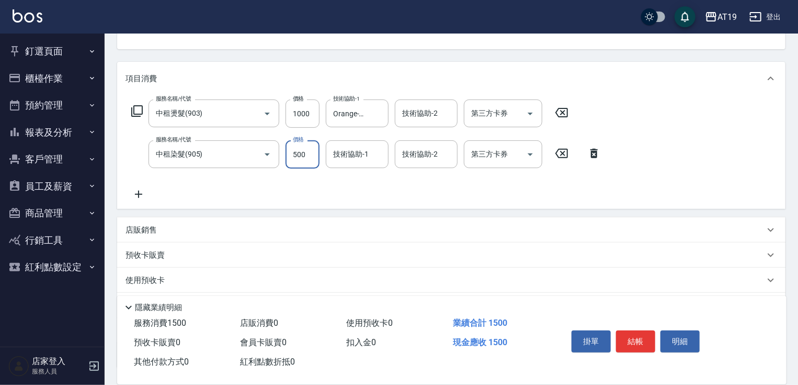
type input "500"
type input "Orange-53"
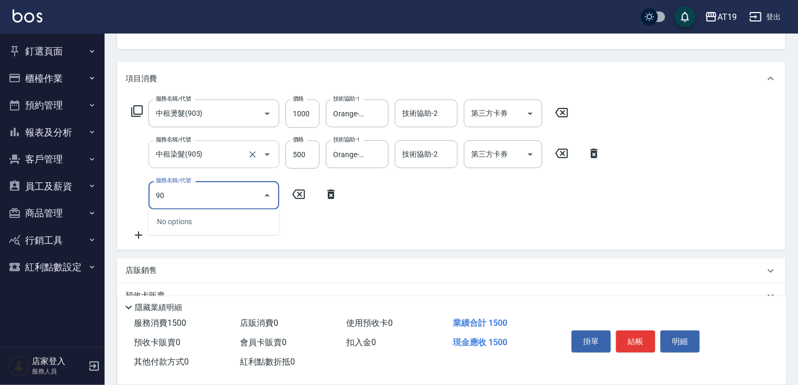
type input "905"
type input "350"
type input "中租染髮(905)"
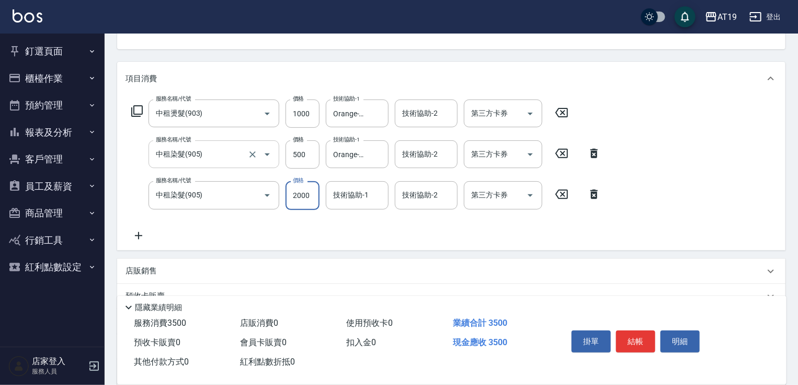
type input "5"
type input "150"
type input "500"
type input "200"
type input "500"
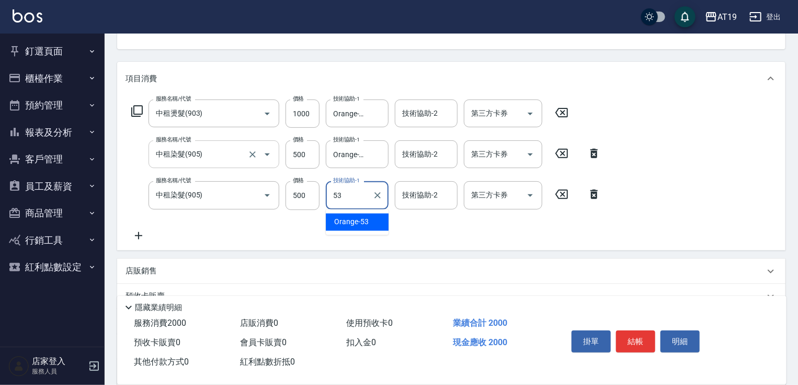
type input "Orange-53"
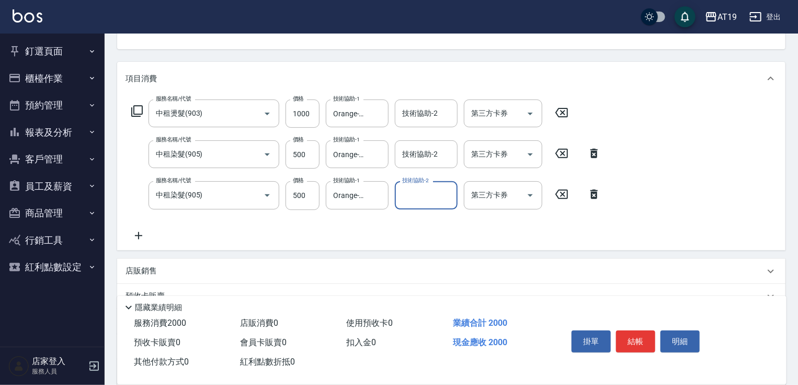
click at [137, 109] on icon at bounding box center [137, 111] width 13 height 13
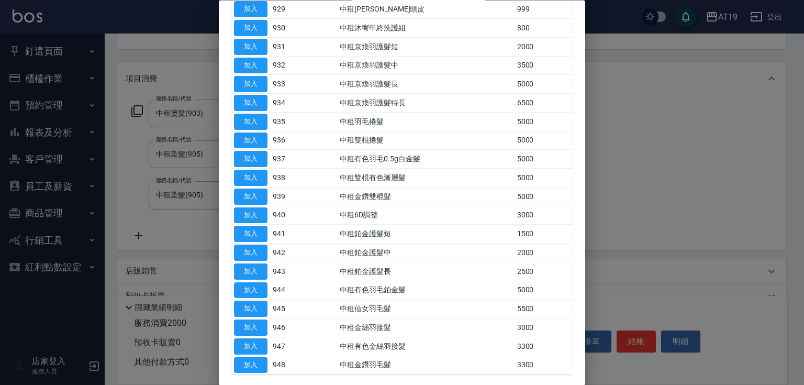
scroll to position [698, 0]
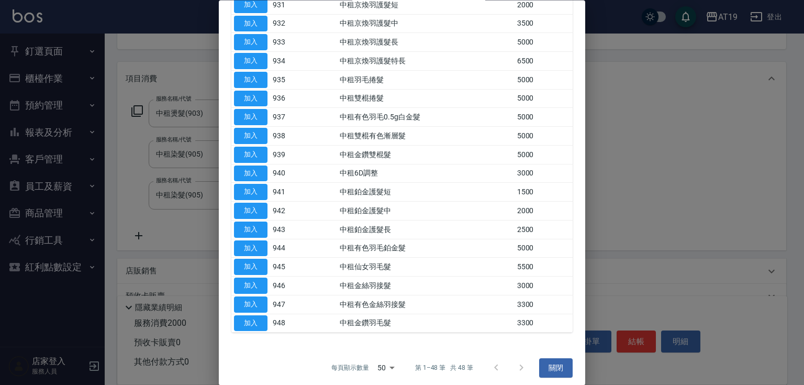
click at [515, 361] on div at bounding box center [508, 367] width 50 height 25
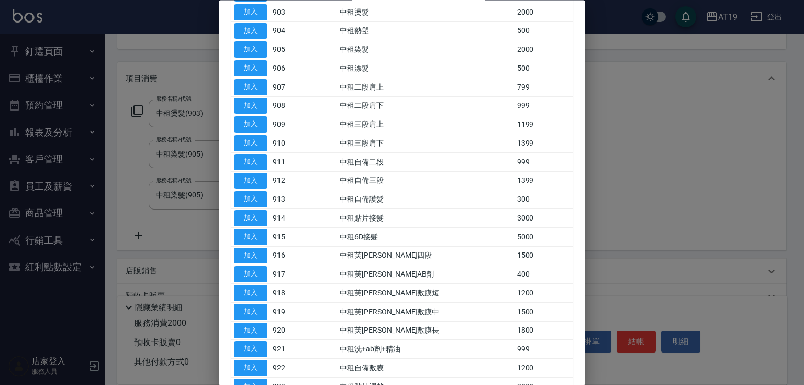
scroll to position [154, 0]
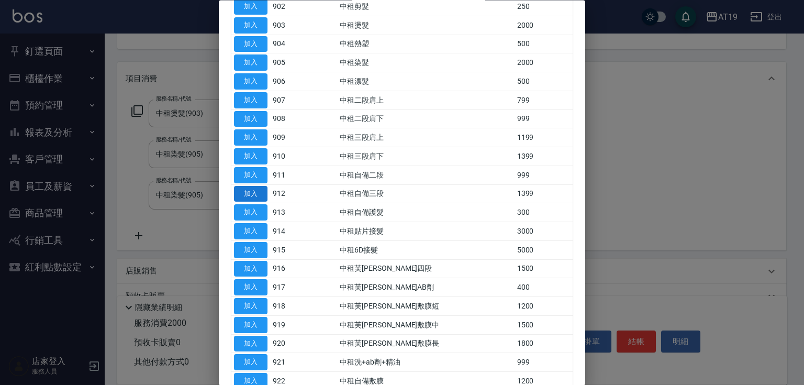
click at [247, 191] on button "加入" at bounding box center [250, 194] width 33 height 16
type input "330"
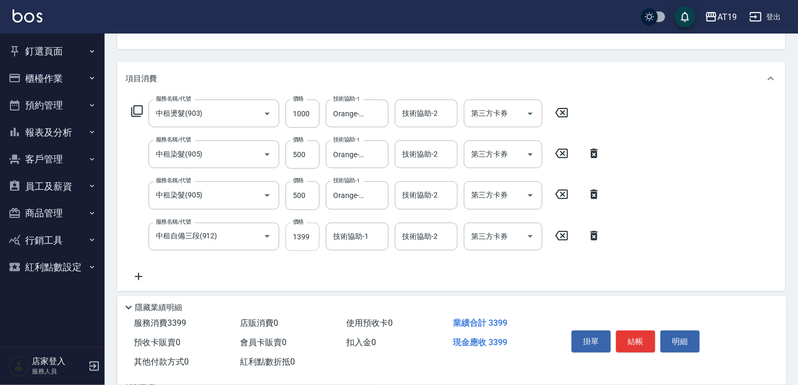
click at [311, 234] on input "1399" at bounding box center [303, 236] width 34 height 28
type input "2"
type input "200"
type input "250"
type input "220"
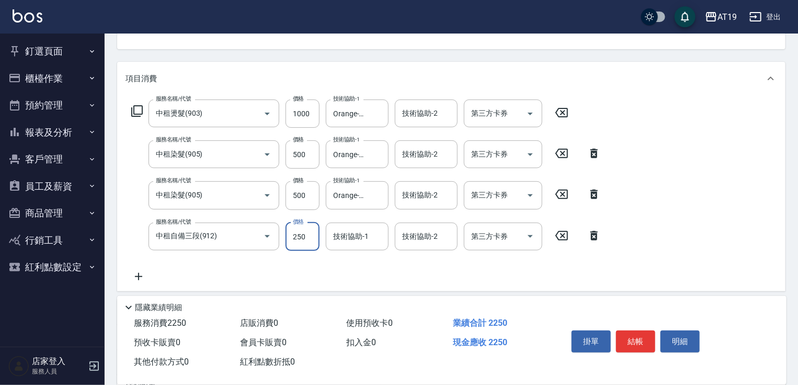
type input "2500"
type input "450"
type input "2500"
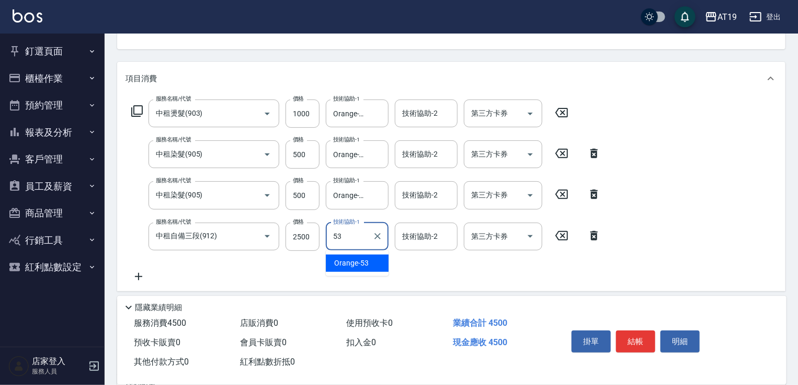
type input "Orange-53"
click at [139, 114] on icon at bounding box center [137, 111] width 12 height 12
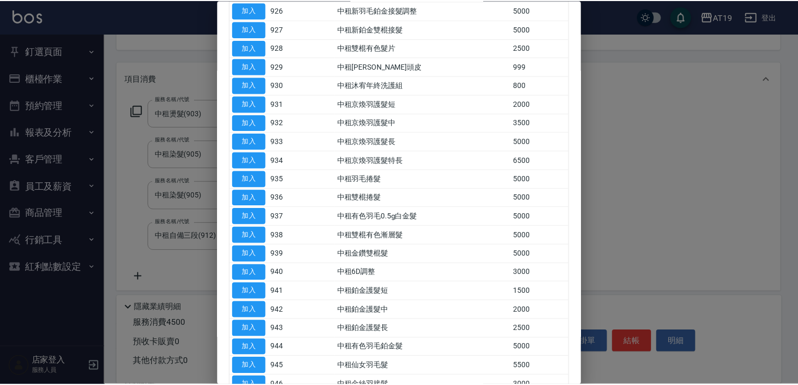
scroll to position [586, 0]
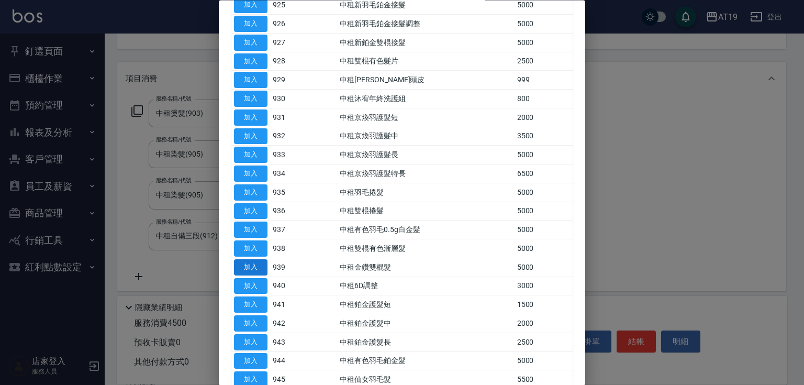
click at [249, 264] on button "加入" at bounding box center [250, 267] width 33 height 16
type input "950"
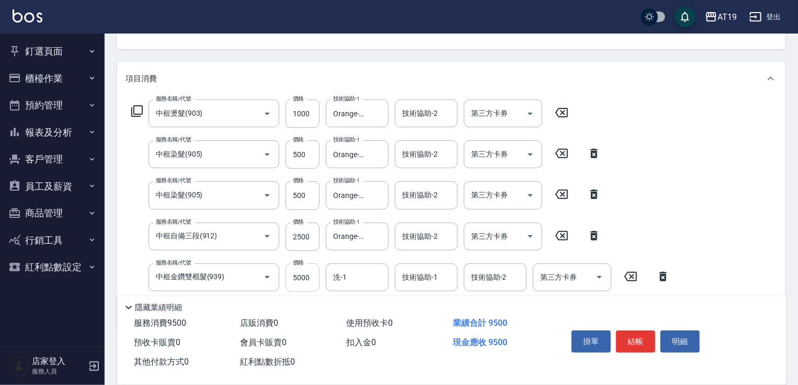
click at [308, 279] on input "5000" at bounding box center [303, 277] width 34 height 28
type input "6"
type input "450"
type input "665"
type input "1110"
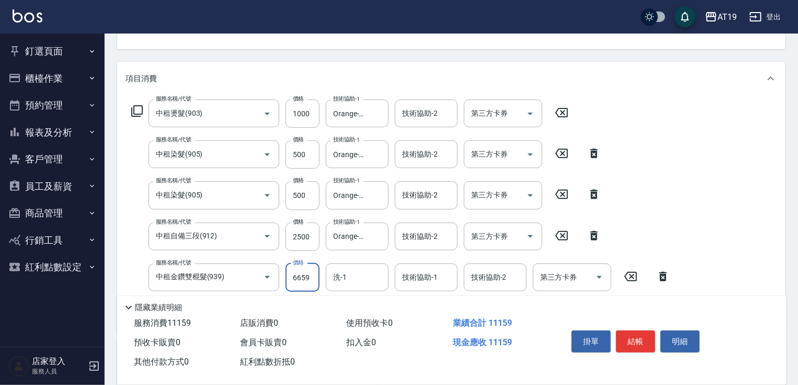
type input "6659"
type input "Orange-53"
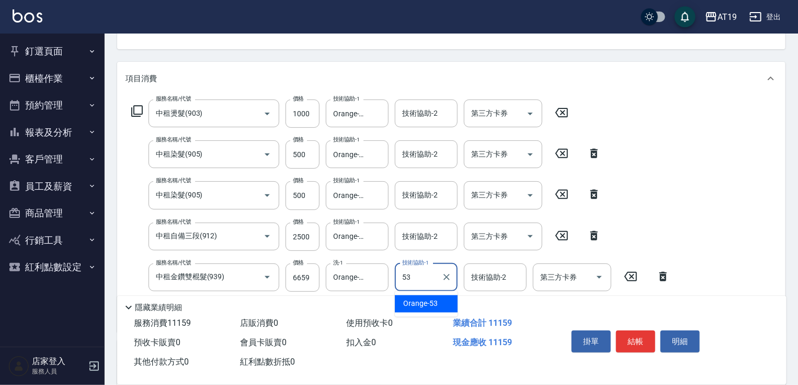
type input "Orange-53"
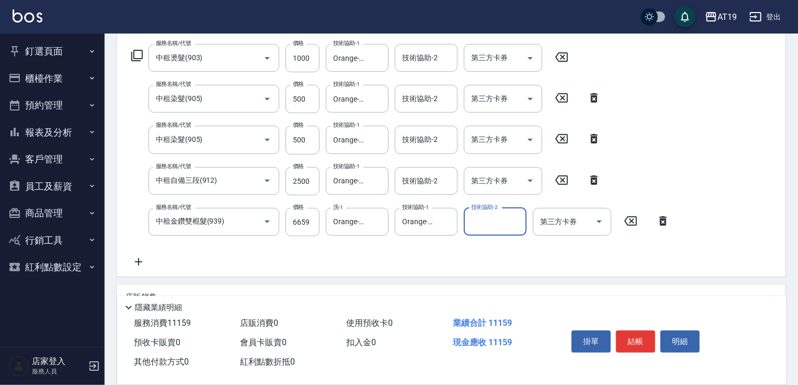
scroll to position [315, 0]
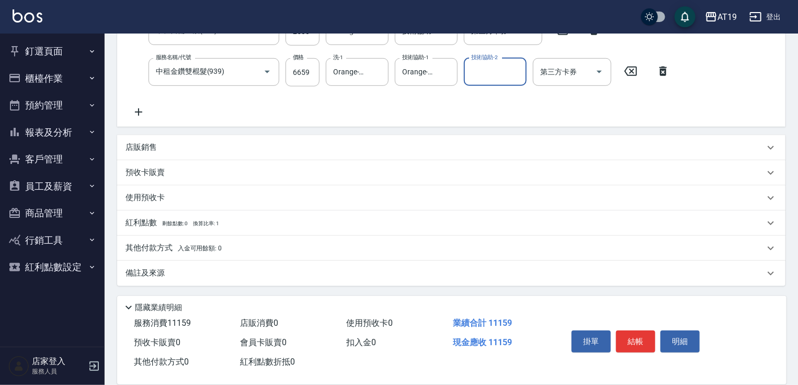
click at [142, 245] on p "其他付款方式 入金可用餘額: 0" at bounding box center [174, 248] width 96 height 12
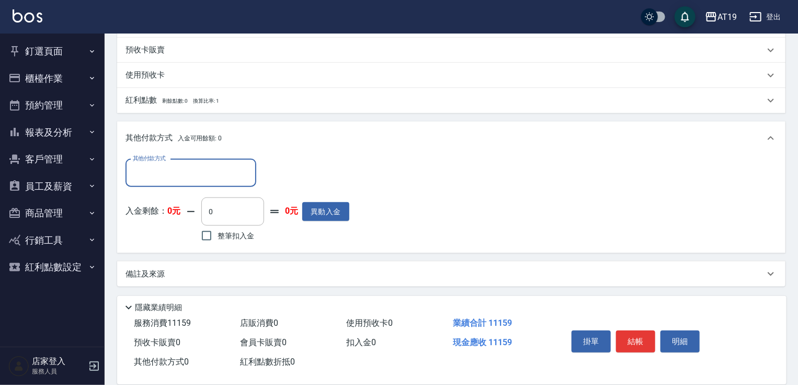
scroll to position [438, 0]
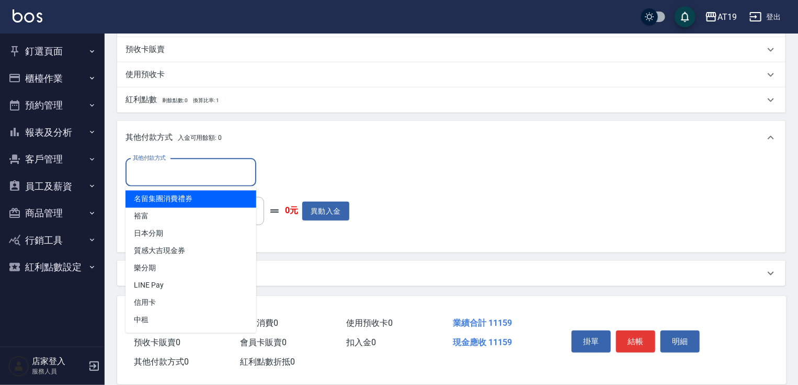
click at [151, 177] on input "其他付款方式" at bounding box center [190, 172] width 121 height 18
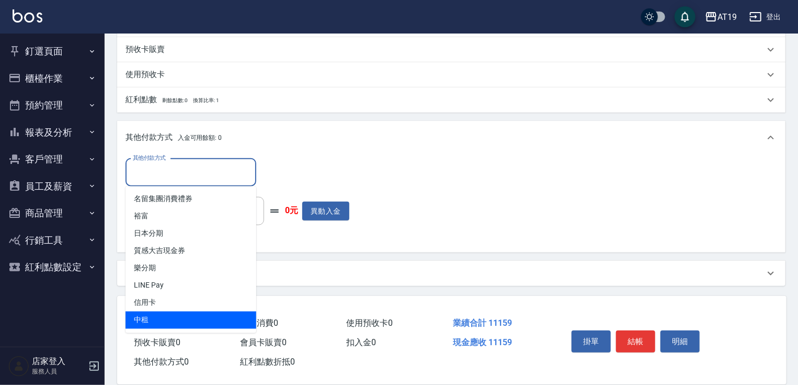
click at [157, 315] on span "中租" at bounding box center [191, 319] width 131 height 17
type input "中租"
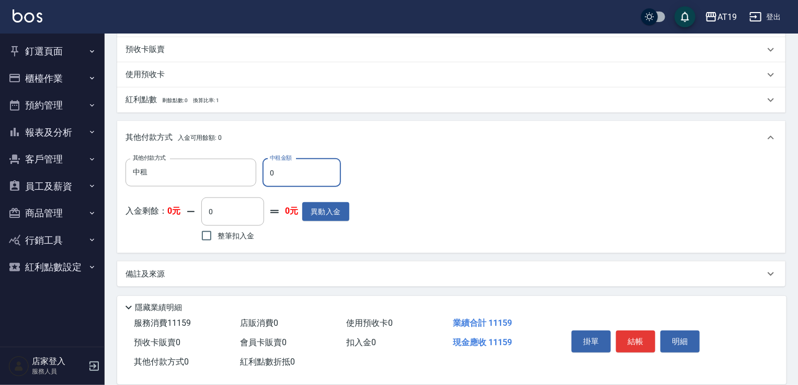
drag, startPoint x: 280, startPoint y: 173, endPoint x: 266, endPoint y: 168, distance: 15.2
click at [266, 169] on input "0" at bounding box center [302, 173] width 78 height 28
type input "111"
type input "1100"
type input "1115"
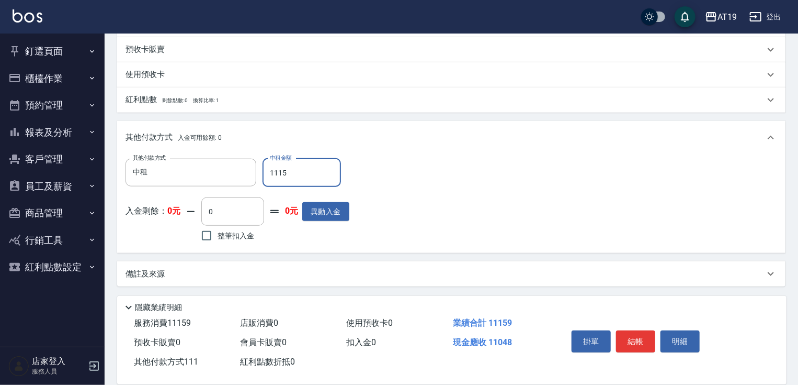
type input "1000"
type input "11159"
type input "0"
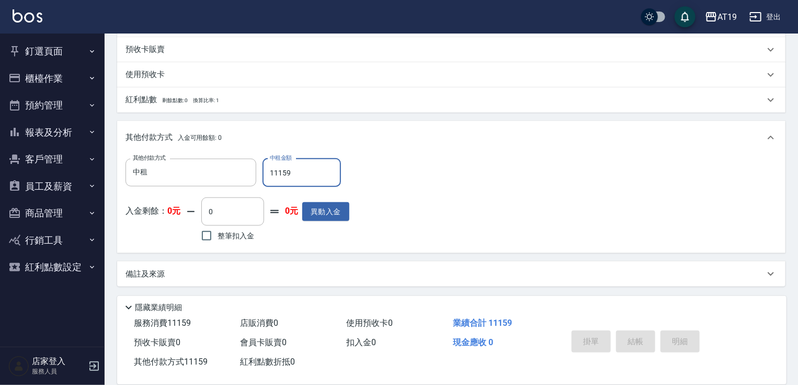
type input "2025/09/14 20:43"
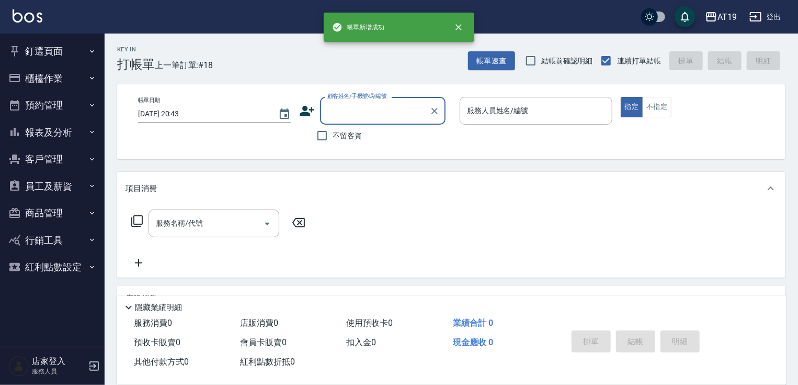
scroll to position [0, 0]
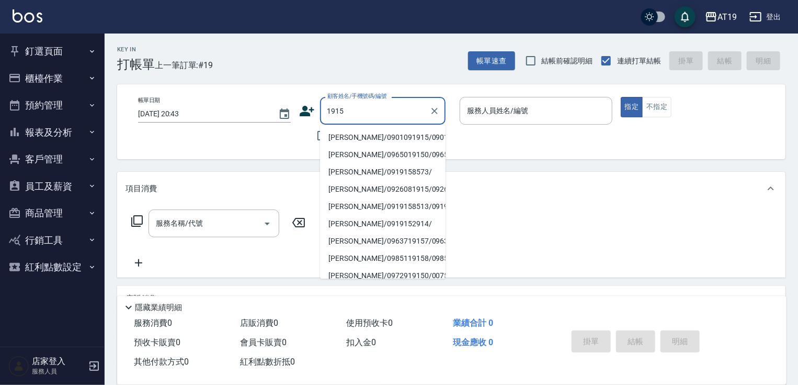
type input "陳婉菁/0901091915/0901091915"
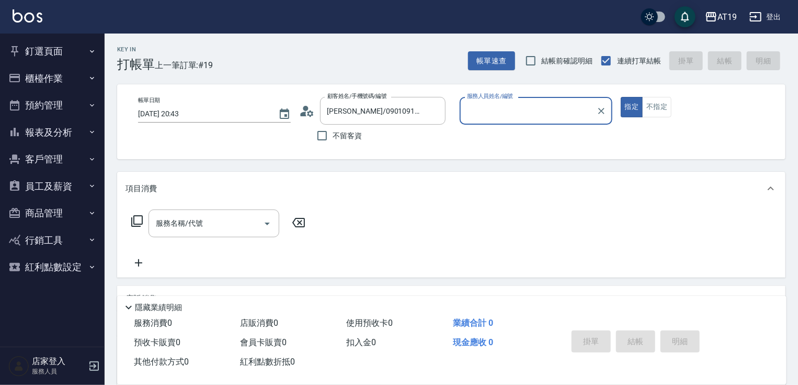
type input "[PERSON_NAME]- 8"
click at [621, 97] on button "指定" at bounding box center [632, 107] width 22 height 20
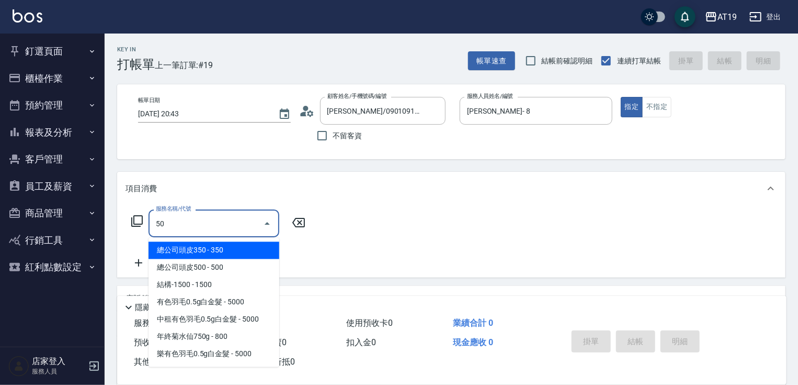
type input "501"
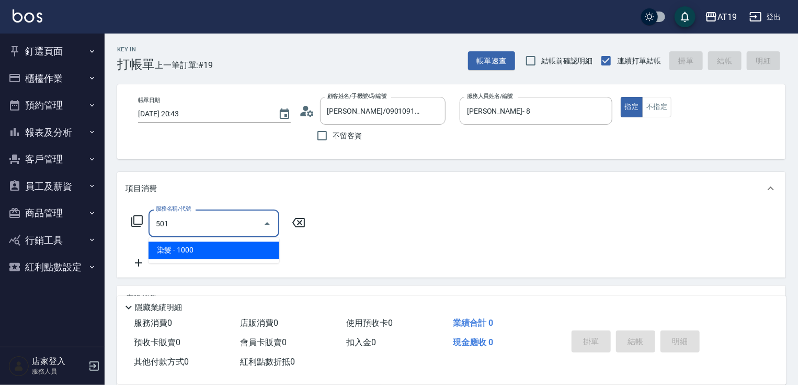
type input "100"
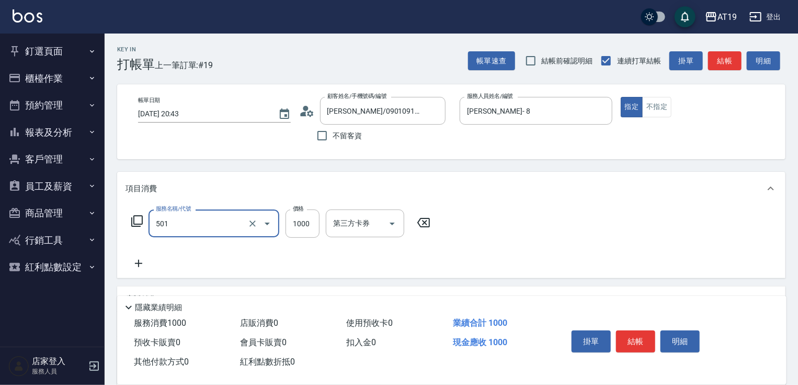
type input "染髮(501)"
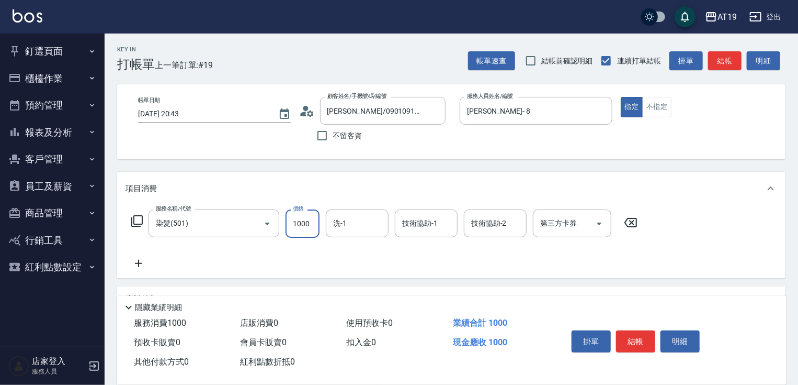
type input "0"
type input "500"
type input "50"
type input "500"
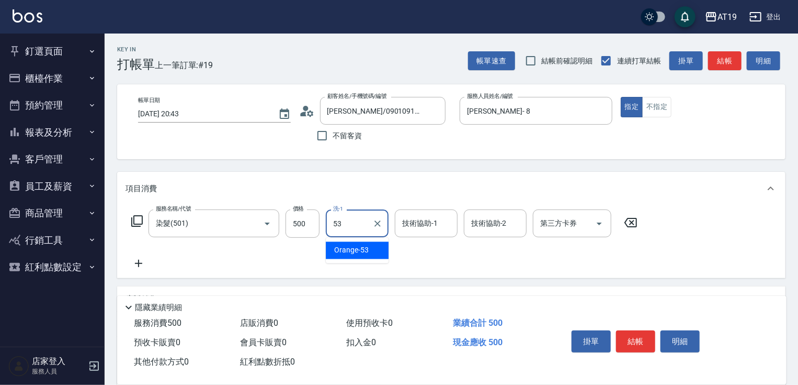
type input "Orange-53"
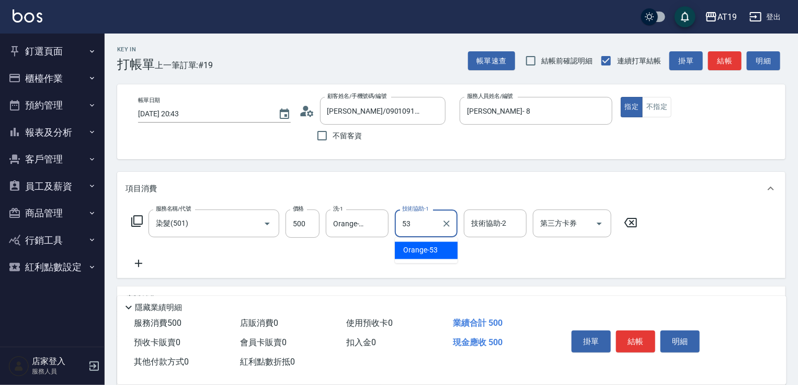
type input "Orange-53"
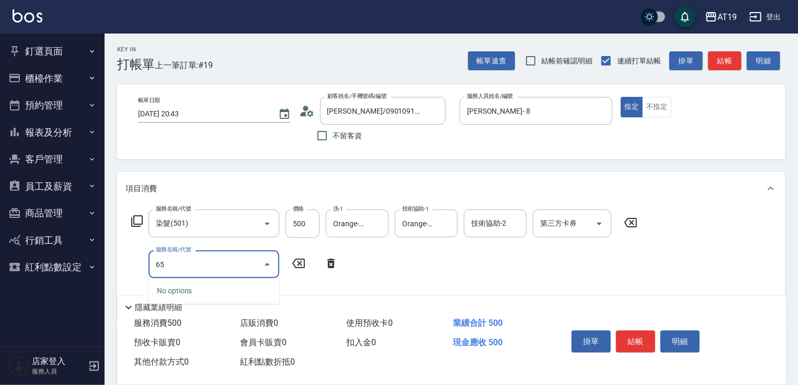
type input "657"
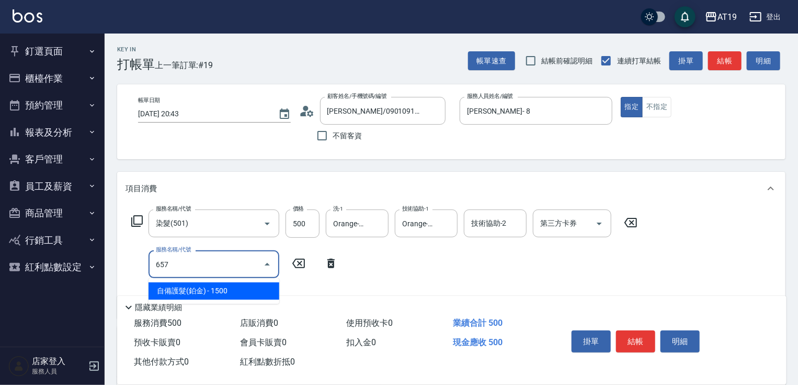
type input "200"
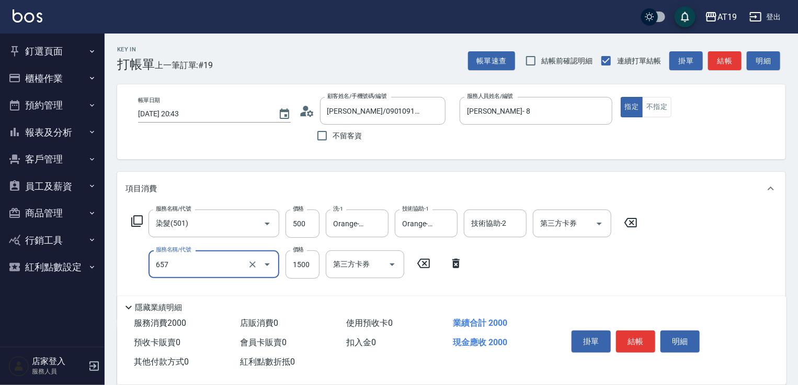
type input "自備護髮(鉑金)(657)"
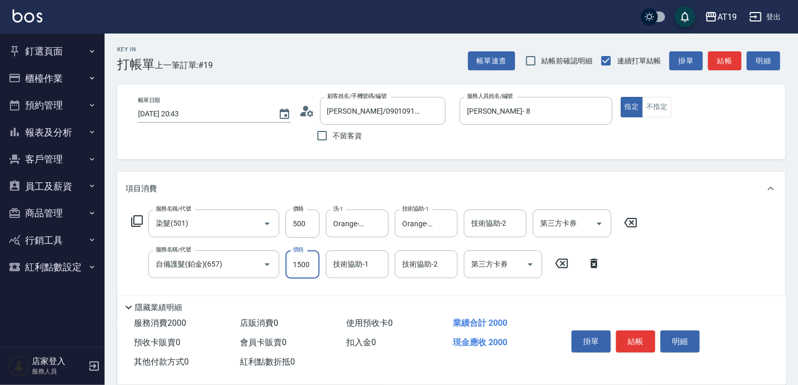
type input "1"
click at [275, 156] on div "帳單日期 2025/09/14 20:43 顧客姓名/手機號碼/編號 陳婉菁/0901091915/0901091915 顧客姓名/手機號碼/編號 不留客資 …" at bounding box center [451, 121] width 669 height 75
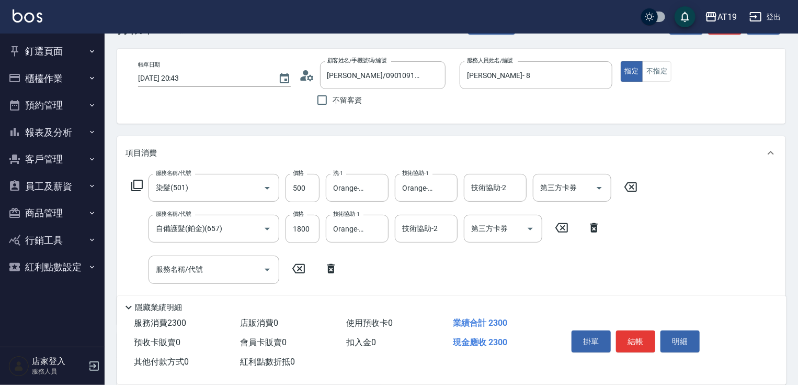
scroll to position [84, 0]
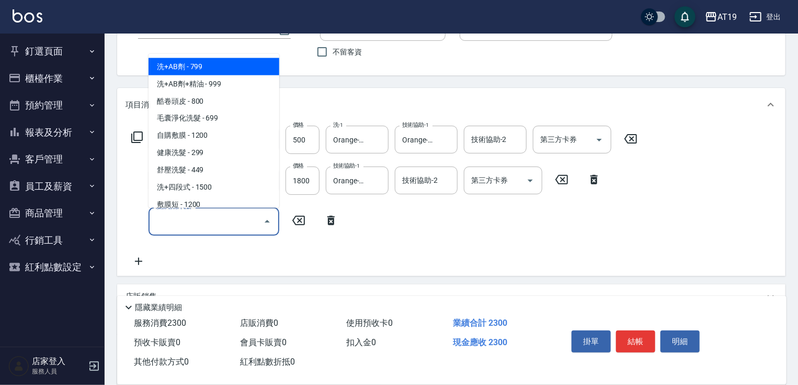
click at [178, 220] on div "服務名稱/代號 服務名稱/代號" at bounding box center [214, 221] width 131 height 28
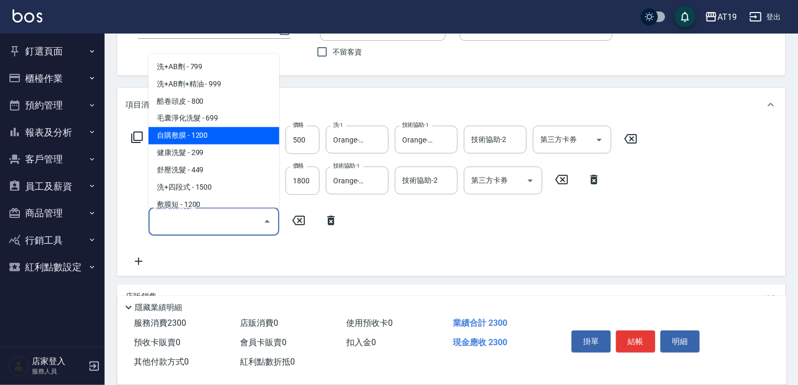
click at [492, 106] on div "項目消費" at bounding box center [445, 104] width 639 height 11
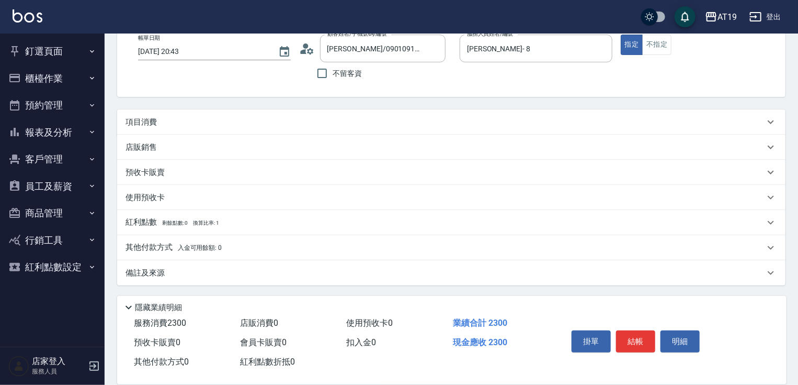
scroll to position [62, 0]
click at [245, 121] on div "項目消費" at bounding box center [445, 122] width 639 height 11
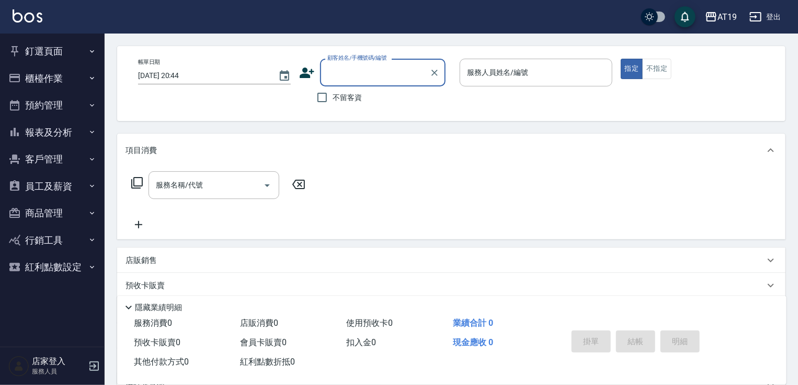
scroll to position [0, 0]
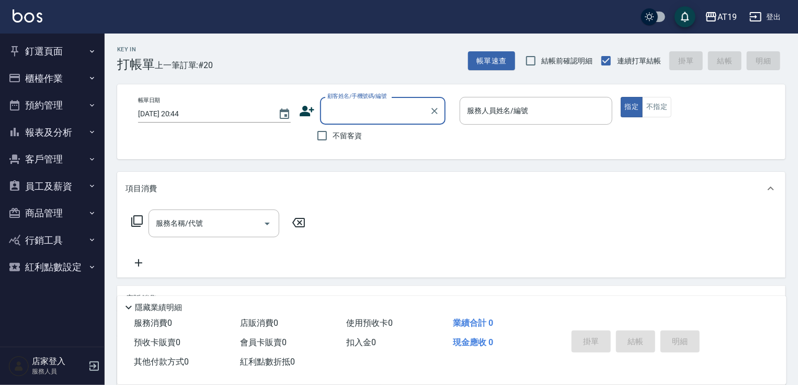
click at [365, 109] on input "顧客姓名/手機號碼/編號" at bounding box center [375, 110] width 100 height 18
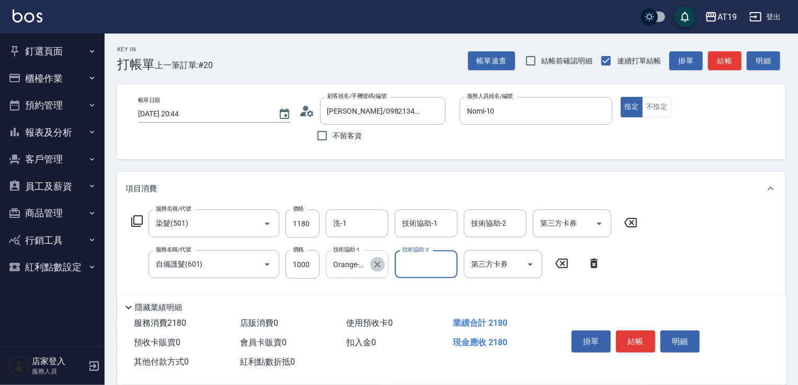
click at [379, 268] on icon "Clear" at bounding box center [377, 264] width 10 height 10
click at [362, 226] on input "洗-1" at bounding box center [357, 223] width 53 height 18
click at [316, 265] on input "1000" at bounding box center [303, 264] width 34 height 28
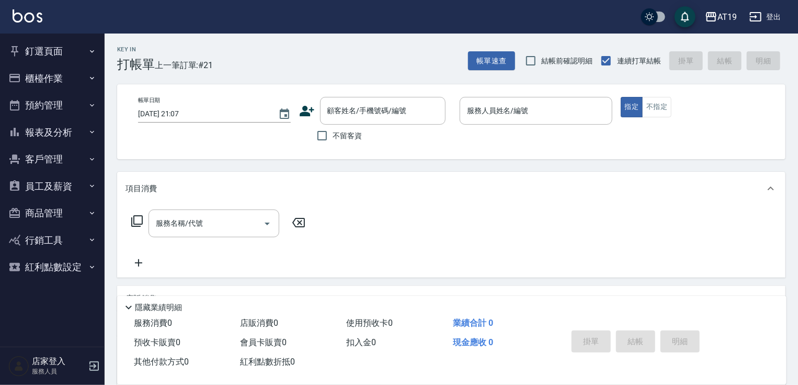
click at [304, 107] on icon at bounding box center [307, 111] width 15 height 10
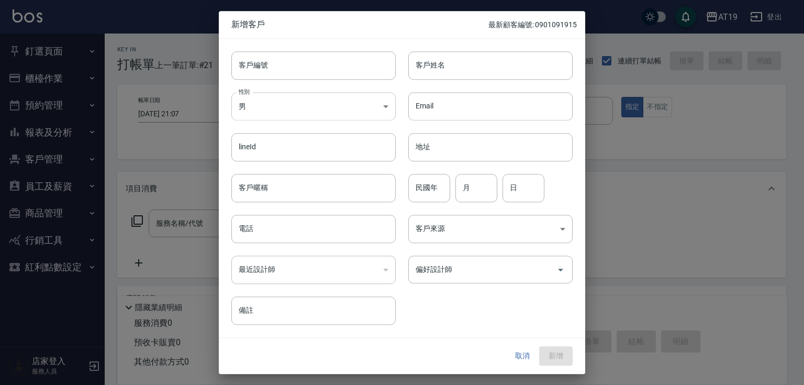
click at [327, 98] on body "AT19 登出 釘選頁面 打帳單 帳單列表 排班表 現場電腦打卡 店家日報表 互助日報表 設計師日報表 櫃檯作業 打帳單 帳單列表 現金收支登錄 高階收支登錄…" at bounding box center [402, 268] width 804 height 536
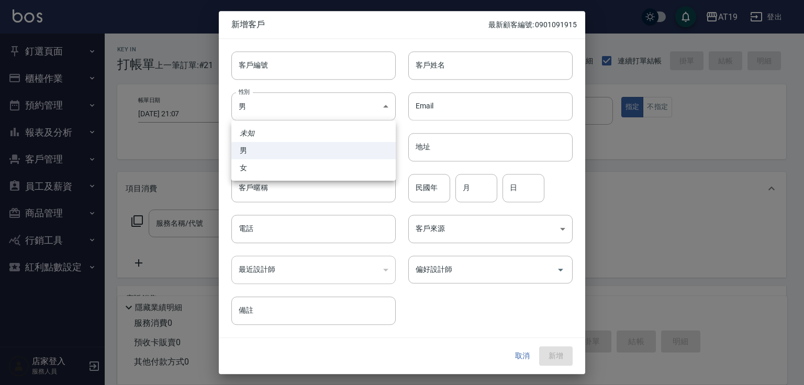
click at [323, 73] on div at bounding box center [402, 192] width 804 height 385
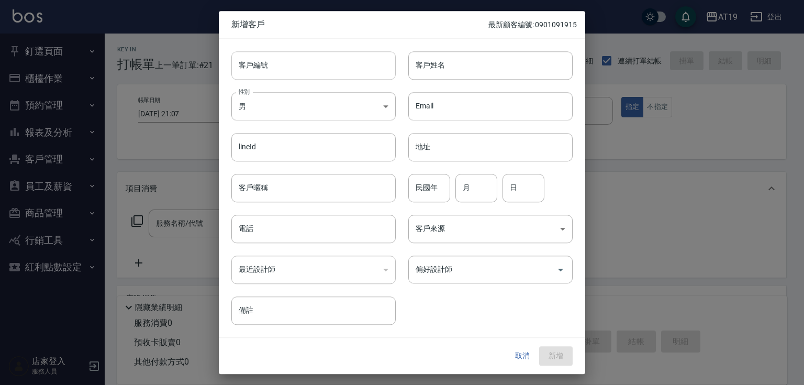
click at [321, 69] on input "客戶編號" at bounding box center [313, 65] width 164 height 28
paste input "0905535137"
click at [288, 228] on input "電話" at bounding box center [313, 228] width 164 height 28
paste input "0905535137"
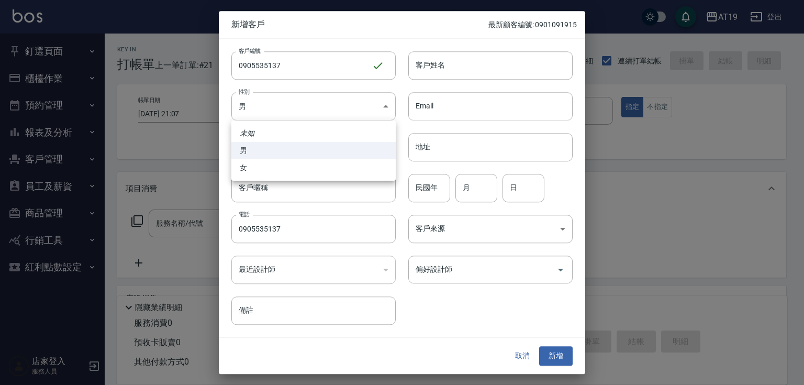
drag, startPoint x: 287, startPoint y: 101, endPoint x: 288, endPoint y: 140, distance: 38.7
click at [287, 105] on body "AT19 登出 釘選頁面 打帳單 帳單列表 排班表 現場電腦打卡 店家日報表 互助日報表 設計師日報表 櫃檯作業 打帳單 帳單列表 現金收支登錄 高階收支登錄…" at bounding box center [402, 268] width 804 height 536
drag, startPoint x: 293, startPoint y: 164, endPoint x: 337, endPoint y: 132, distance: 54.3
click at [299, 159] on li "女" at bounding box center [313, 167] width 164 height 17
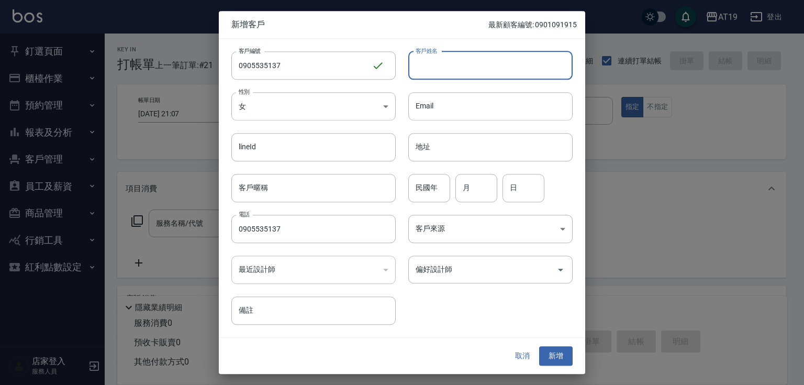
drag, startPoint x: 446, startPoint y: 71, endPoint x: 417, endPoint y: 37, distance: 44.9
click at [444, 67] on input "客戶姓名" at bounding box center [490, 65] width 164 height 28
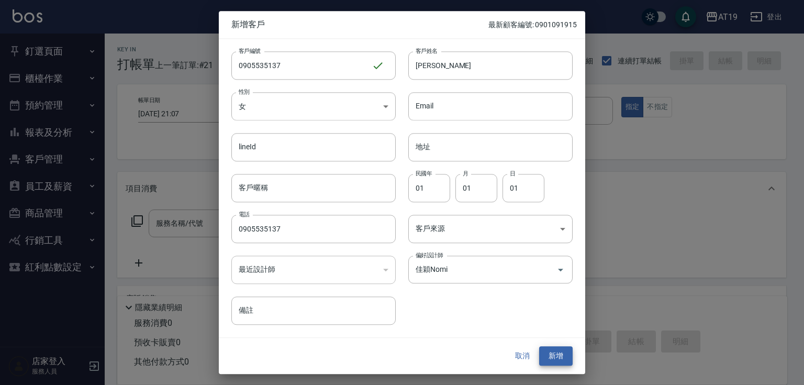
click at [539, 346] on button "新增" at bounding box center [555, 355] width 33 height 19
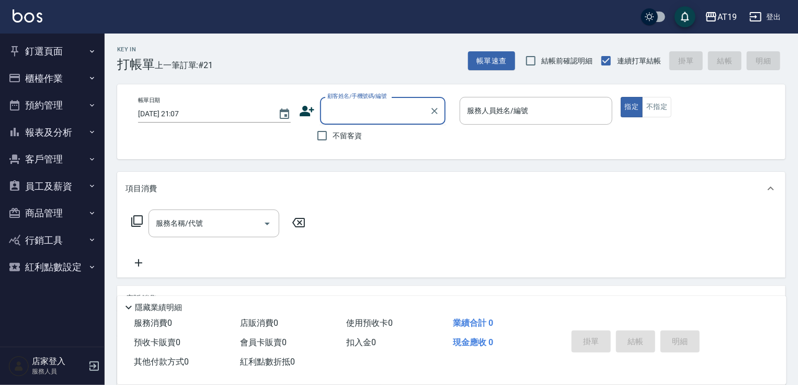
click at [331, 105] on input "顧客姓名/手機號碼/編號" at bounding box center [375, 110] width 100 height 18
click at [304, 109] on icon at bounding box center [307, 111] width 16 height 16
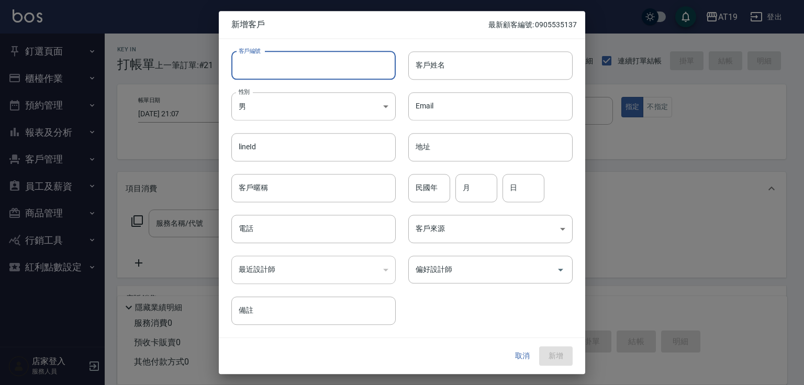
click at [324, 65] on input "客戶編號" at bounding box center [313, 65] width 164 height 28
paste input "0971302252"
click at [326, 228] on input "電話" at bounding box center [313, 228] width 164 height 28
paste input "0971302252"
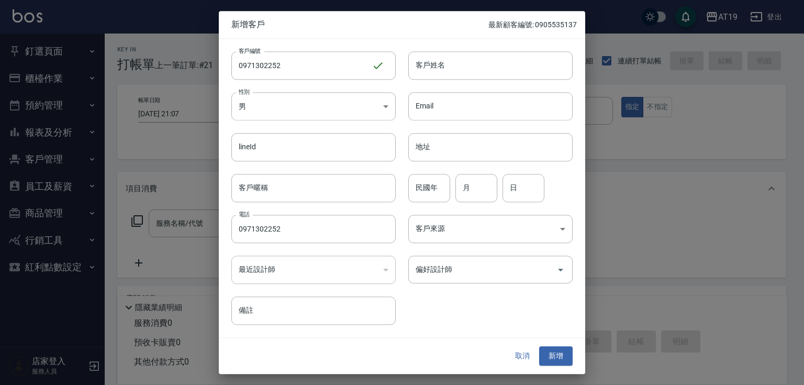
click at [313, 120] on div "lineId lineId" at bounding box center [307, 140] width 177 height 41
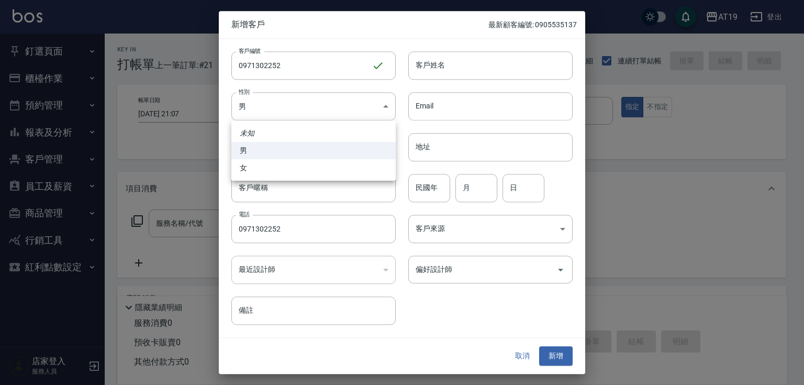
drag, startPoint x: 311, startPoint y: 109, endPoint x: 312, endPoint y: 118, distance: 8.4
click at [311, 109] on body "AT19 登出 釘選頁面 打帳單 帳單列表 排班表 現場電腦打卡 店家日報表 互助日報表 設計師日報表 櫃檯作業 打帳單 帳單列表 現金收支登錄 高階收支登錄…" at bounding box center [402, 268] width 804 height 536
drag, startPoint x: 320, startPoint y: 168, endPoint x: 358, endPoint y: 127, distance: 56.7
click at [320, 167] on li "女" at bounding box center [313, 167] width 164 height 17
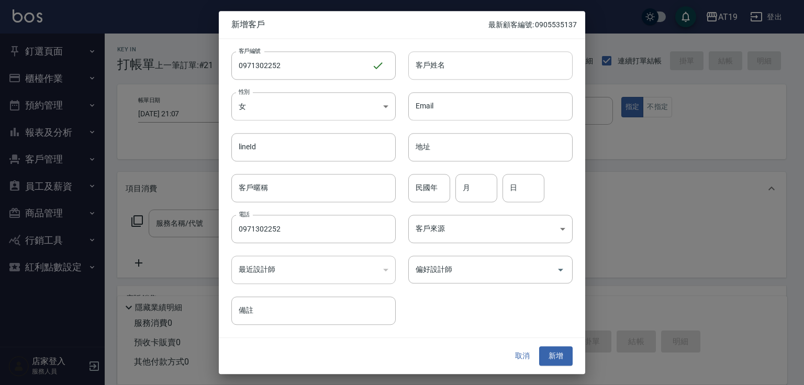
click at [423, 71] on input "客戶姓名" at bounding box center [490, 65] width 164 height 28
click at [539, 346] on button "新增" at bounding box center [555, 355] width 33 height 19
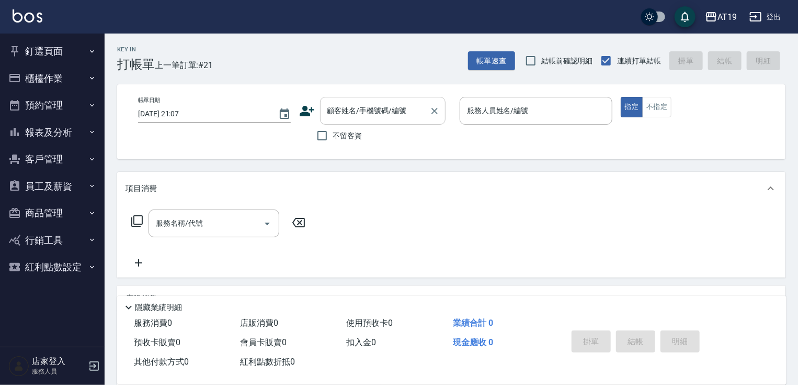
click at [385, 111] on input "顧客姓名/手機號碼/編號" at bounding box center [375, 110] width 100 height 18
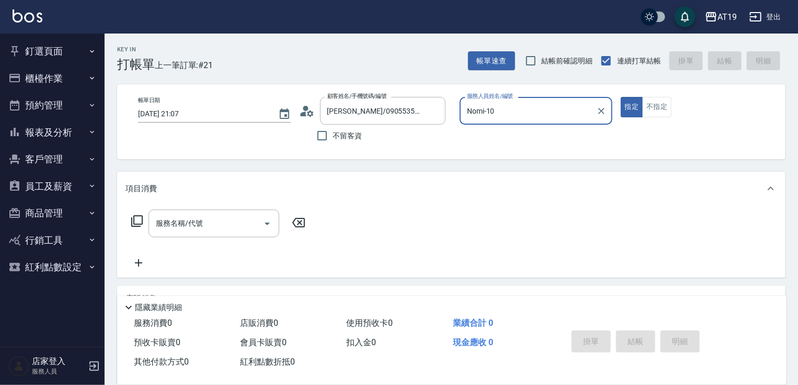
click at [621, 97] on button "指定" at bounding box center [632, 107] width 22 height 20
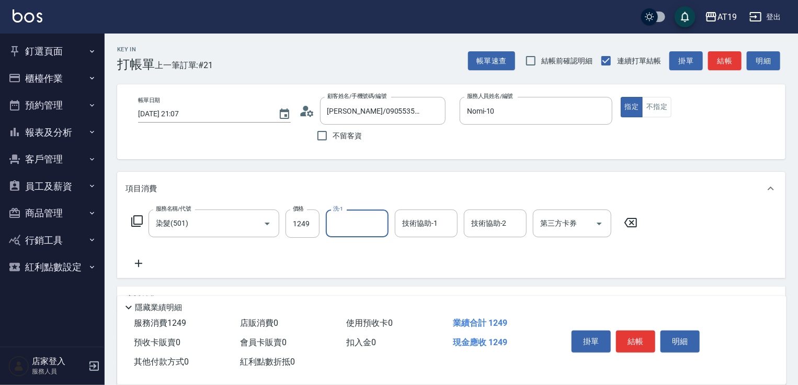
scroll to position [152, 0]
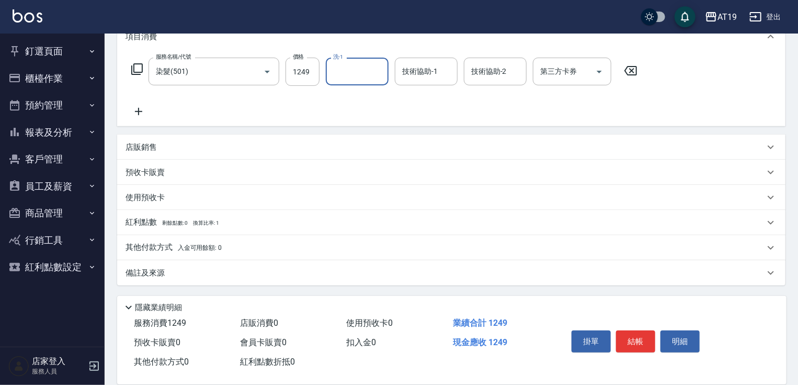
click at [135, 146] on p "店販銷售" at bounding box center [141, 147] width 31 height 11
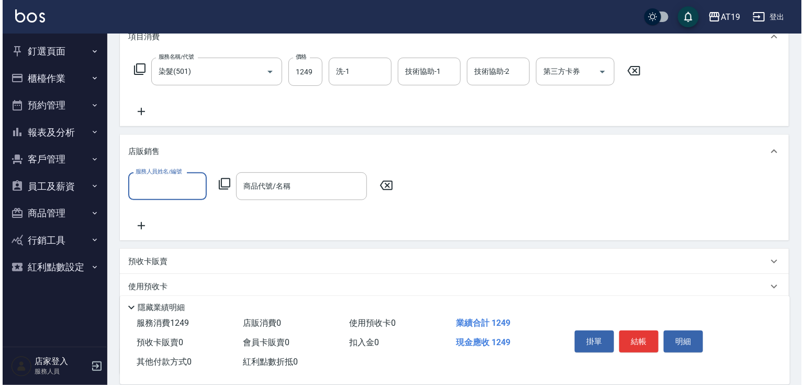
scroll to position [0, 0]
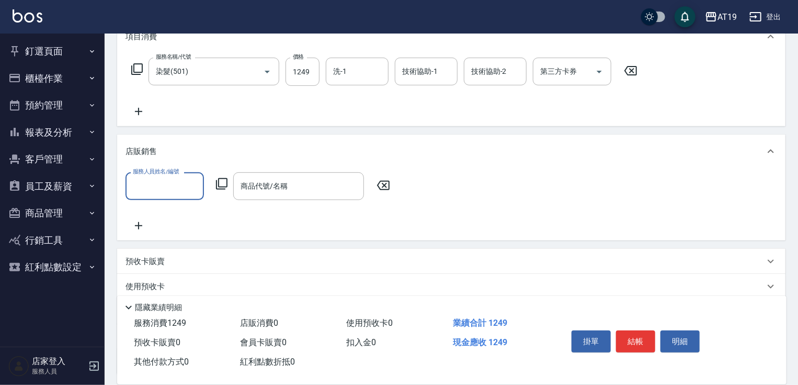
click at [139, 178] on input "服務人員姓名/編號" at bounding box center [164, 186] width 69 height 18
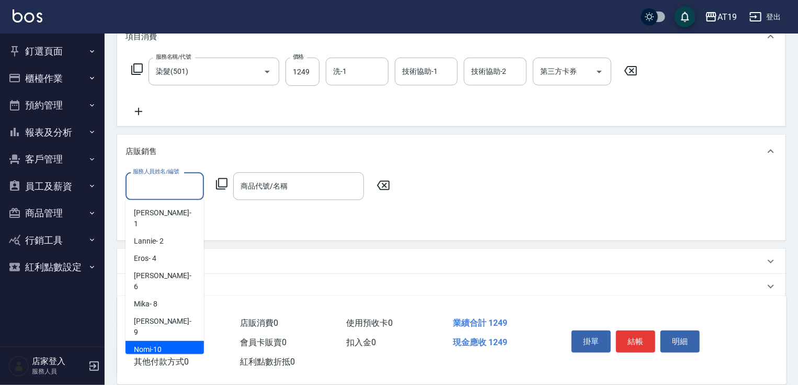
click at [163, 341] on div "Nomi -10" at bounding box center [165, 349] width 78 height 17
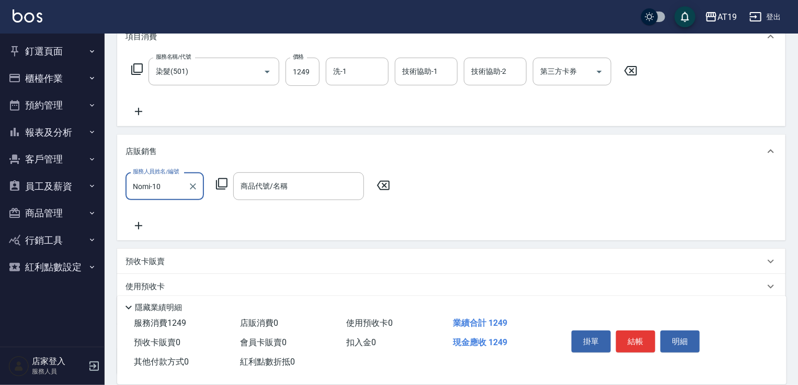
click at [221, 180] on icon at bounding box center [222, 183] width 13 height 13
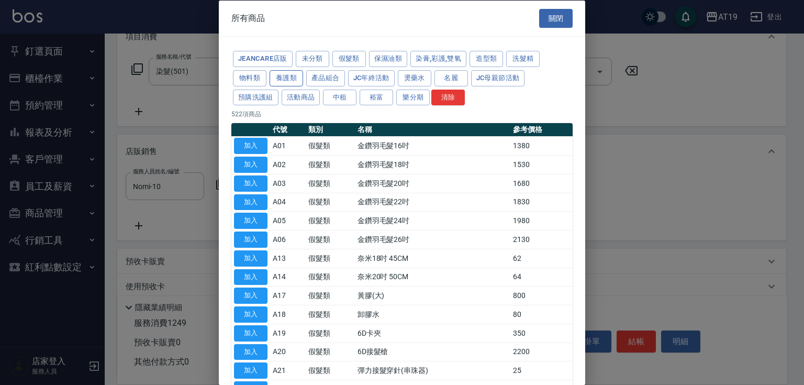
click at [282, 77] on button "養護類" at bounding box center [285, 78] width 33 height 16
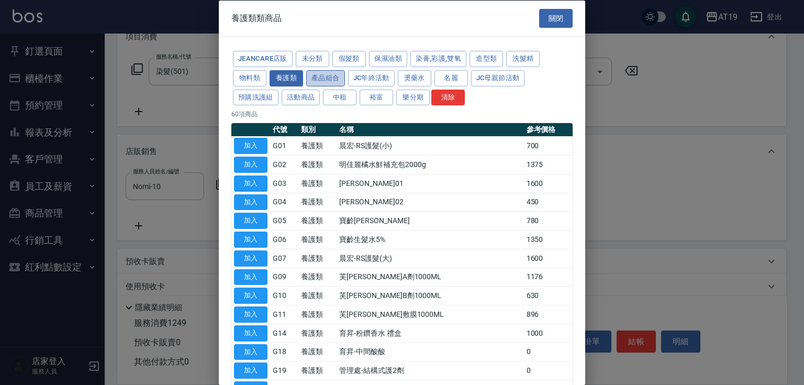
click at [325, 76] on button "產品組合" at bounding box center [325, 78] width 39 height 16
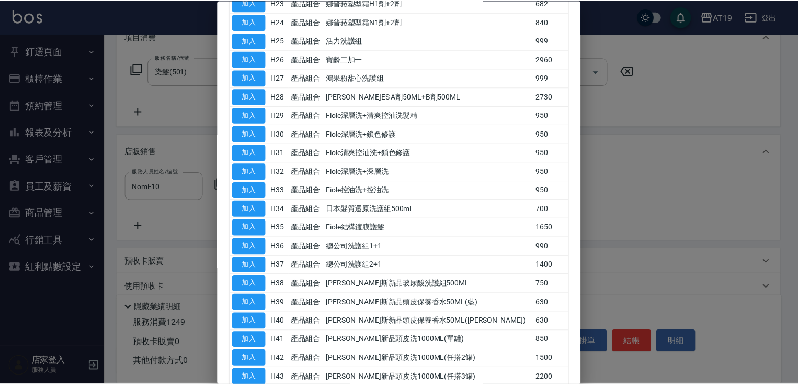
scroll to position [544, 0]
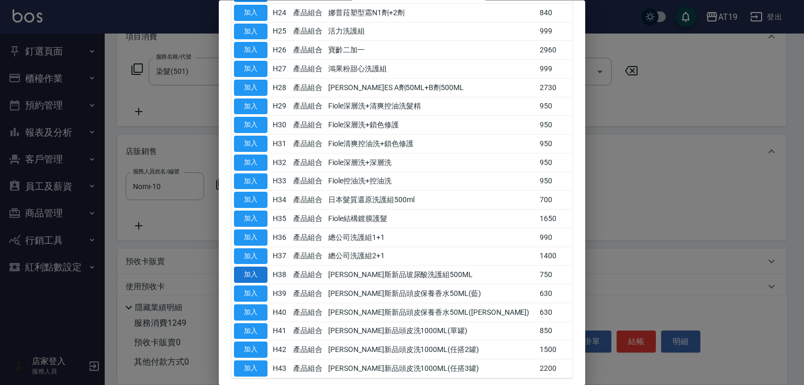
click at [247, 271] on button "加入" at bounding box center [250, 275] width 33 height 16
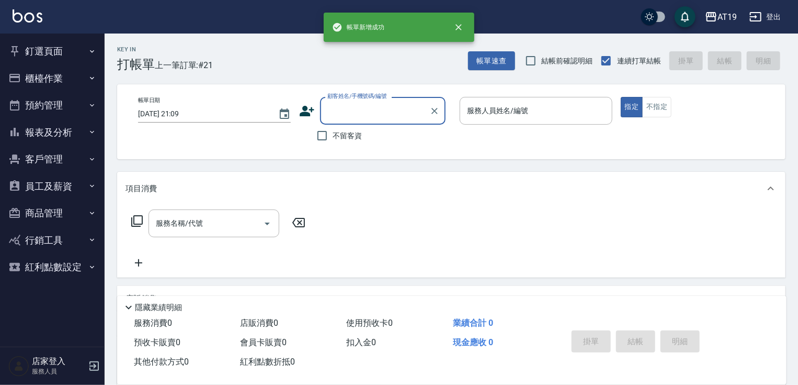
scroll to position [0, 0]
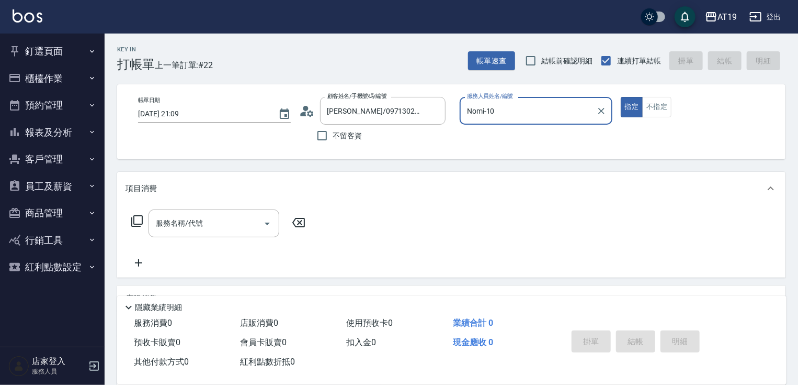
click at [621, 97] on button "指定" at bounding box center [632, 107] width 22 height 20
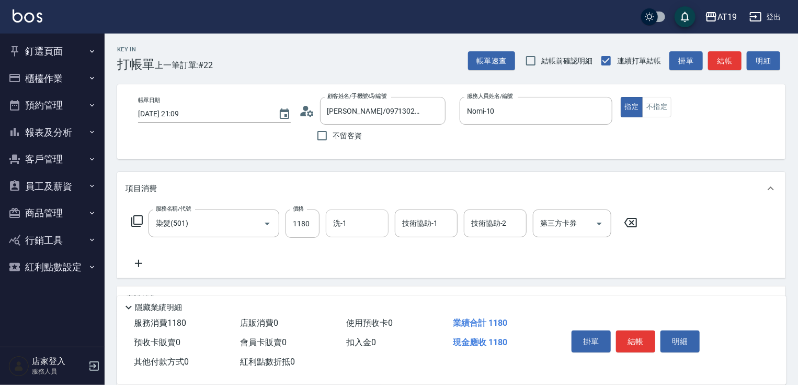
click at [370, 223] on input "洗-1" at bounding box center [357, 223] width 53 height 18
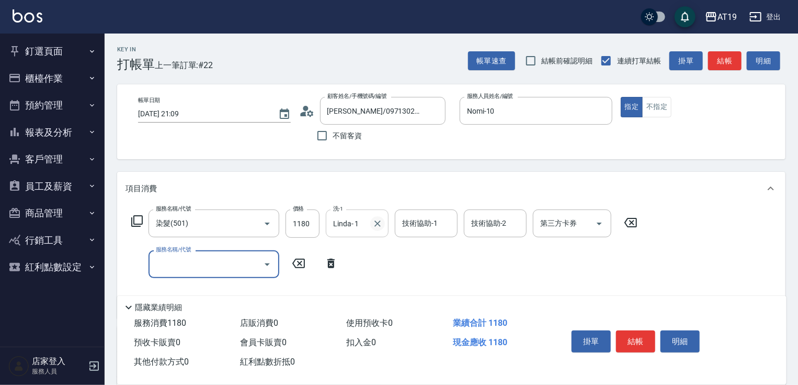
click at [376, 221] on icon "Clear" at bounding box center [378, 223] width 6 height 6
click at [196, 266] on input "服務名稱/代號" at bounding box center [206, 264] width 106 height 18
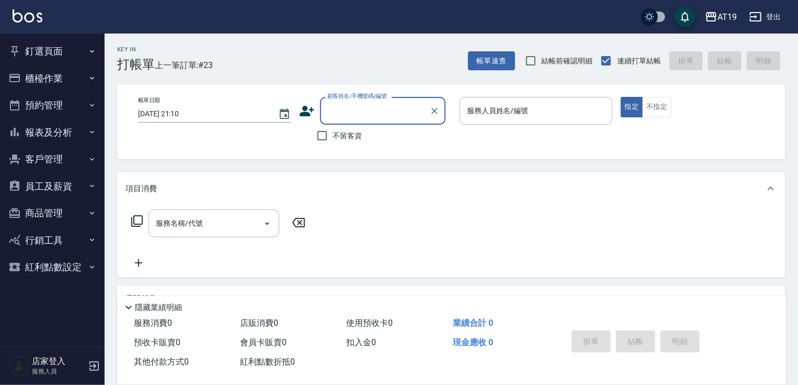
click at [339, 112] on input "顧客姓名/手機號碼/編號" at bounding box center [375, 110] width 100 height 18
click at [295, 64] on div "Key In 打帳單 上一筆訂單:#23 帳單速查 結帳前確認明細 連續打單結帳 掛單 結帳 明細" at bounding box center [445, 52] width 681 height 38
click at [29, 52] on button "釘選頁面" at bounding box center [52, 51] width 96 height 27
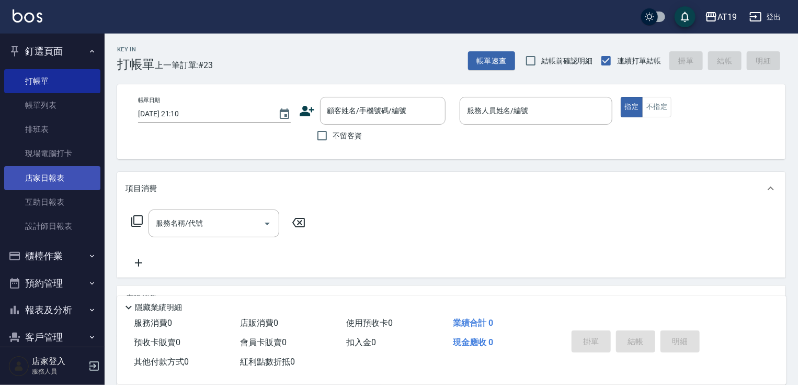
click at [62, 182] on link "店家日報表" at bounding box center [52, 178] width 96 height 24
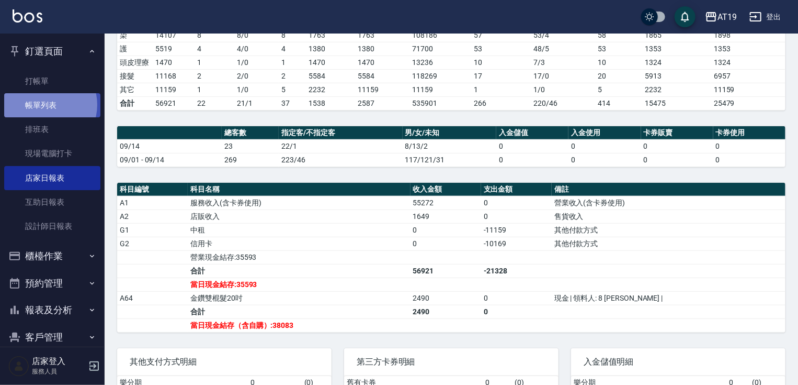
click at [44, 105] on link "帳單列表" at bounding box center [52, 105] width 96 height 24
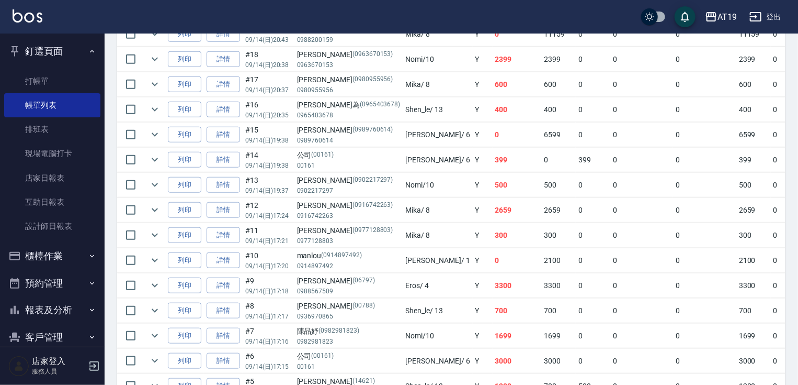
scroll to position [374, 0]
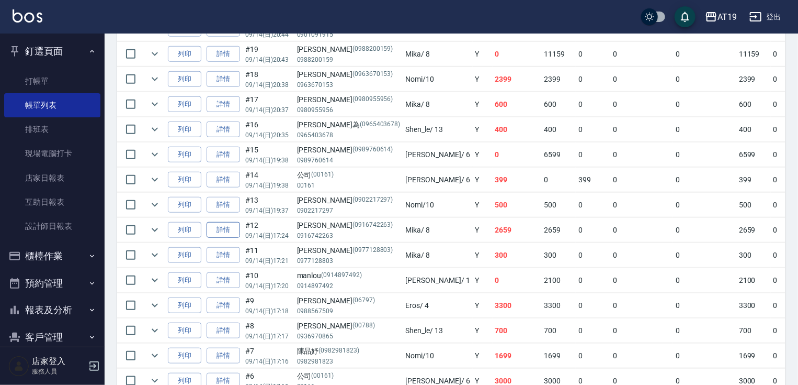
click at [225, 238] on link "詳情" at bounding box center [223, 230] width 33 height 16
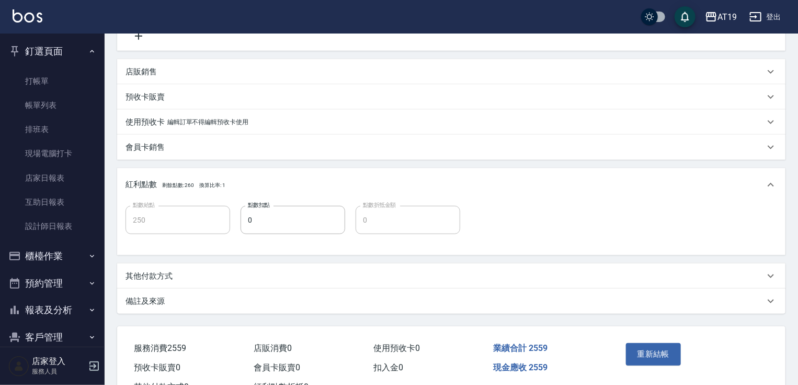
scroll to position [268, 0]
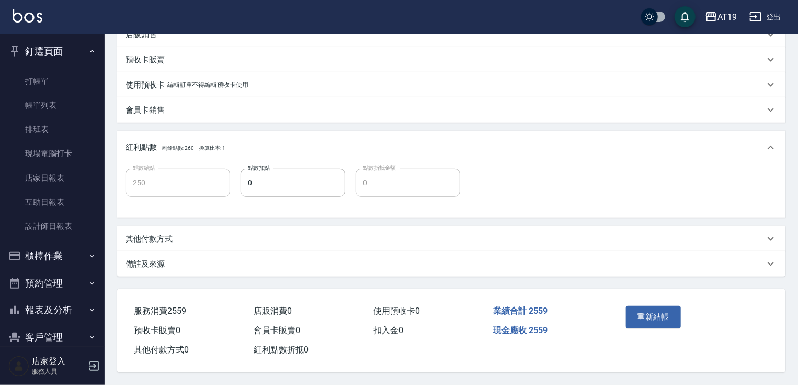
click at [186, 233] on div "其他付款方式" at bounding box center [445, 238] width 639 height 11
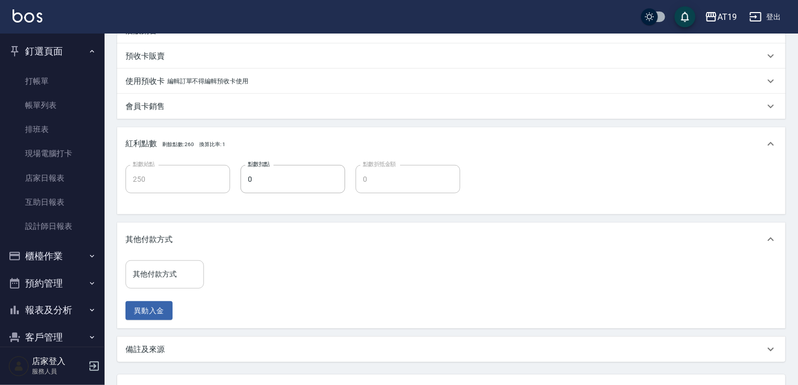
click at [156, 269] on input "其他付款方式" at bounding box center [164, 274] width 69 height 18
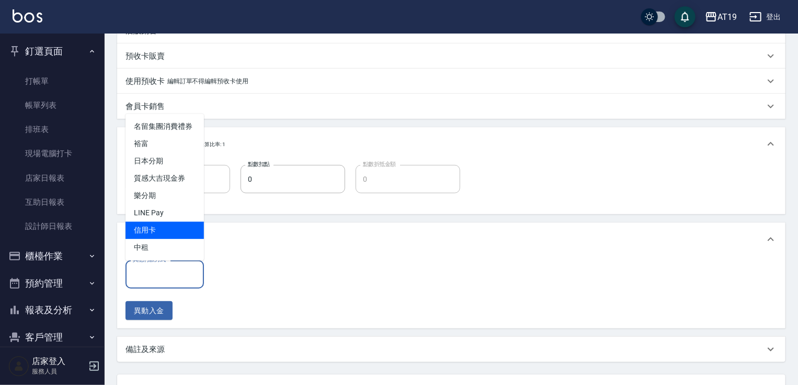
click at [146, 229] on span "信用卡" at bounding box center [165, 229] width 78 height 17
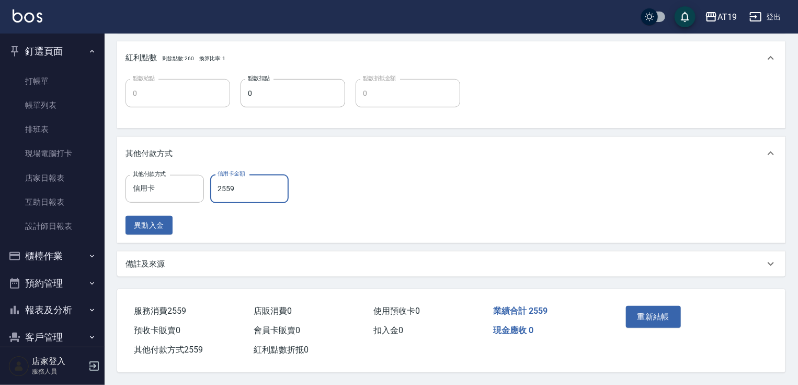
scroll to position [357, 0]
click at [657, 311] on button "重新結帳" at bounding box center [653, 317] width 55 height 22
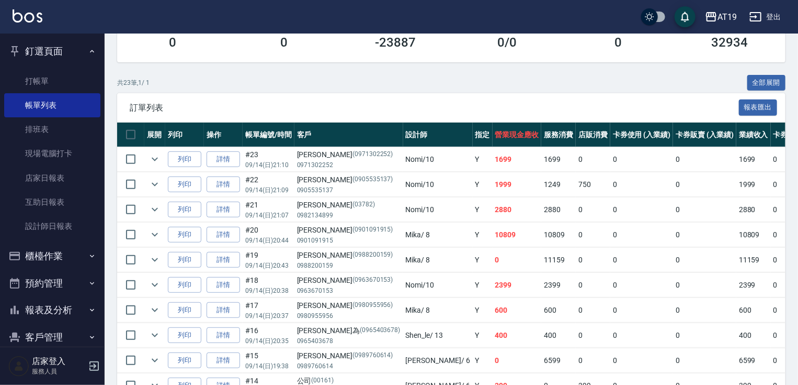
scroll to position [167, 0]
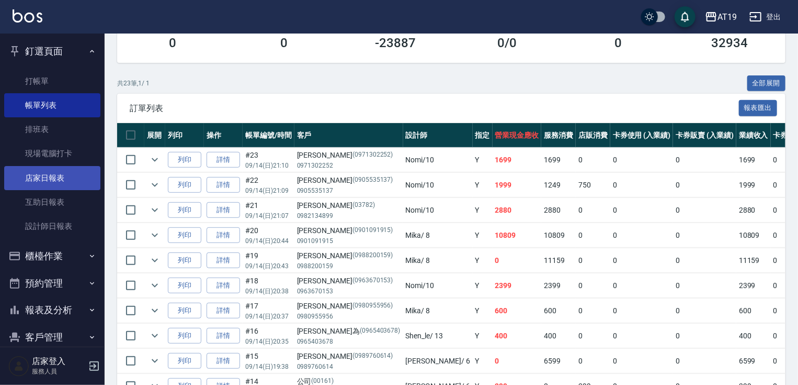
click at [63, 178] on link "店家日報表" at bounding box center [52, 178] width 96 height 24
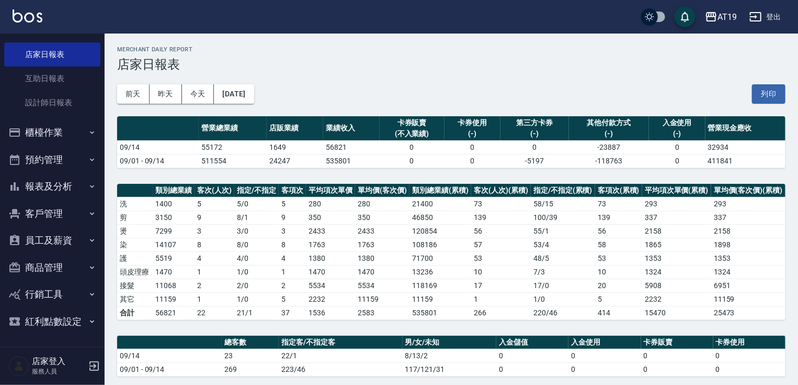
click at [503, 86] on div "前天 昨天 今天 2025/09/14 列印" at bounding box center [451, 94] width 669 height 44
click at [60, 79] on link "互助日報表" at bounding box center [52, 78] width 96 height 24
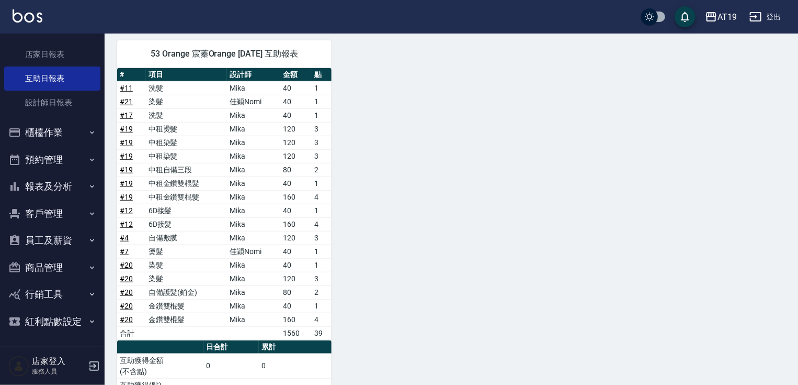
scroll to position [323, 0]
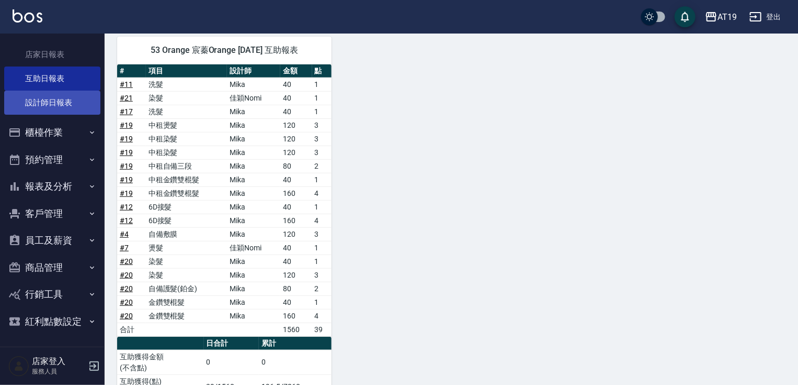
click at [68, 98] on link "設計師日報表" at bounding box center [52, 103] width 96 height 24
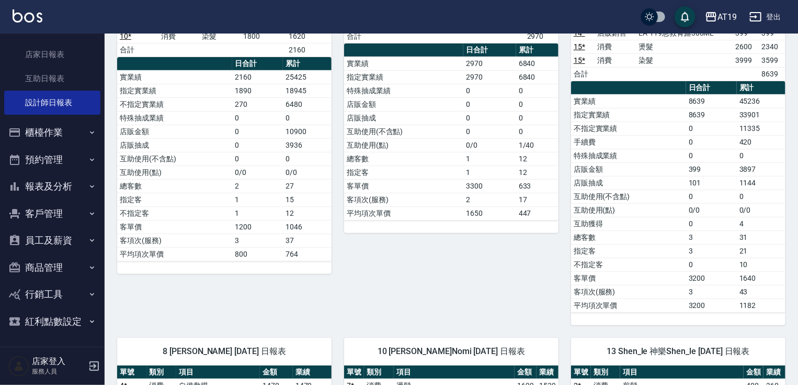
scroll to position [50, 0]
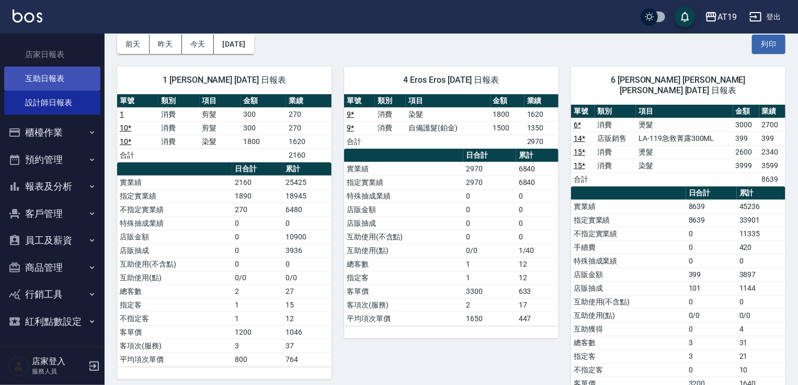
drag, startPoint x: 33, startPoint y: 73, endPoint x: 46, endPoint y: 75, distance: 12.7
click at [33, 73] on link "互助日報表" at bounding box center [52, 78] width 96 height 24
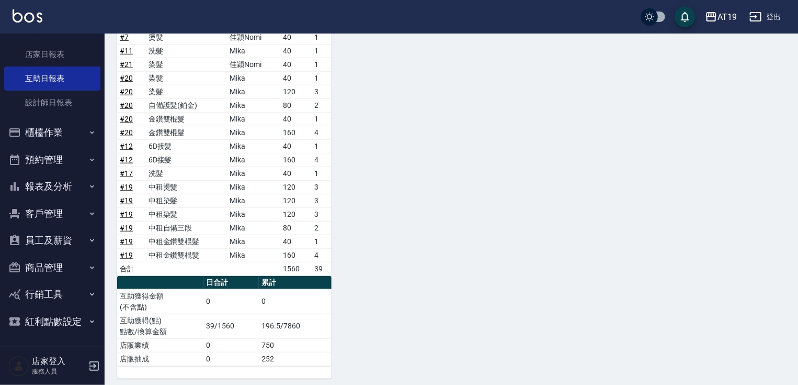
scroll to position [386, 0]
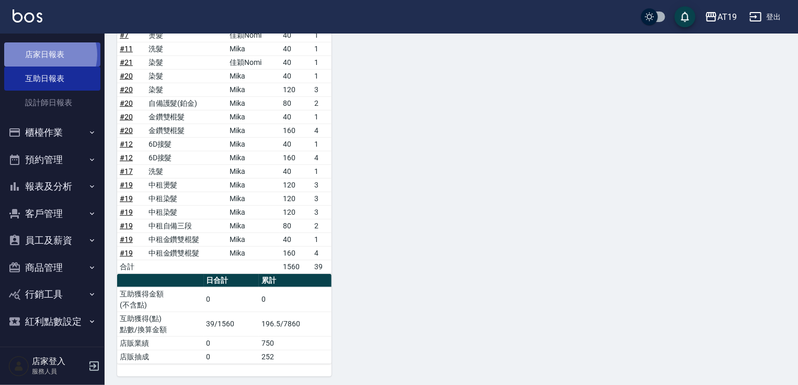
click at [49, 54] on link "店家日報表" at bounding box center [52, 54] width 96 height 24
